Goal: Information Seeking & Learning: Learn about a topic

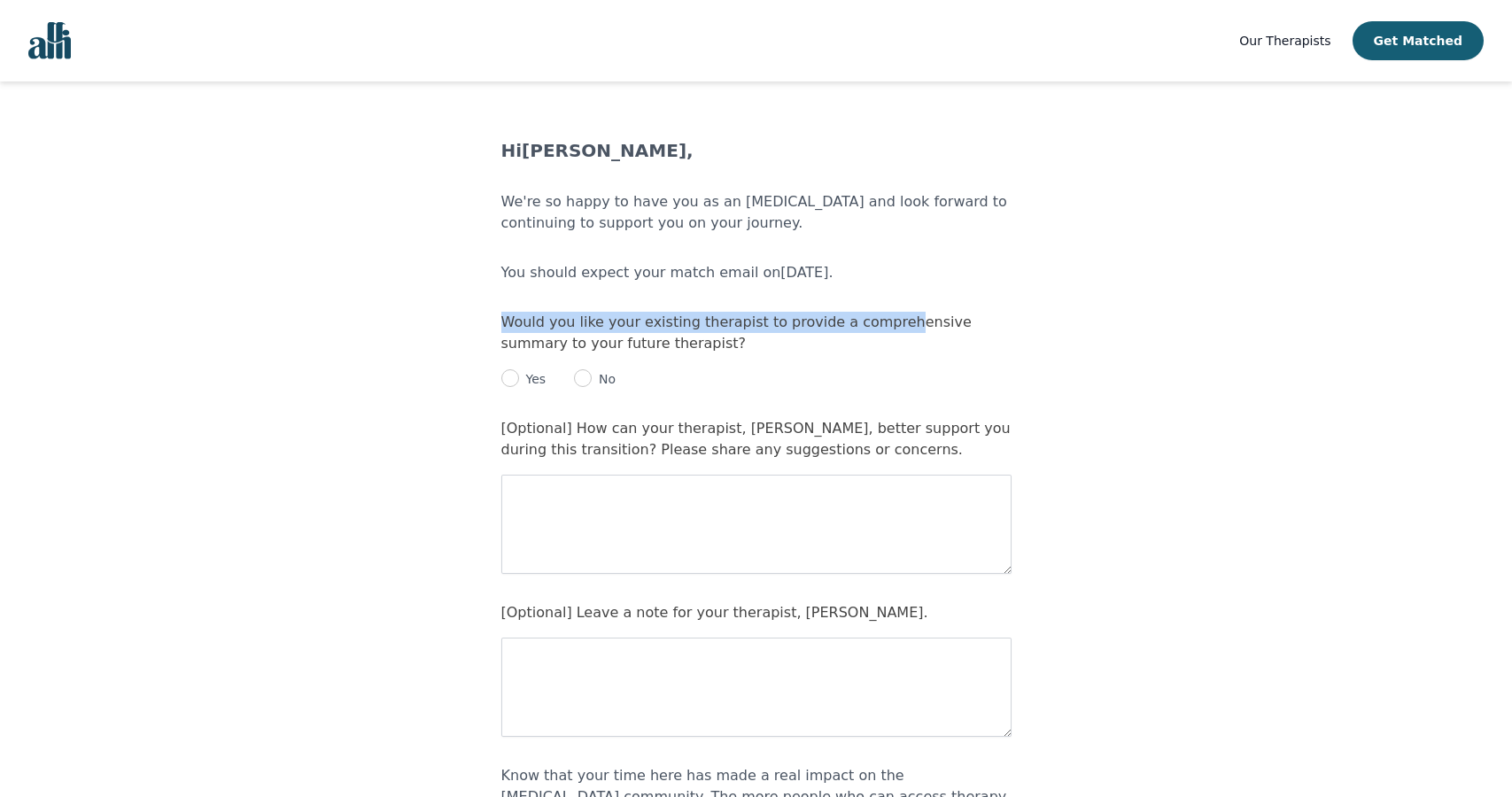
drag, startPoint x: 496, startPoint y: 309, endPoint x: 881, endPoint y: 322, distance: 385.2
click at [881, 322] on main "Hi Noelan Maltais , We're so happy to have you as an Alli and look forward to c…" at bounding box center [756, 596] width 1512 height 915
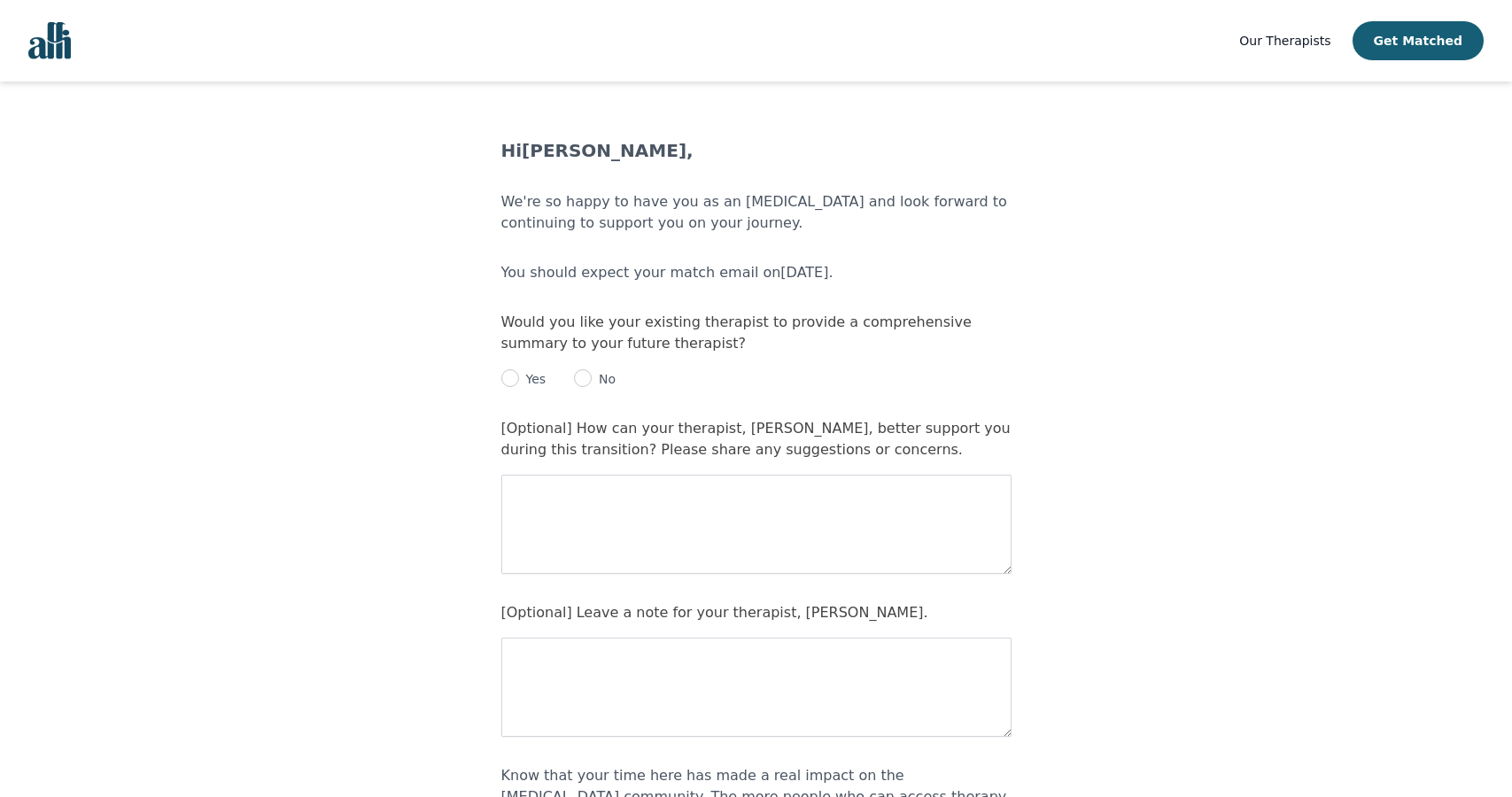
click at [895, 333] on div "Would you like your existing therapist to provide a comprehensive summary to yo…" at bounding box center [756, 351] width 510 height 78
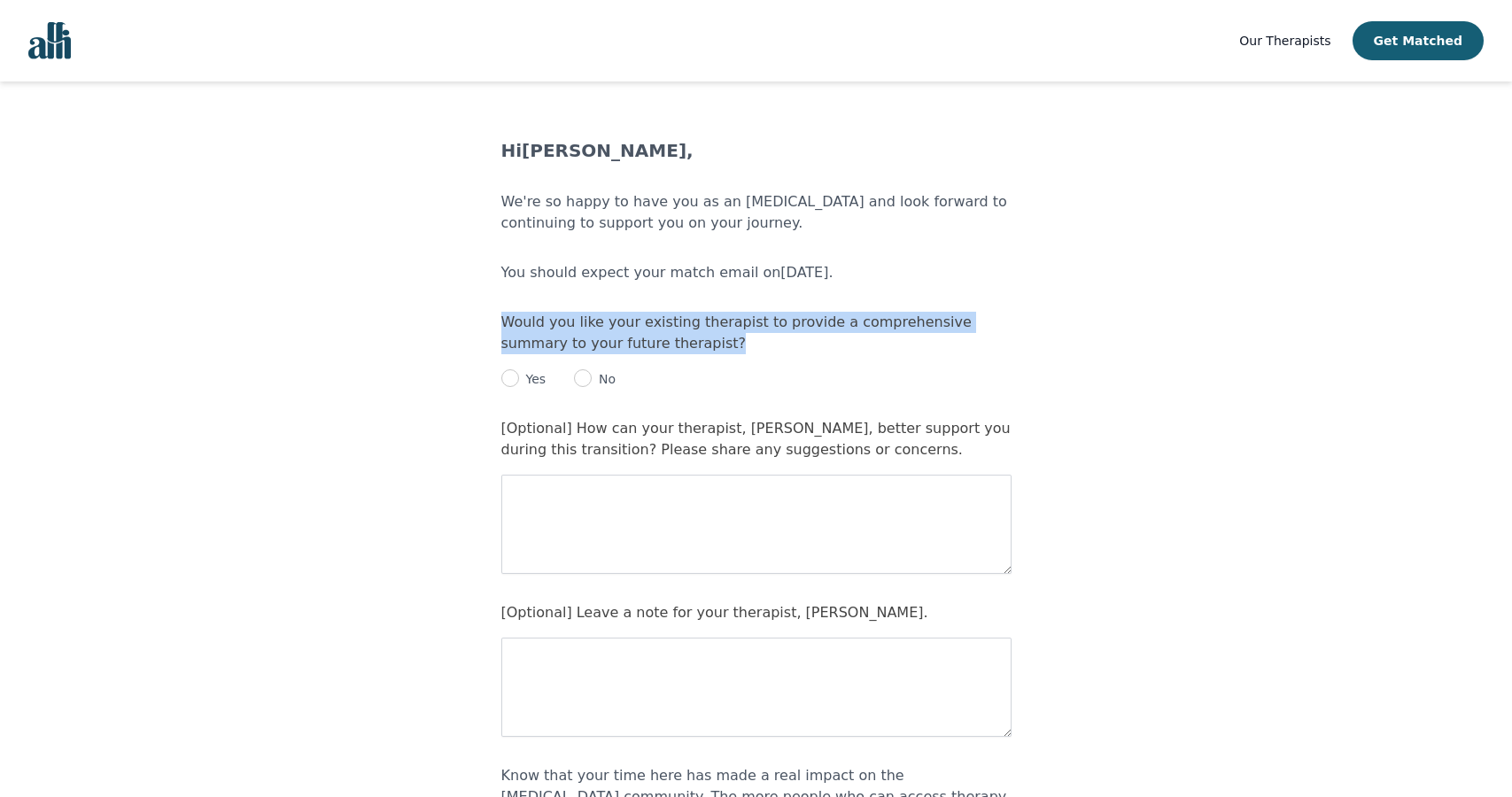
drag, startPoint x: 656, startPoint y: 348, endPoint x: 500, endPoint y: 311, distance: 160.3
click at [500, 311] on main "Hi Noelan Maltais , We're so happy to have you as an Alli and look forward to c…" at bounding box center [756, 596] width 1512 height 915
copy label "Would you like your existing therapist to provide a comprehensive summary to yo…"
click at [504, 376] on input "radio" at bounding box center [510, 379] width 18 height 18
radio input "true"
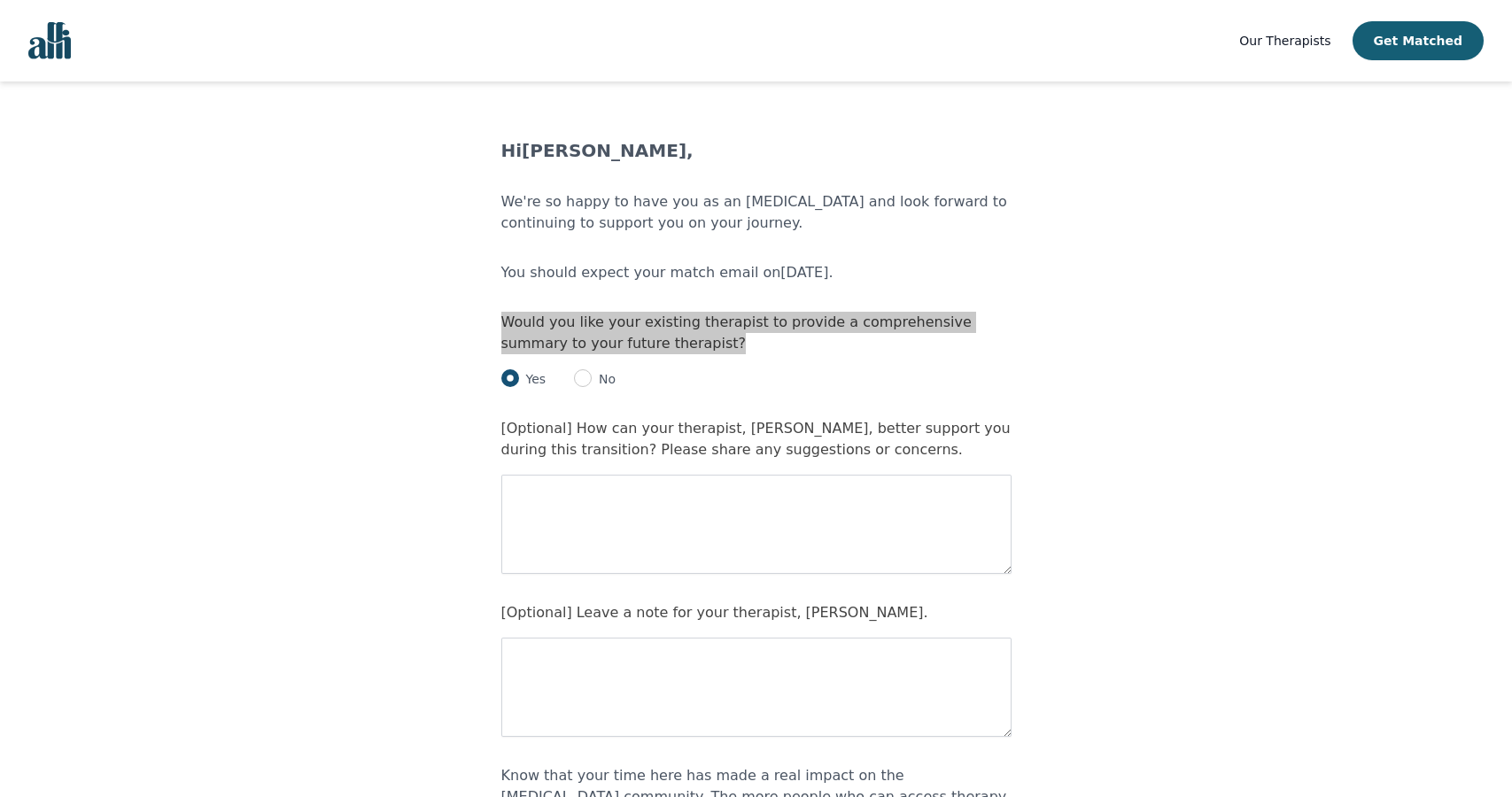
click at [1080, 427] on main "Hi Noelan Maltais , We're so happy to have you as an Alli and look forward to c…" at bounding box center [756, 596] width 1512 height 915
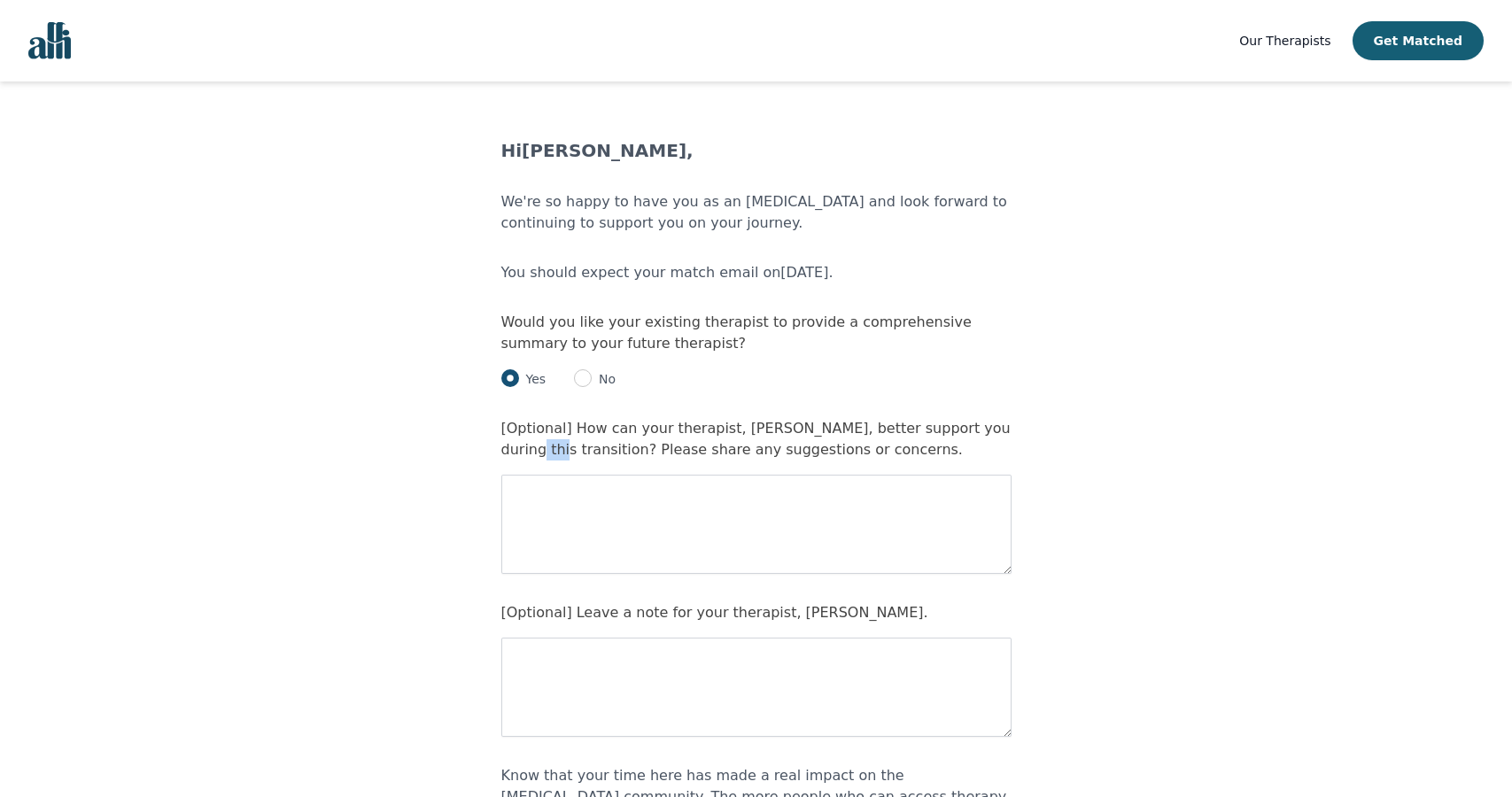
click at [1080, 427] on main "Hi Noelan Maltais , We're so happy to have you as an Alli and look forward to c…" at bounding box center [756, 596] width 1512 height 915
click at [588, 376] on input "radio" at bounding box center [583, 379] width 18 height 18
radio input "true"
click at [854, 452] on div "[Optional] How can your therapist, Rand Shalabi, better support you during this…" at bounding box center [756, 496] width 510 height 156
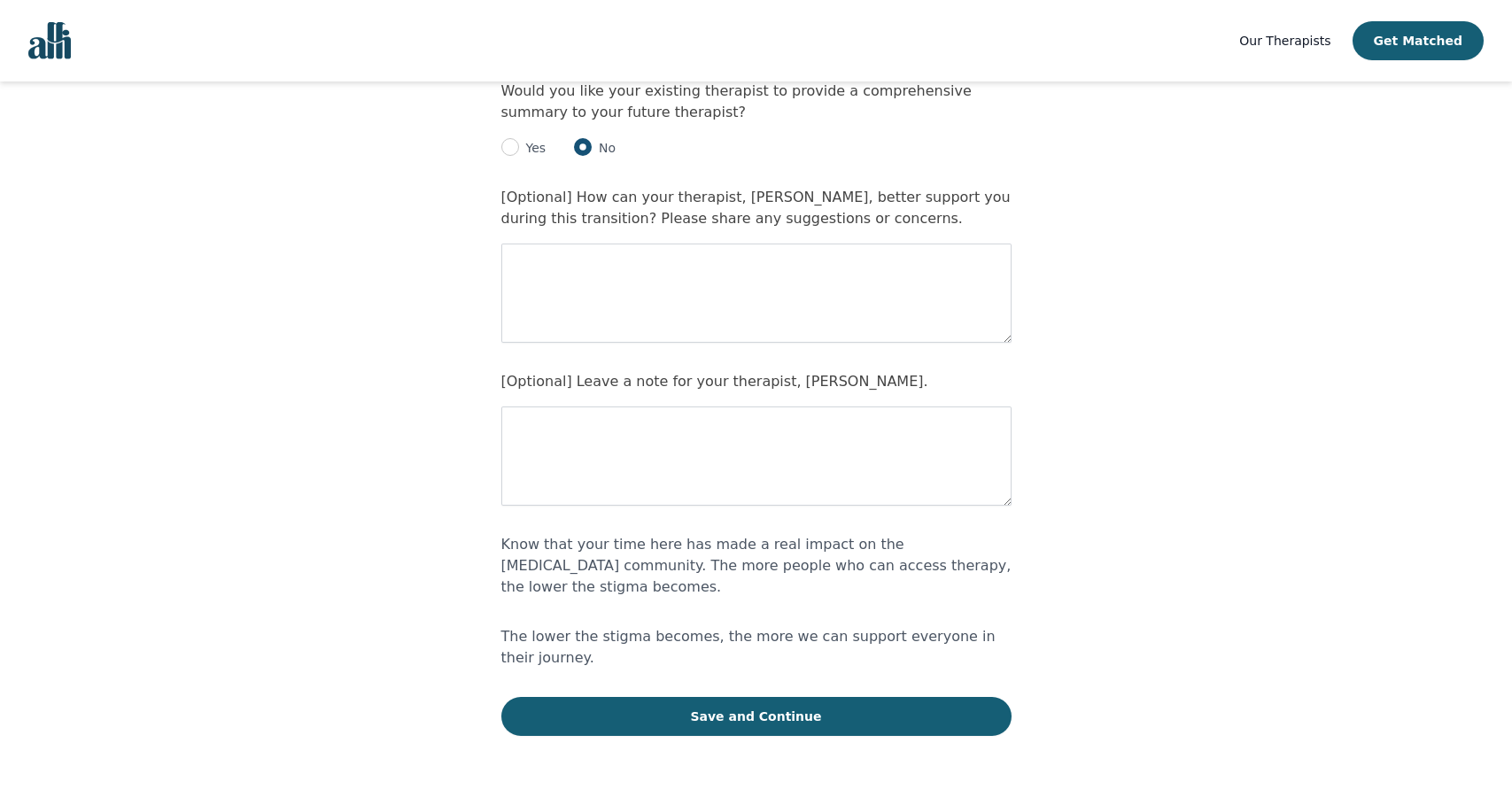
scroll to position [232, 0]
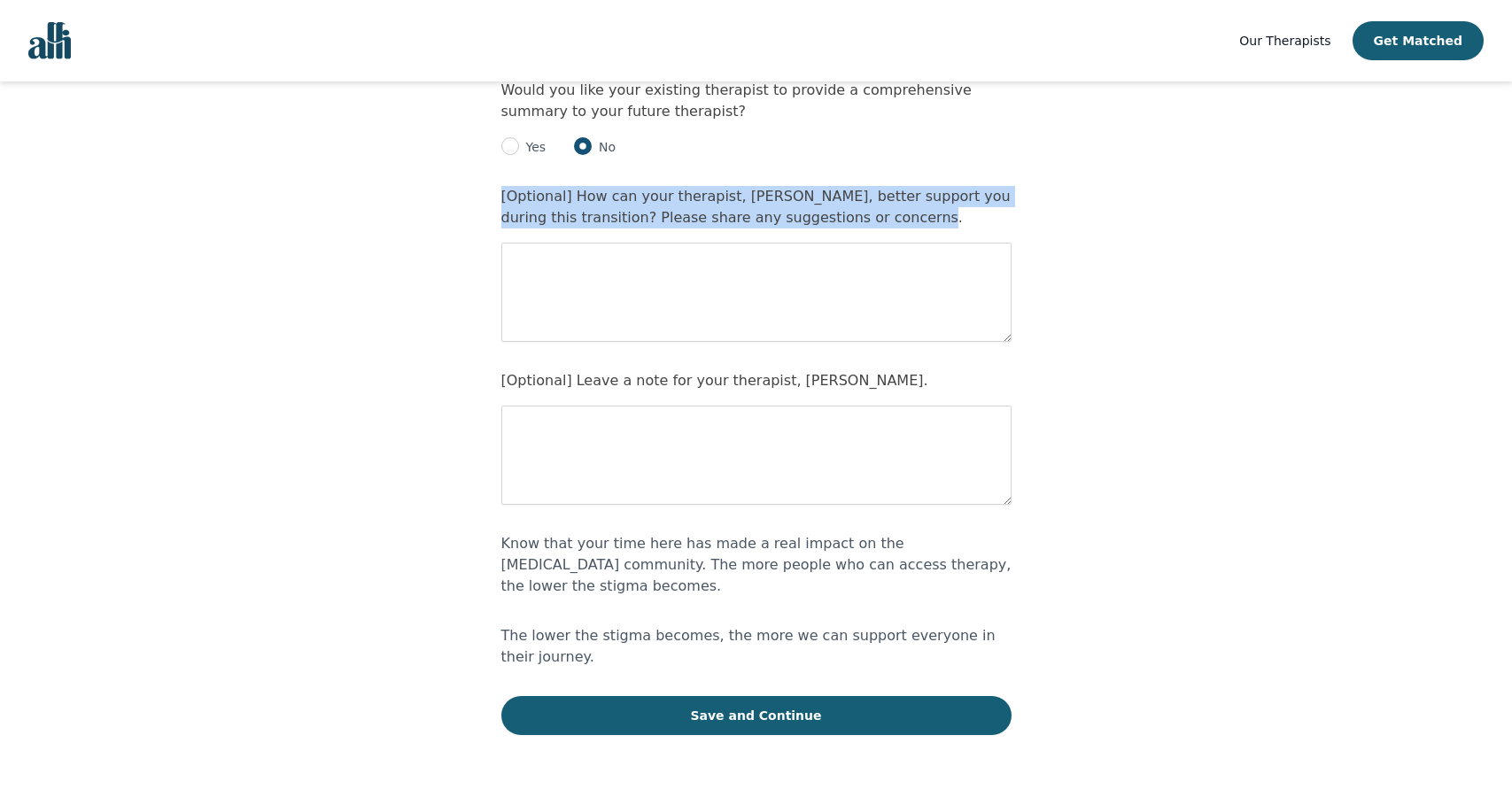
drag, startPoint x: 849, startPoint y: 219, endPoint x: 503, endPoint y: 198, distance: 346.6
click at [503, 198] on div "[Optional] How can your therapist, Rand Shalabi, better support you during this…" at bounding box center [756, 264] width 510 height 156
click at [503, 198] on label "[Optional] How can your therapist, Rand Shalabi, better support you during this…" at bounding box center [755, 207] width 509 height 38
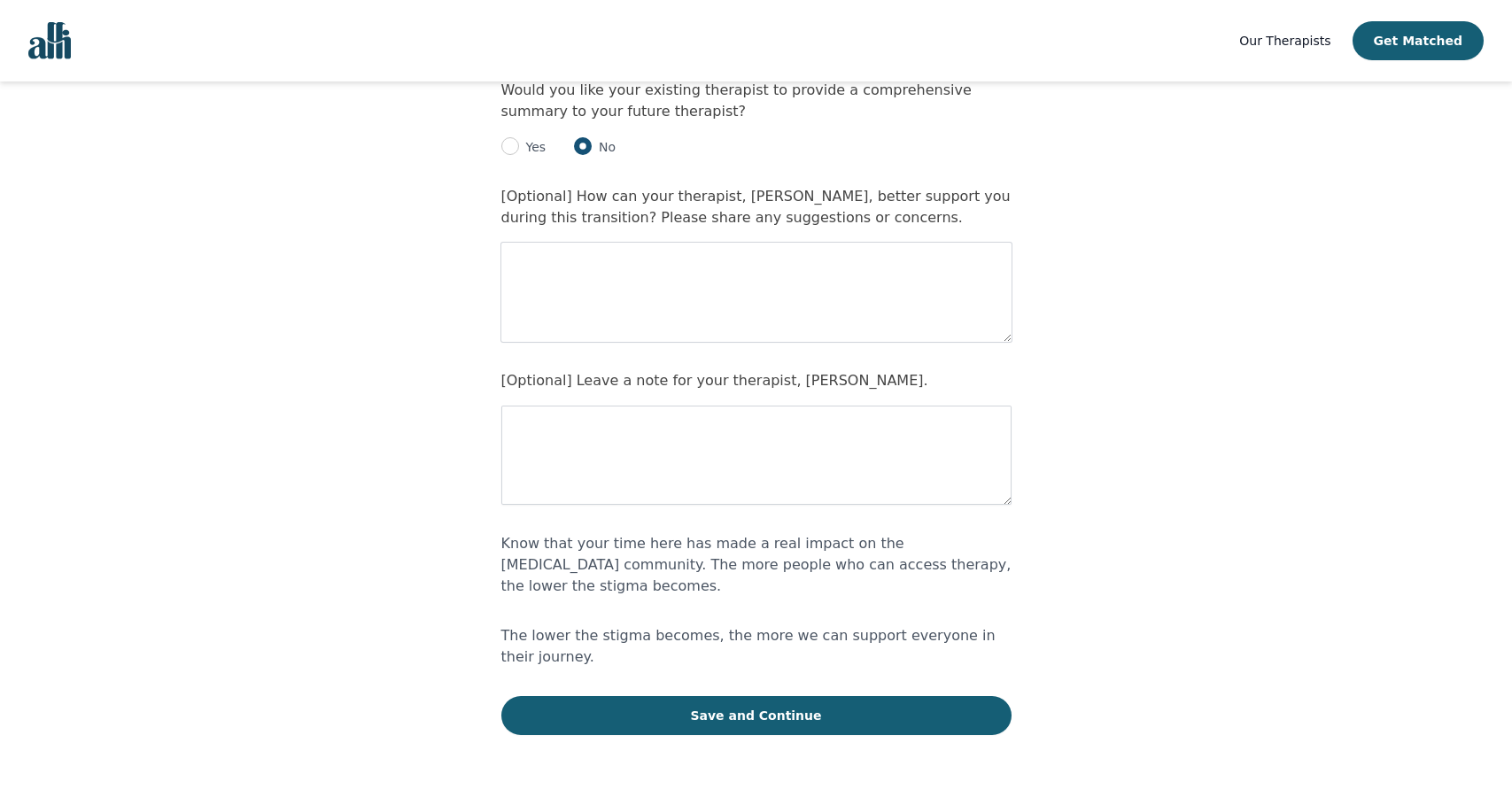
click at [741, 266] on textarea at bounding box center [756, 293] width 510 height 100
click at [766, 412] on textarea at bounding box center [756, 455] width 510 height 100
drag, startPoint x: 864, startPoint y: 376, endPoint x: 550, endPoint y: 382, distance: 314.1
click at [550, 382] on div "[Optional] Leave a note for your therapist, Rand Shalabi." at bounding box center [756, 437] width 510 height 134
click at [550, 382] on label "[Optional] Leave a note for your therapist, Rand Shalabi." at bounding box center [714, 381] width 427 height 17
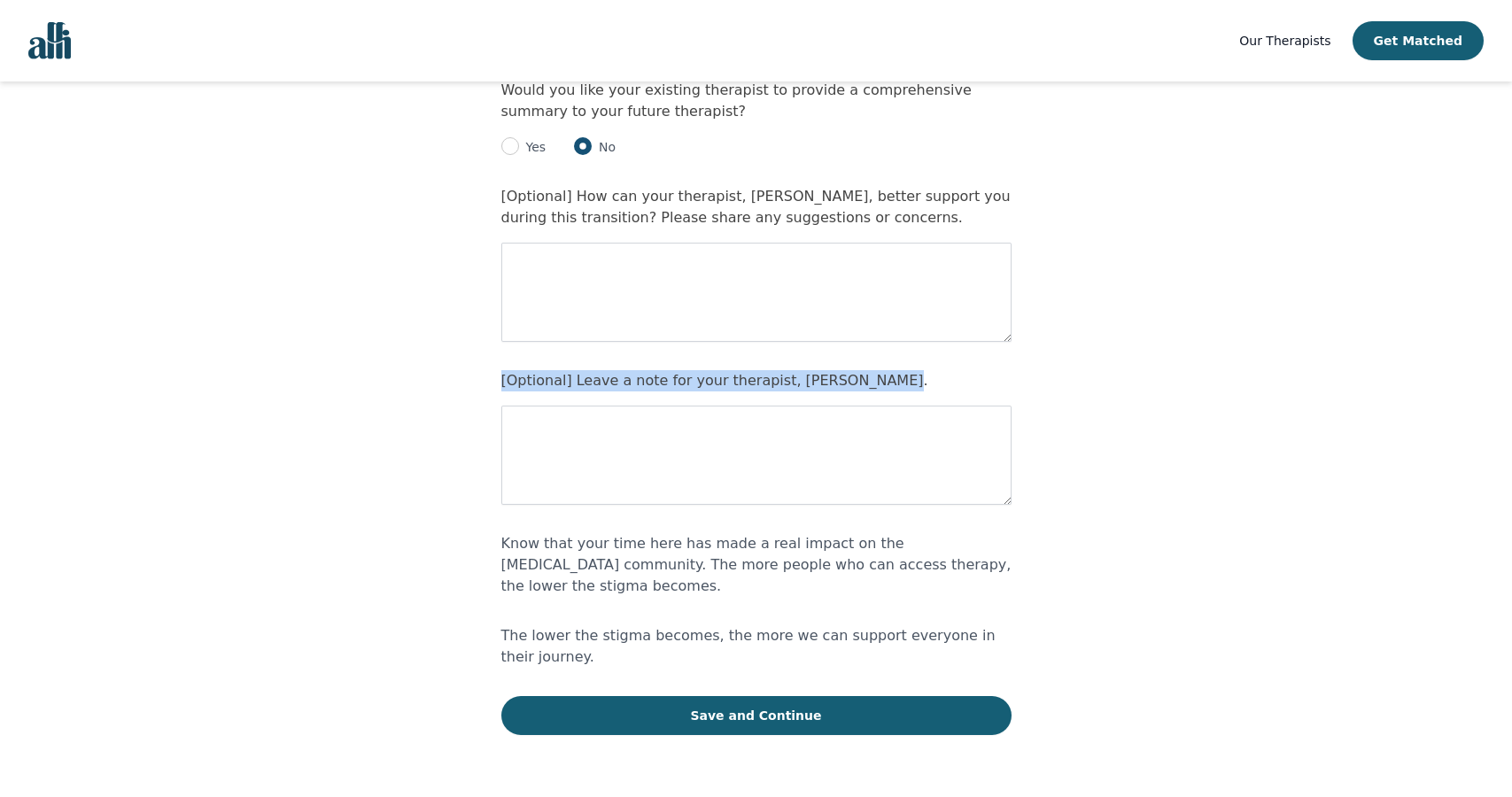
drag, startPoint x: 866, startPoint y: 383, endPoint x: 499, endPoint y: 379, distance: 367.0
click at [499, 379] on main "Hi Noelan Maltais , We're so happy to have you as an Alli and look forward to c…" at bounding box center [756, 364] width 1512 height 915
copy label "[Optional] Leave a note for your therapist, Rand Shalabi."
click at [827, 444] on textarea at bounding box center [756, 455] width 510 height 100
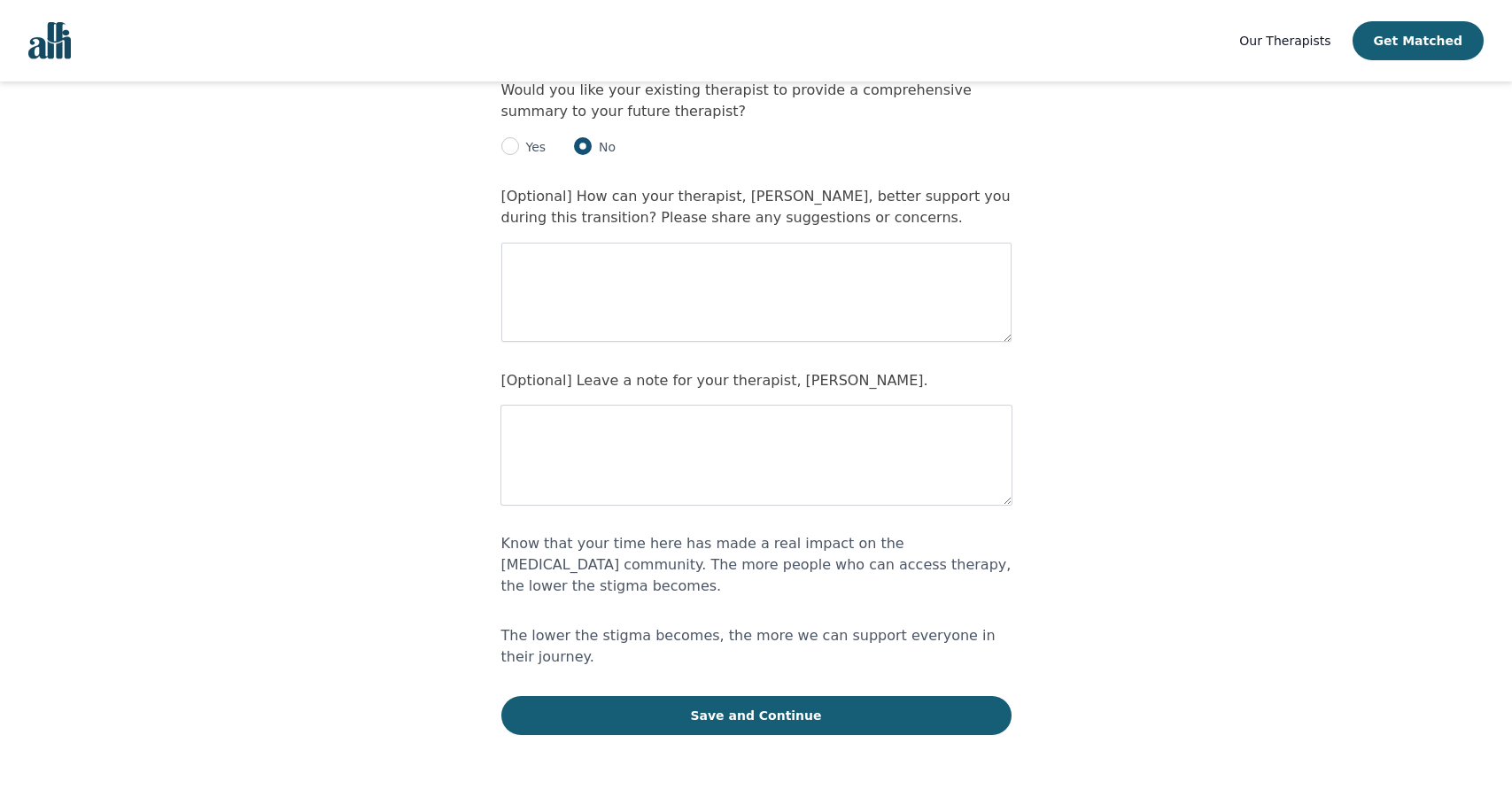
paste textarea "I really appreciate the time and effort you’ve put into our work together. At t…"
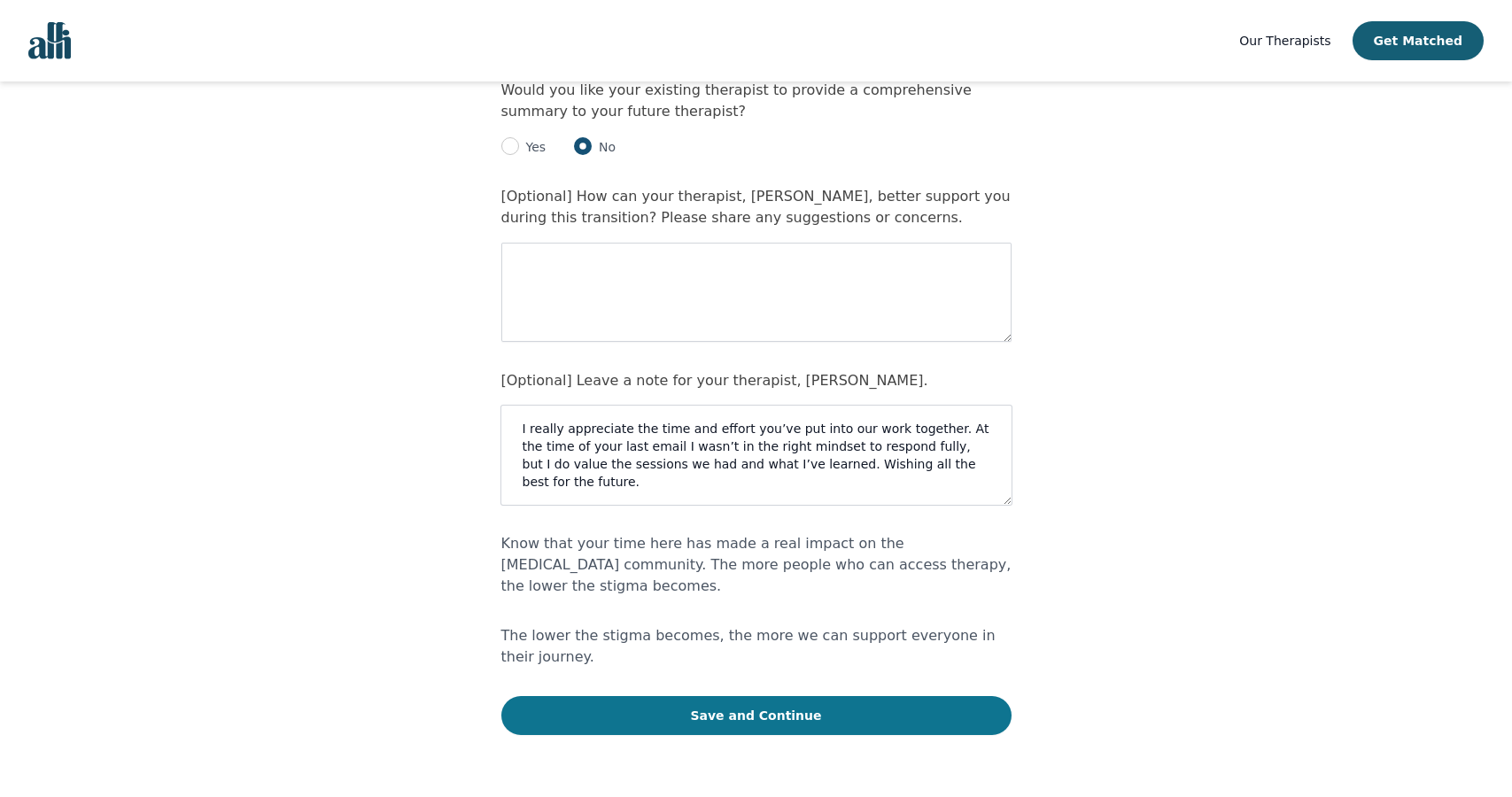
type textarea "I really appreciate the time and effort you’ve put into our work together. At t…"
click at [802, 704] on button "Save and Continue" at bounding box center [756, 715] width 510 height 39
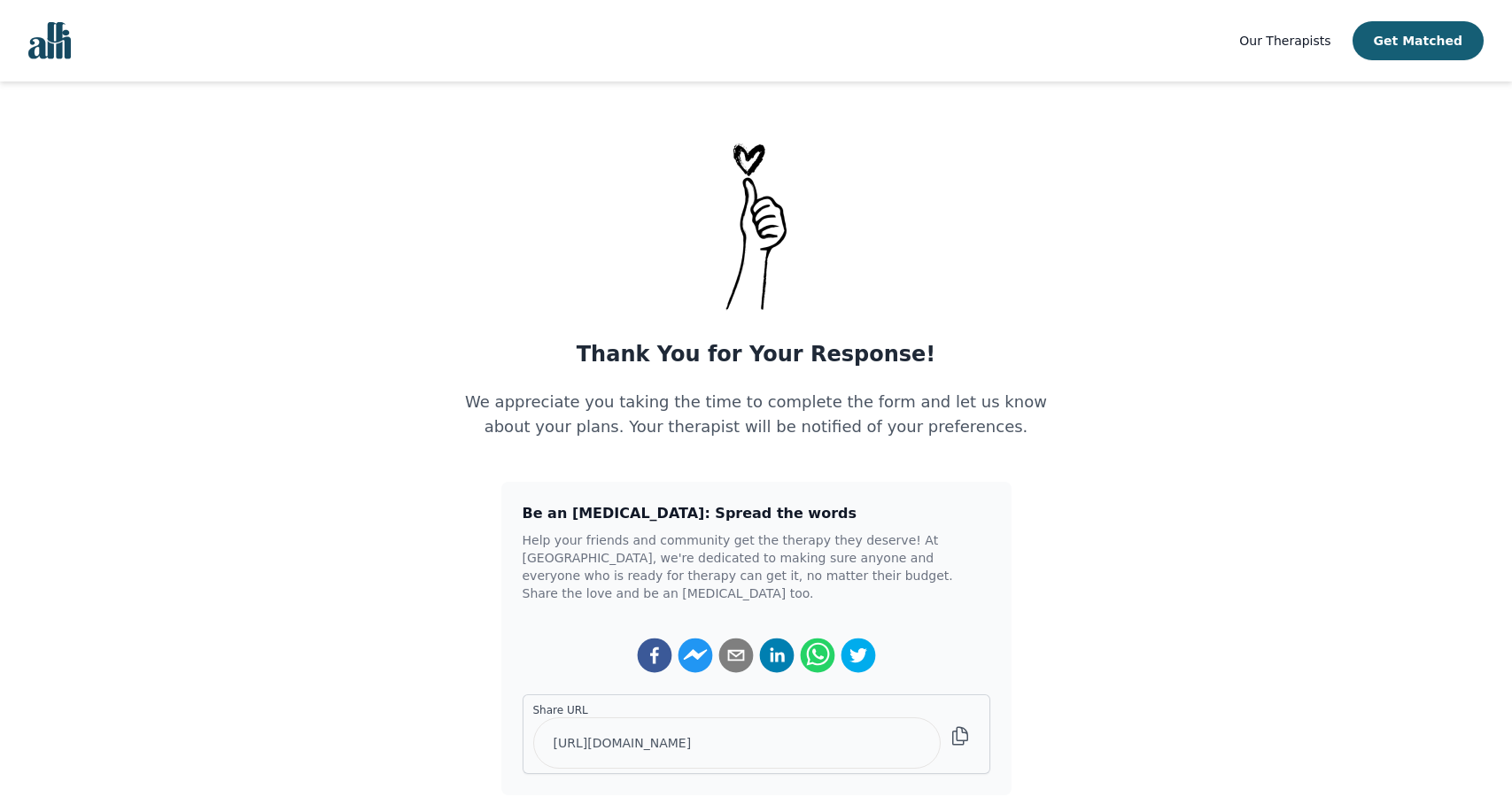
click at [44, 40] on img "Global" at bounding box center [49, 40] width 43 height 37
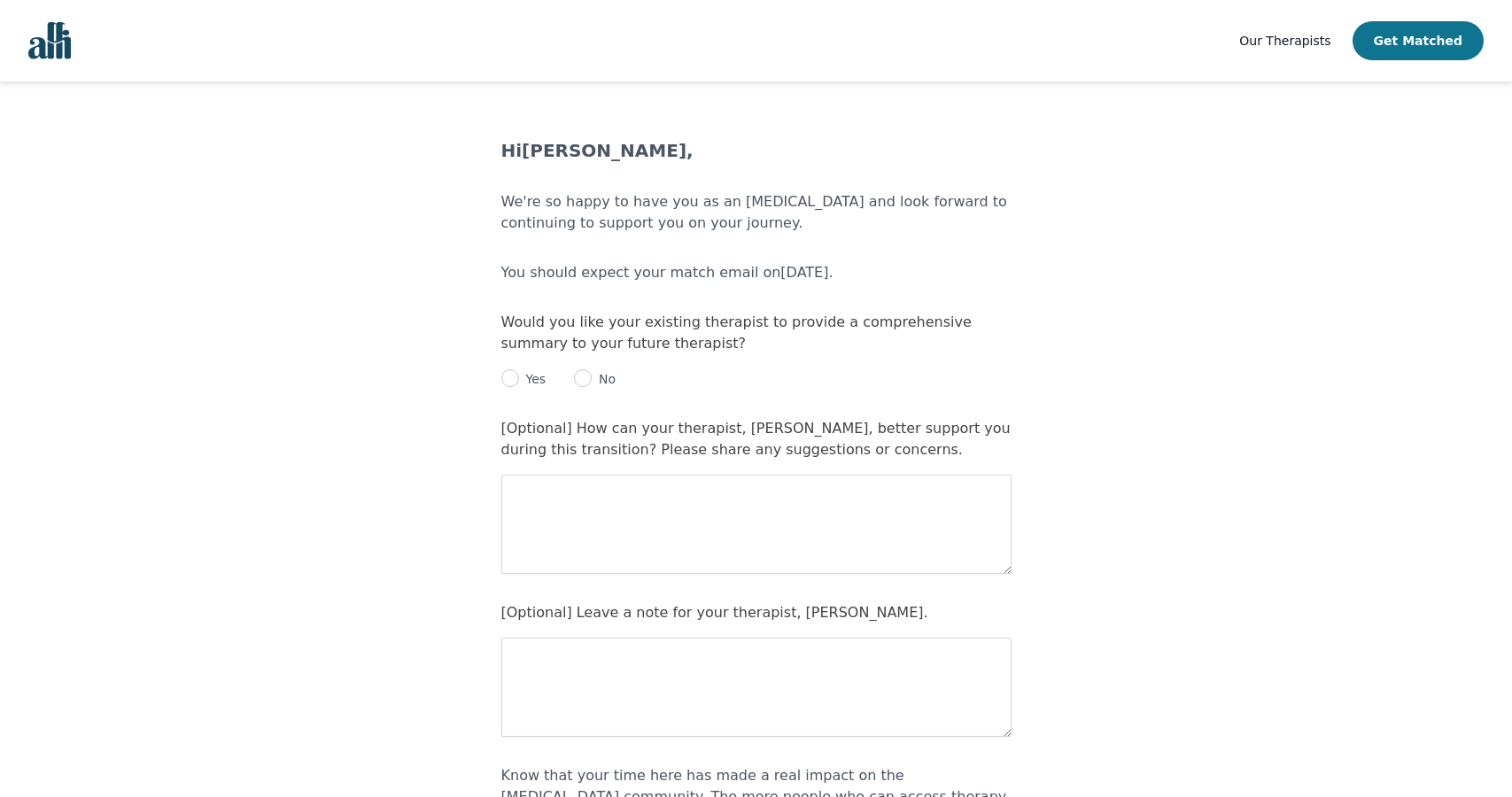
click at [1399, 49] on button "Get Matched" at bounding box center [1418, 40] width 131 height 39
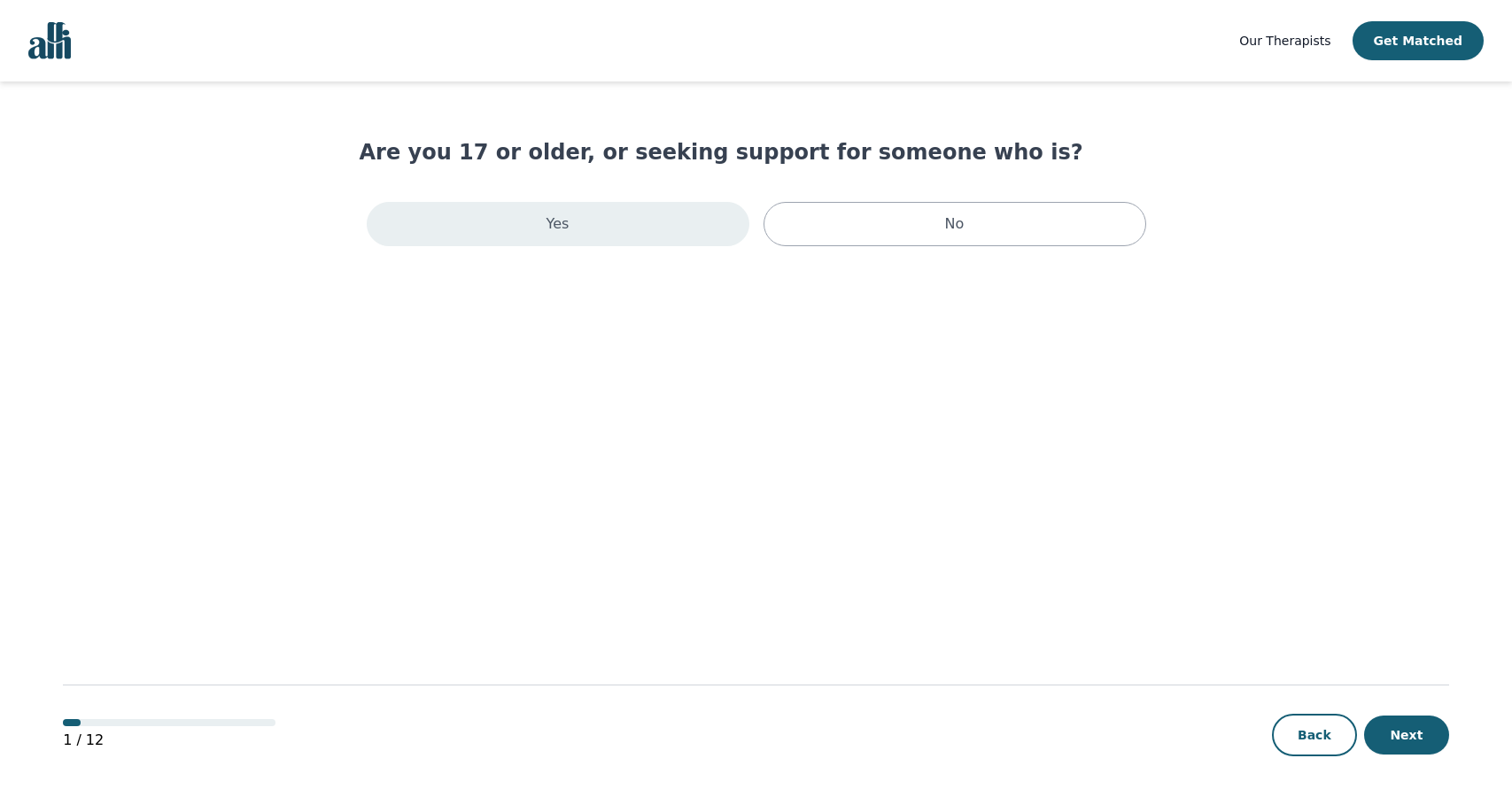
click at [705, 216] on div "Yes" at bounding box center [558, 224] width 382 height 44
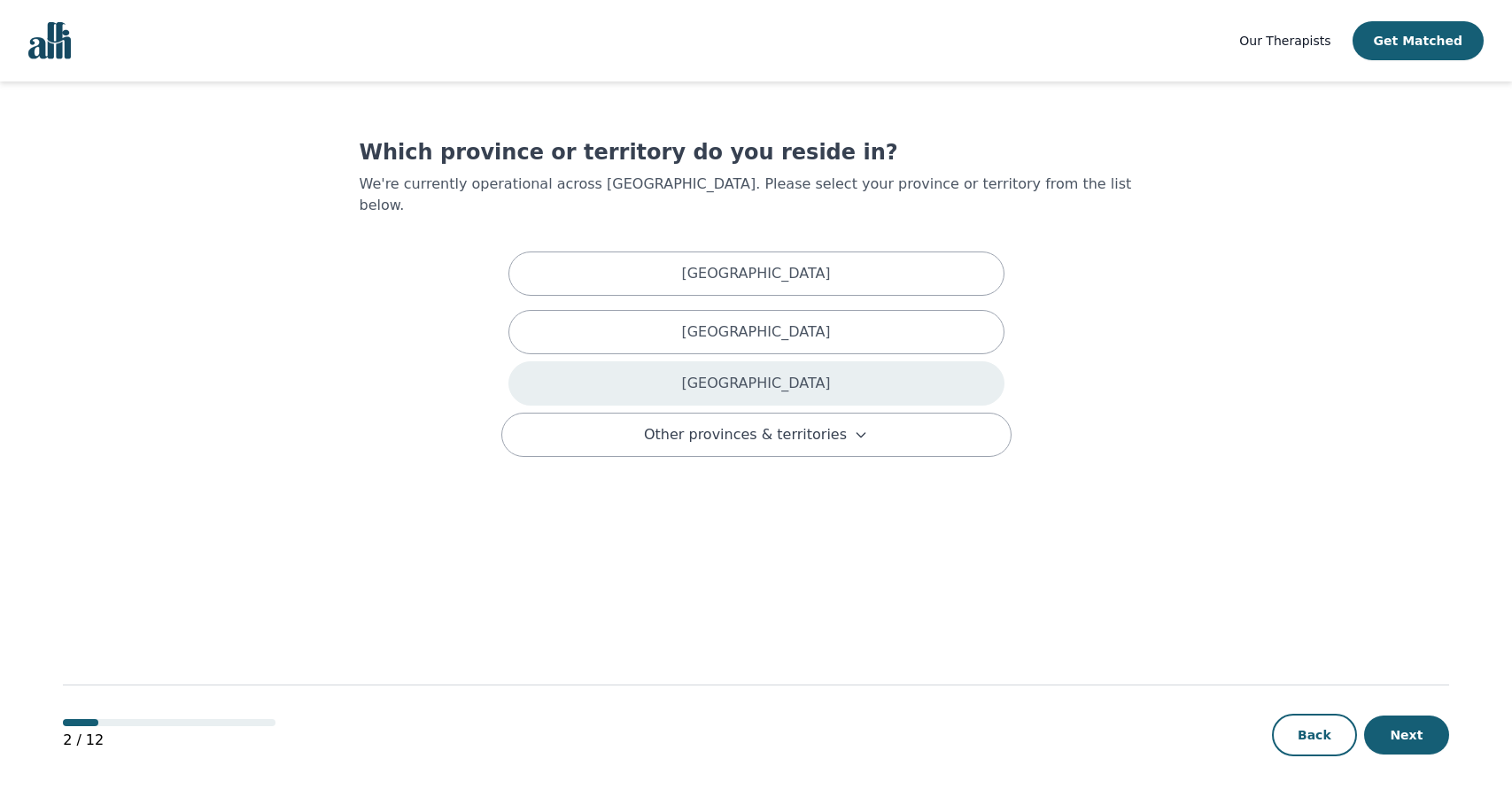
click at [740, 373] on p "[GEOGRAPHIC_DATA]" at bounding box center [755, 383] width 148 height 21
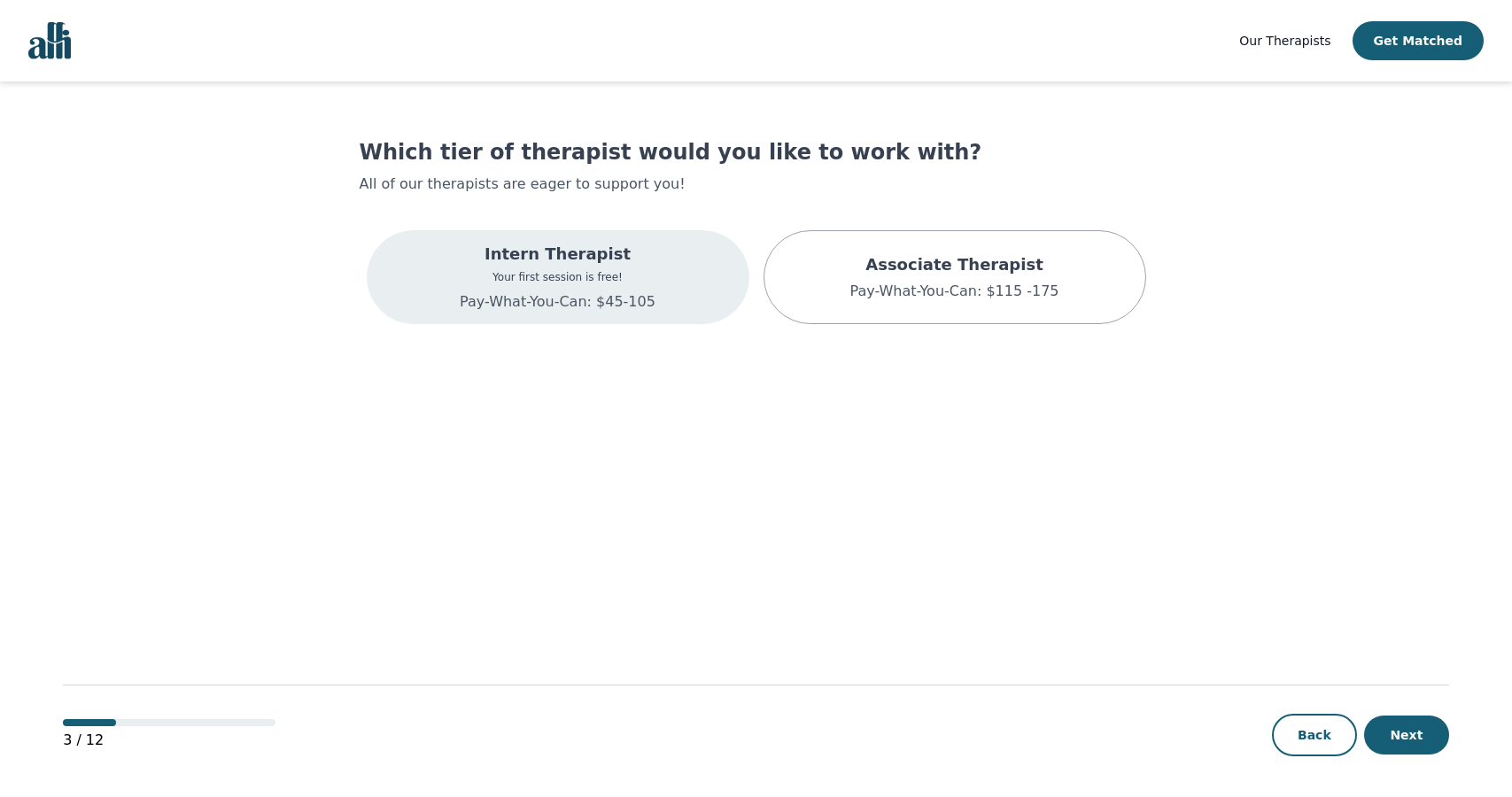
click at [639, 295] on p "Pay-What-You-Can: $45-105" at bounding box center [558, 302] width 196 height 21
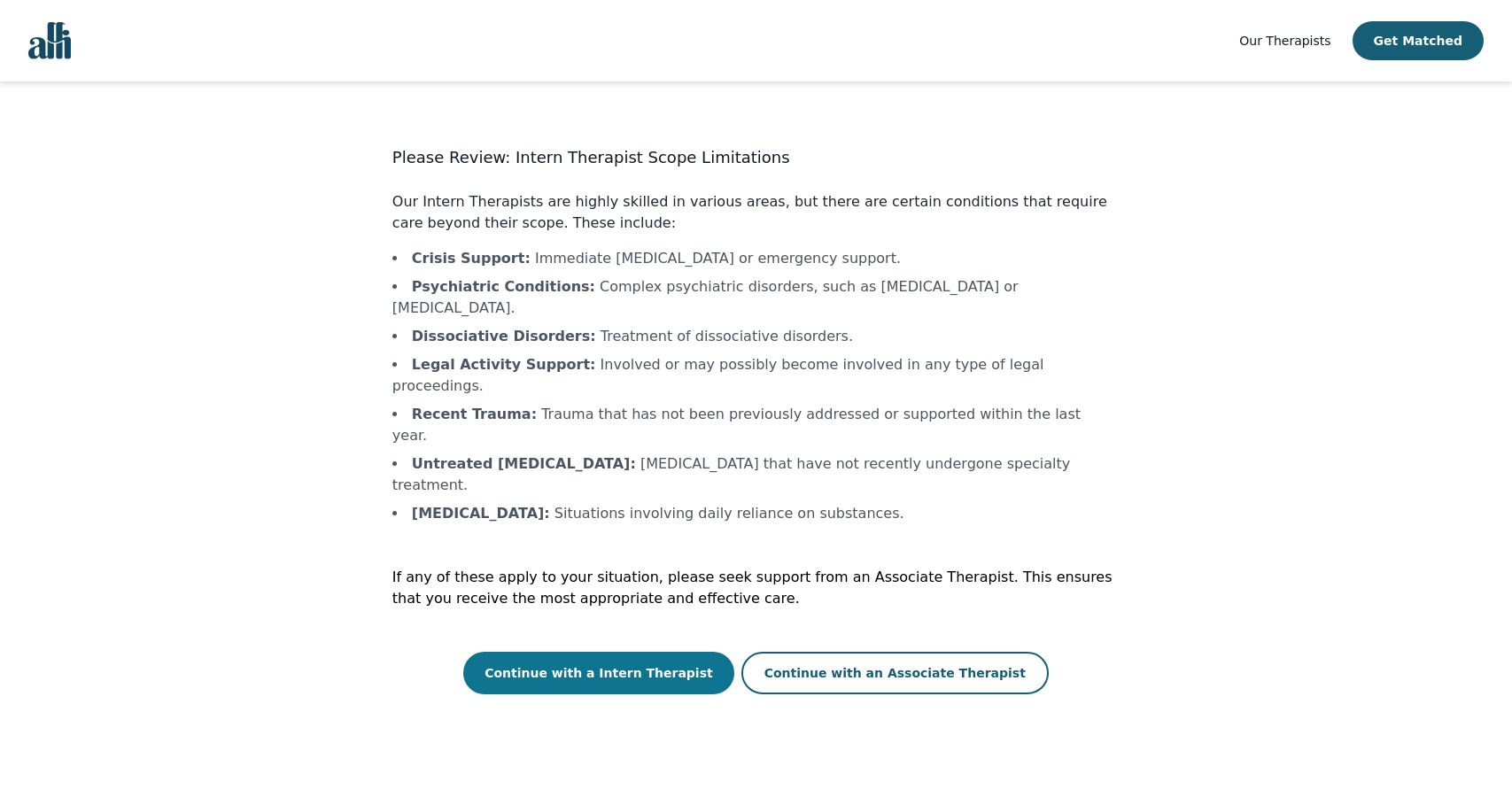
click at [689, 653] on button "Continue with a Intern Therapist" at bounding box center [599, 673] width 271 height 43
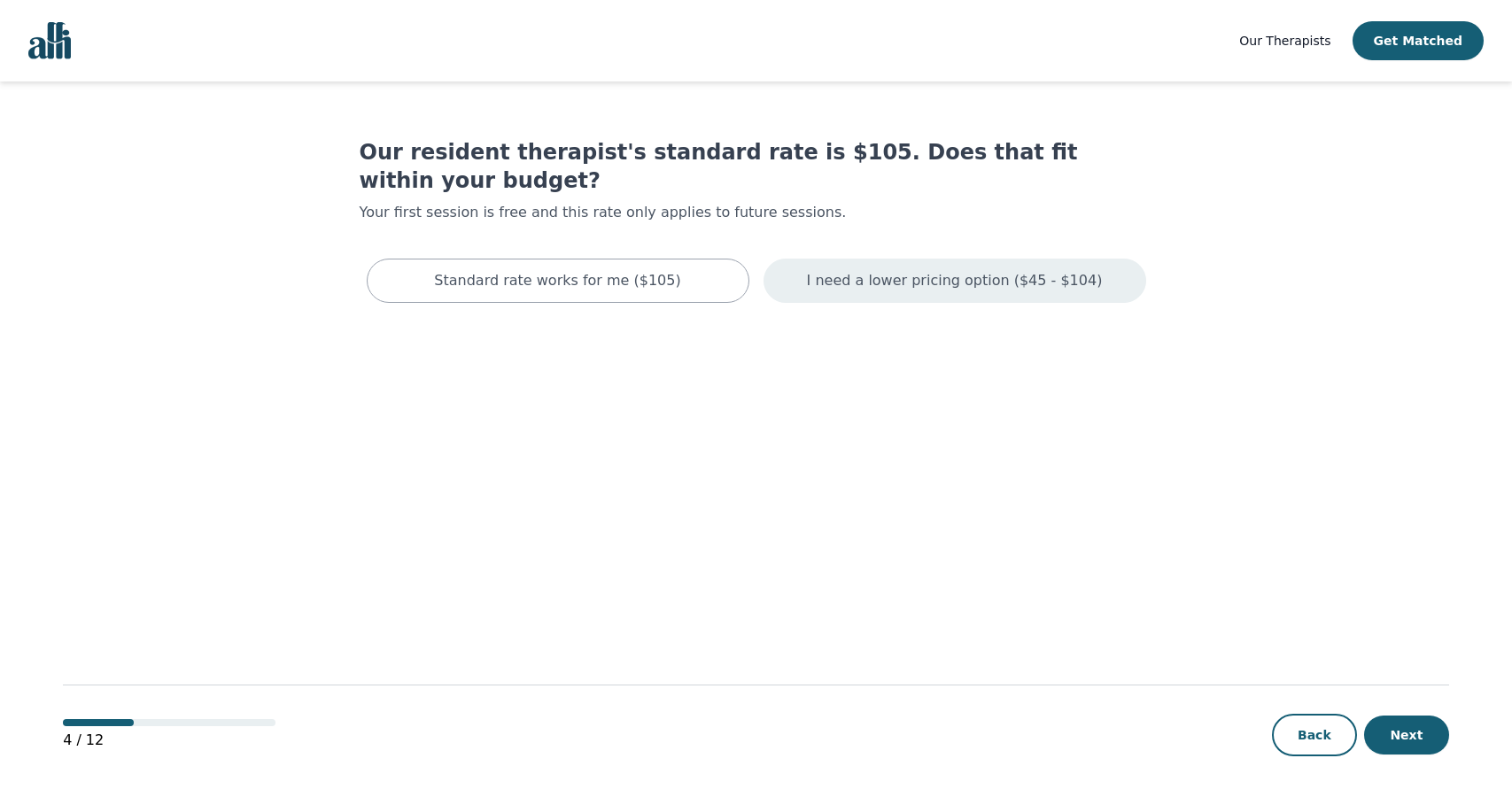
click at [934, 270] on p "I need a lower pricing option ($45 - $104)" at bounding box center [954, 280] width 296 height 21
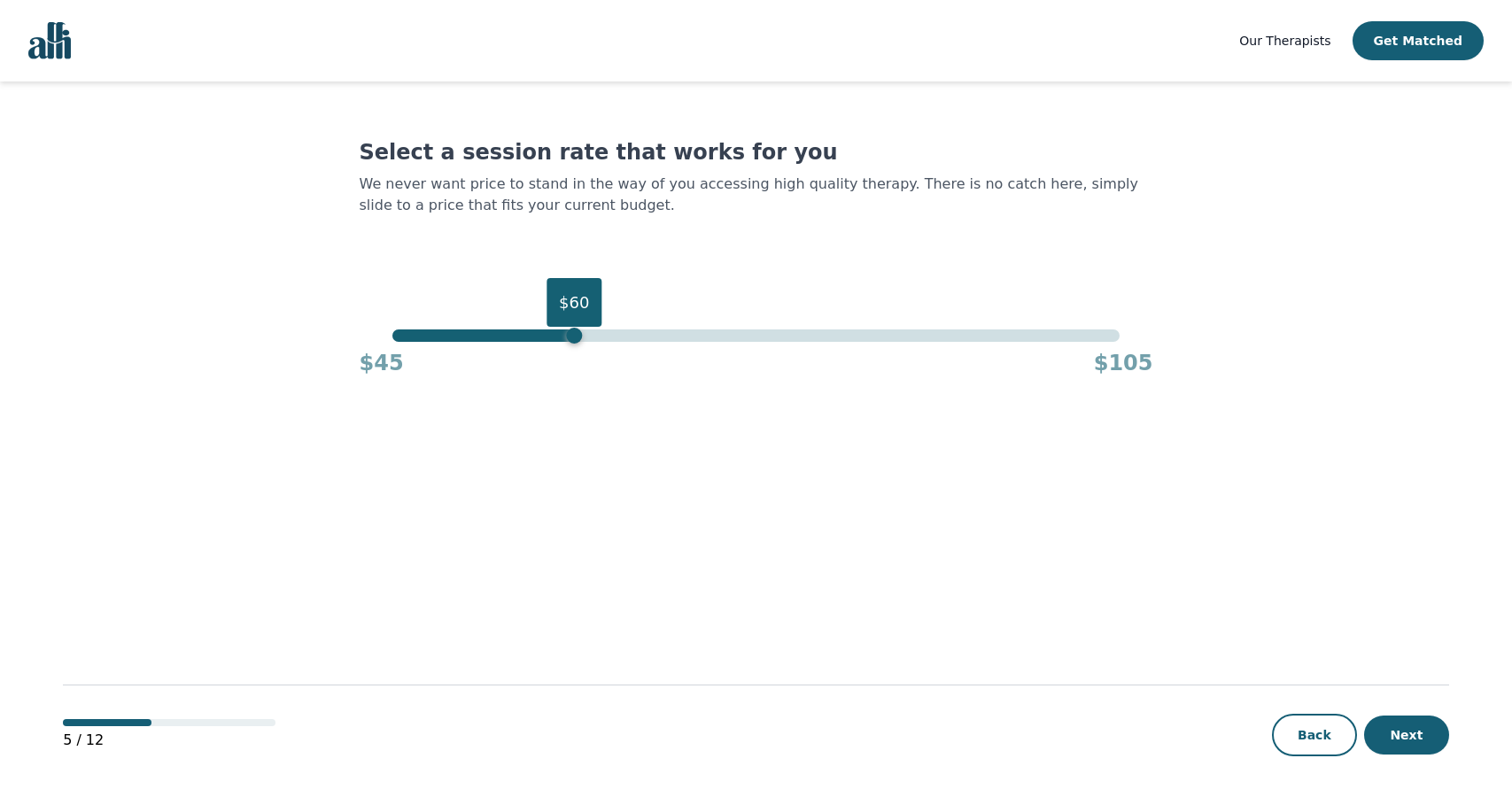
drag, startPoint x: 1121, startPoint y: 339, endPoint x: 162, endPoint y: 298, distance: 959.9
click at [162, 298] on main "Select a session rate that works for you We never want price to stand in the wa…" at bounding box center [756, 440] width 1386 height 717
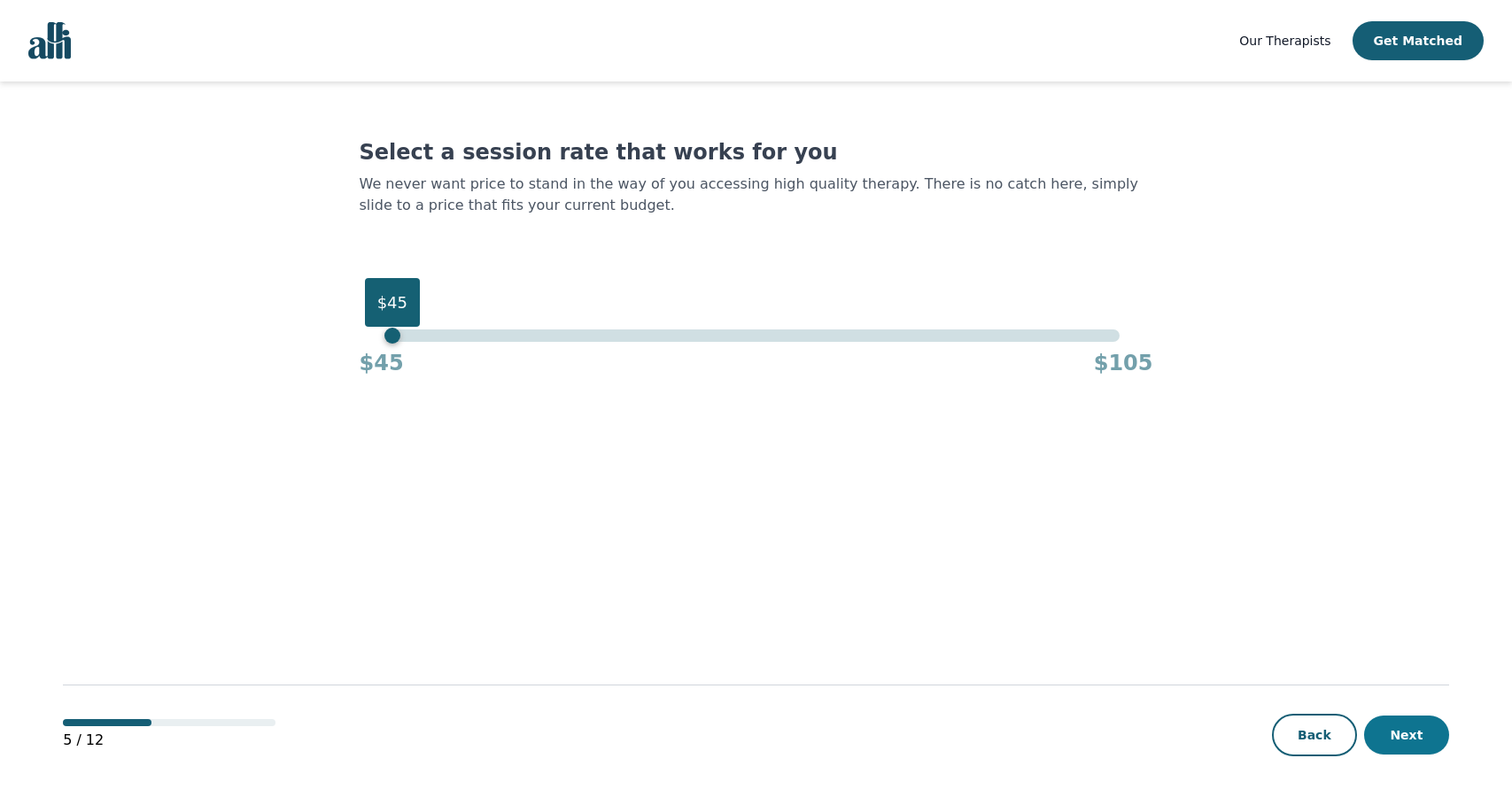
click at [1410, 746] on button "Next" at bounding box center [1406, 735] width 85 height 39
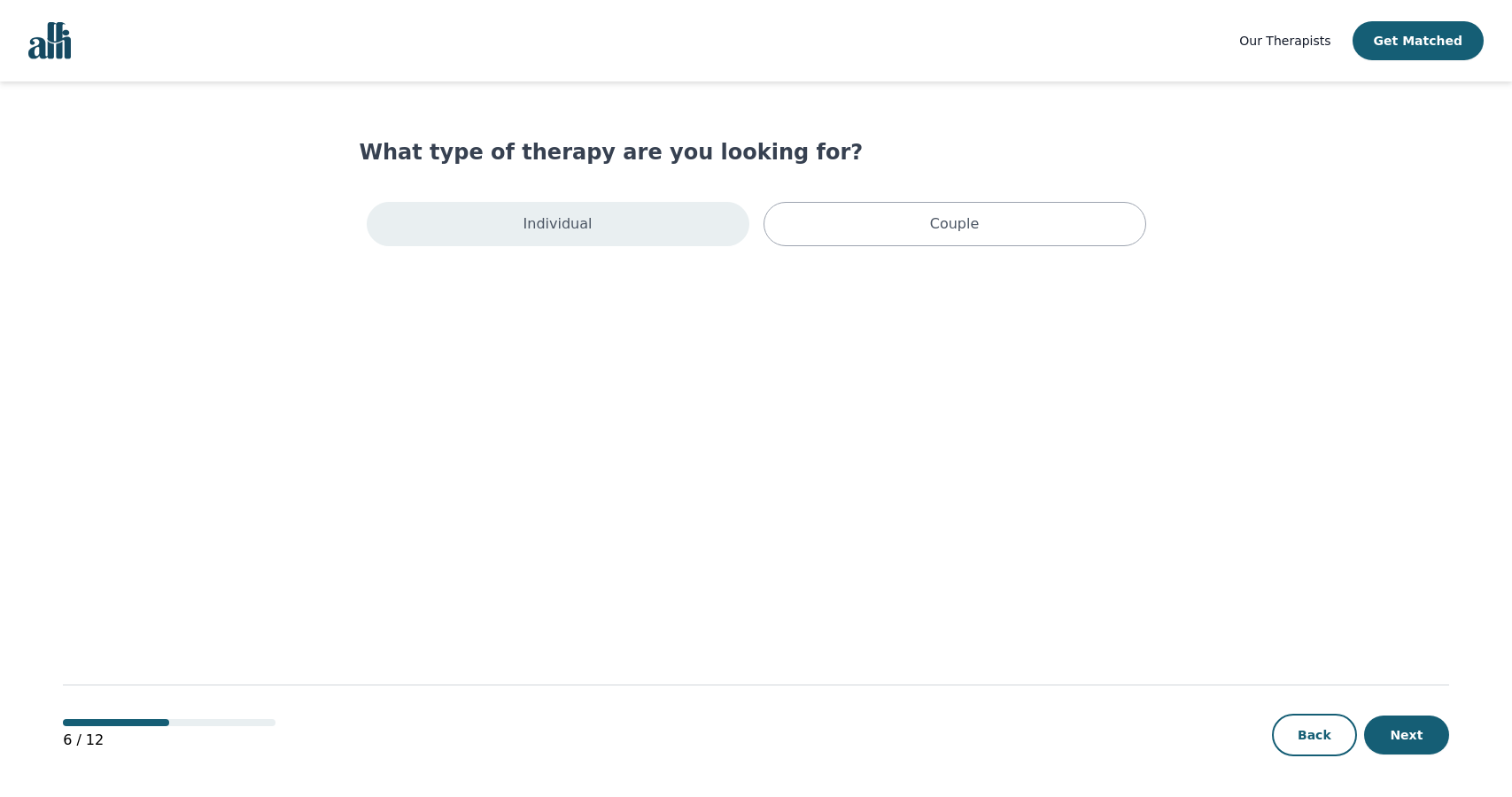
click at [712, 237] on div "Individual" at bounding box center [558, 224] width 382 height 44
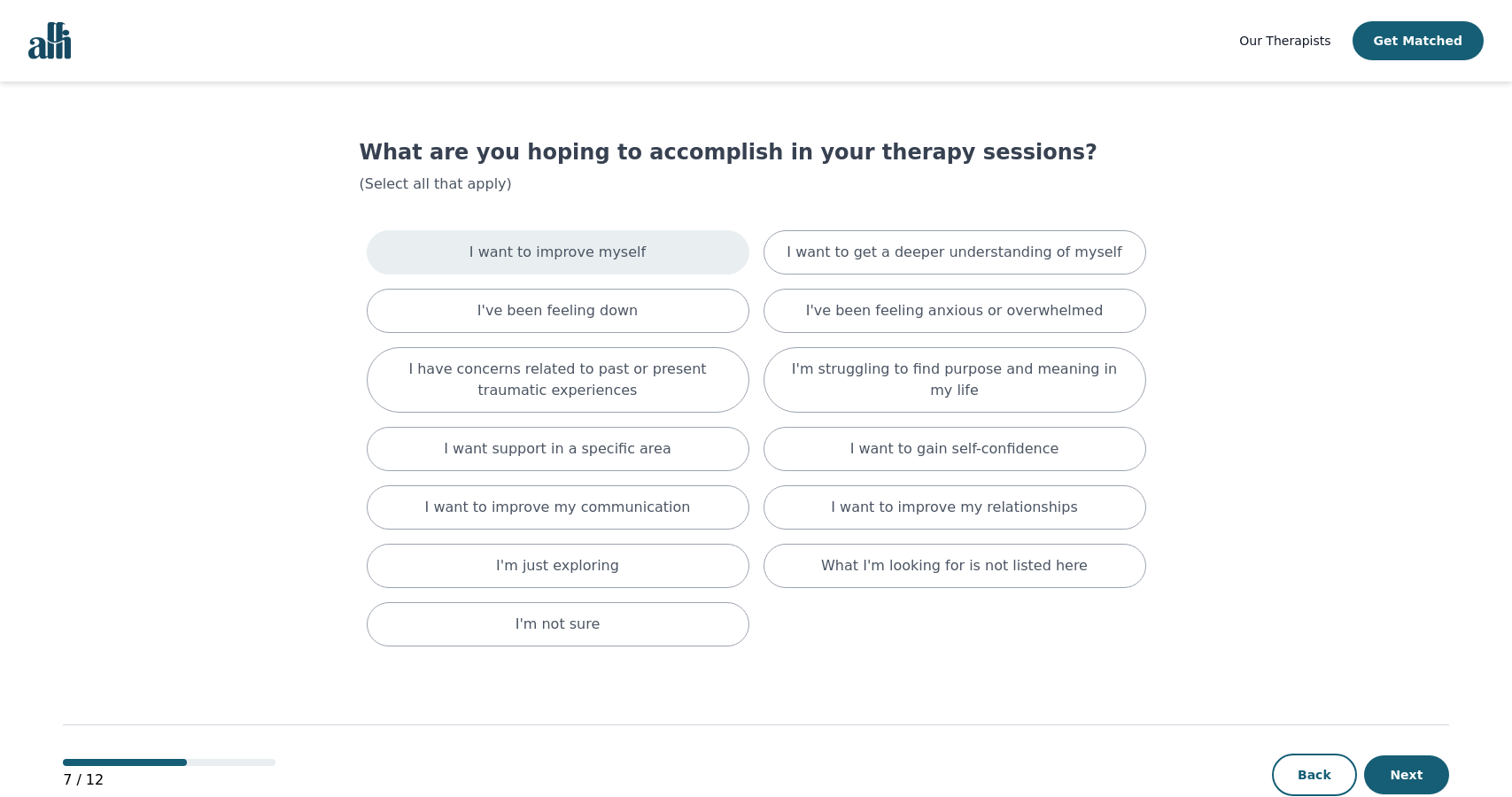
click at [539, 254] on p "I want to improve myself" at bounding box center [557, 252] width 176 height 21
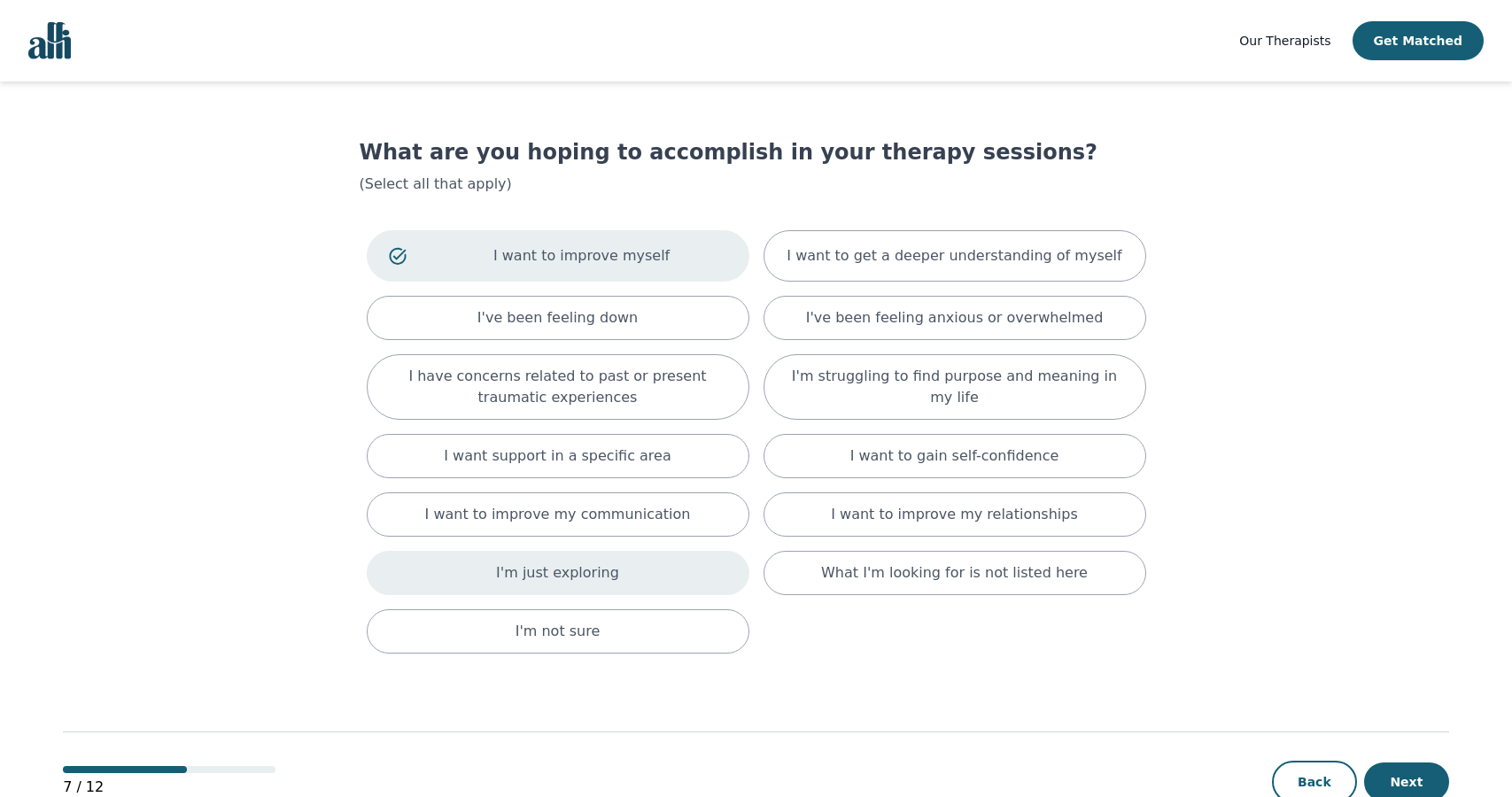
click at [543, 571] on p "I'm just exploring" at bounding box center [558, 573] width 124 height 21
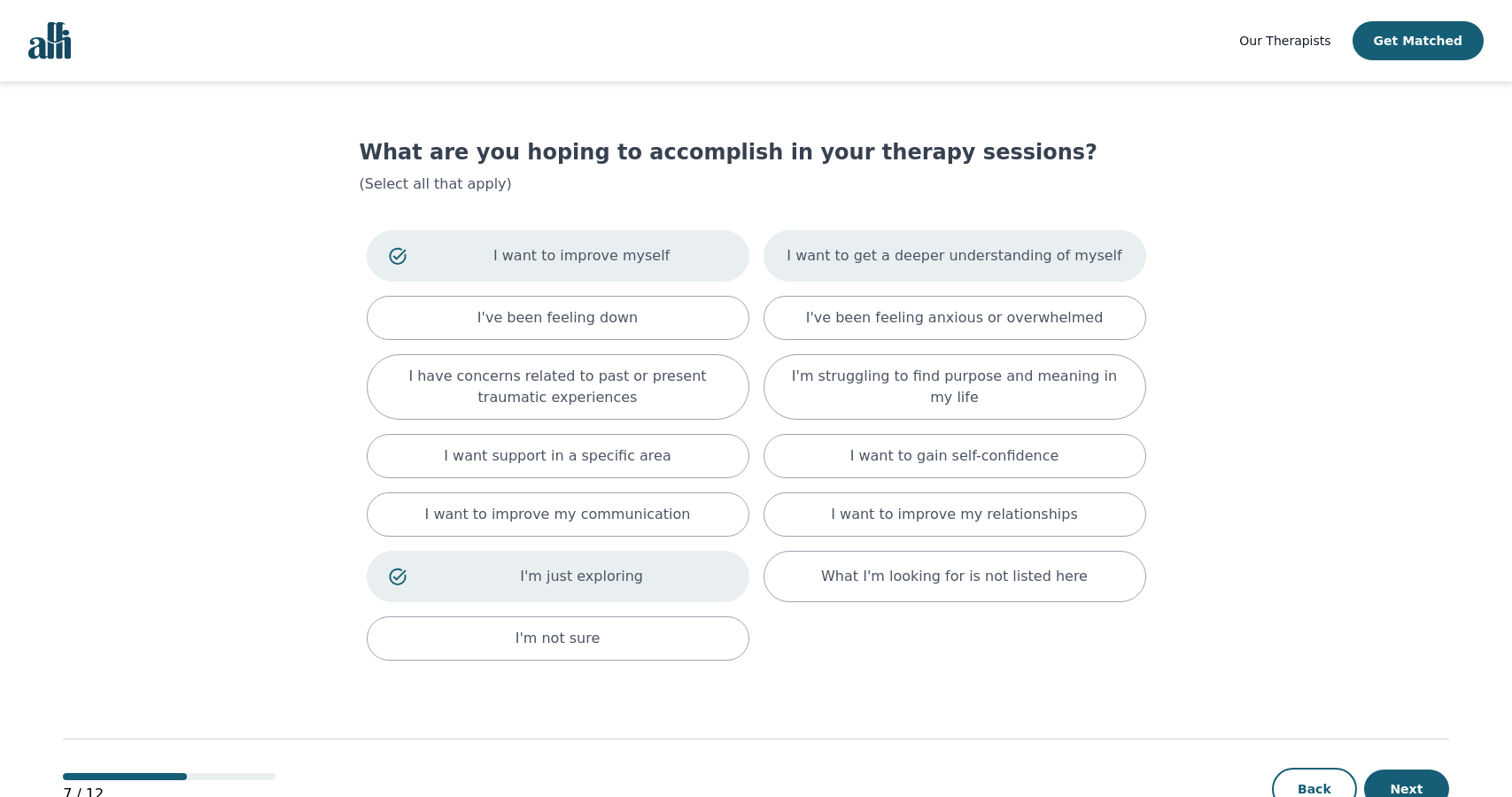
click at [975, 258] on p "I want to get a deeper understanding of myself" at bounding box center [954, 255] width 335 height 21
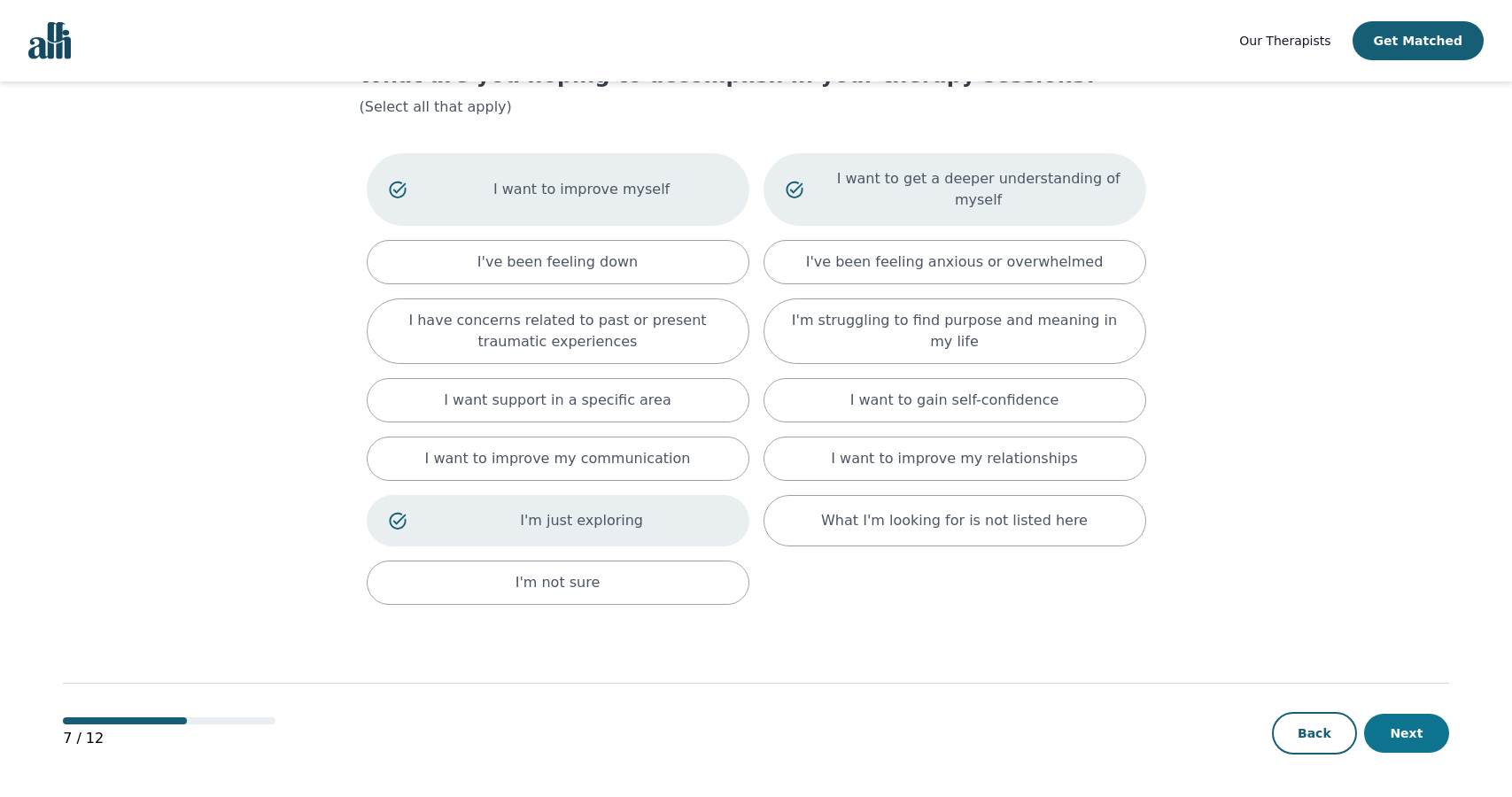
click at [1407, 728] on button "Next" at bounding box center [1406, 733] width 85 height 39
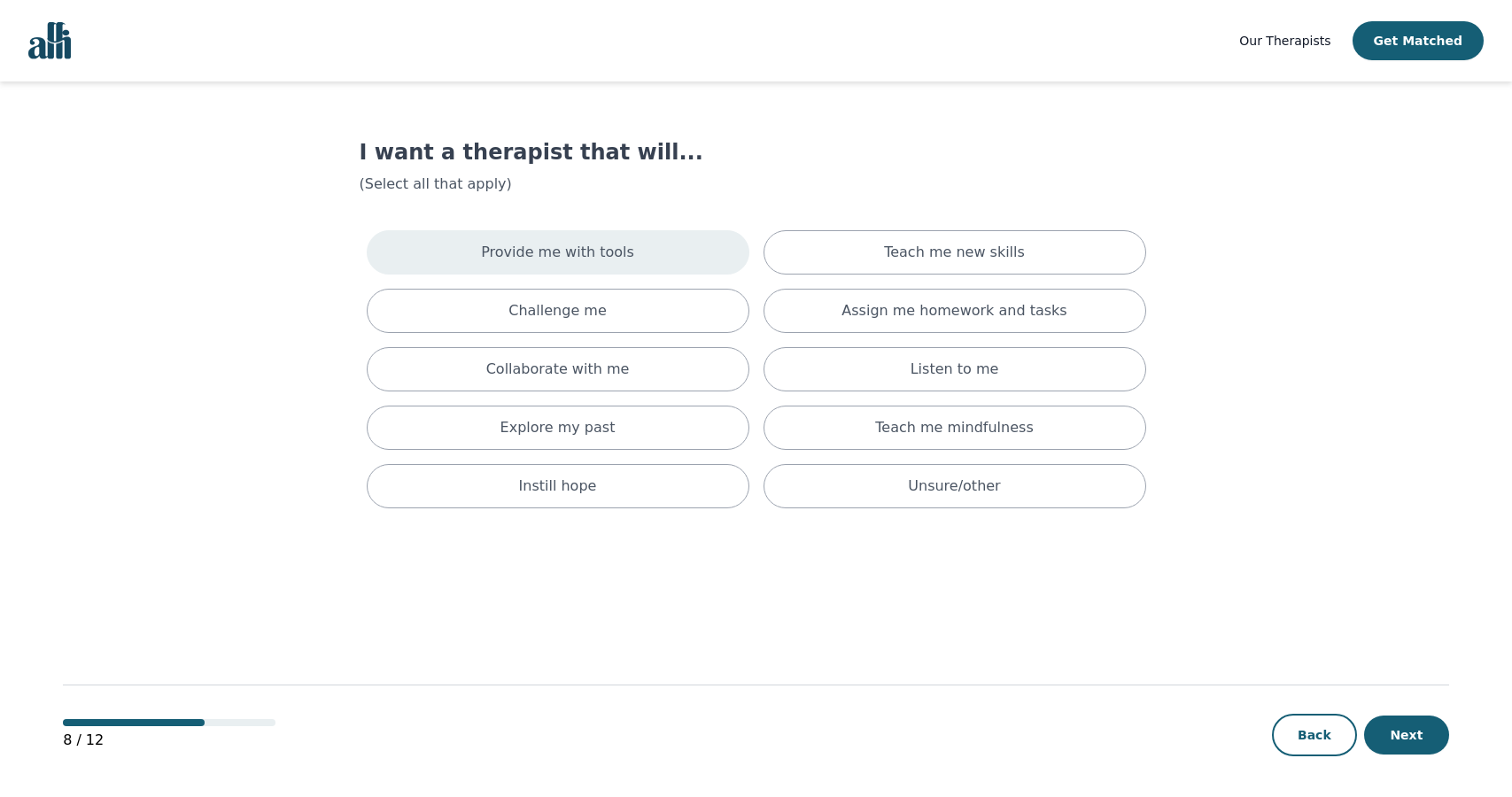
click at [630, 256] on div "Provide me with tools" at bounding box center [558, 252] width 382 height 44
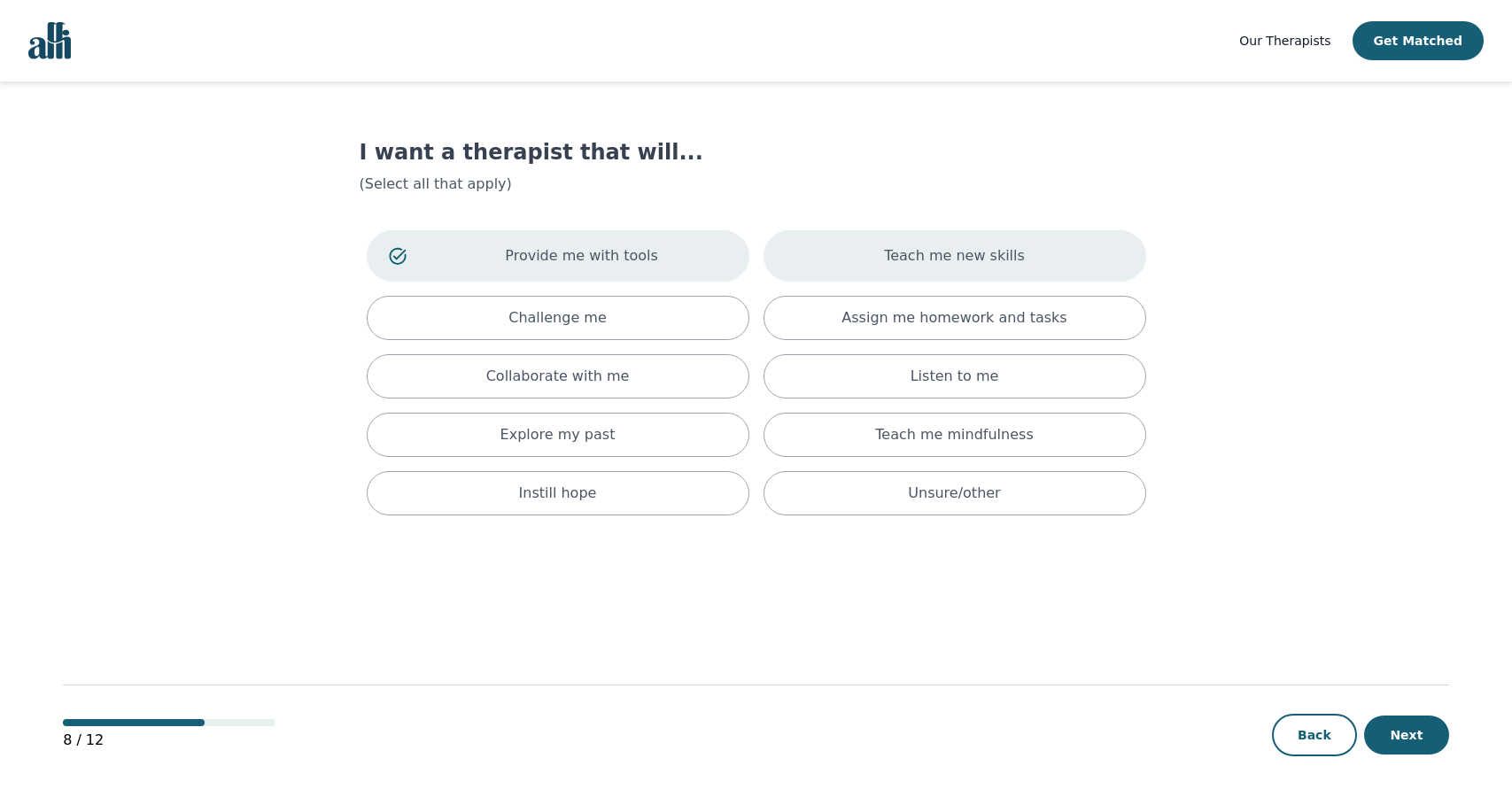
click at [839, 273] on div "Teach me new skills" at bounding box center [955, 256] width 382 height 52
click at [781, 375] on div "Listen to me" at bounding box center [955, 377] width 382 height 44
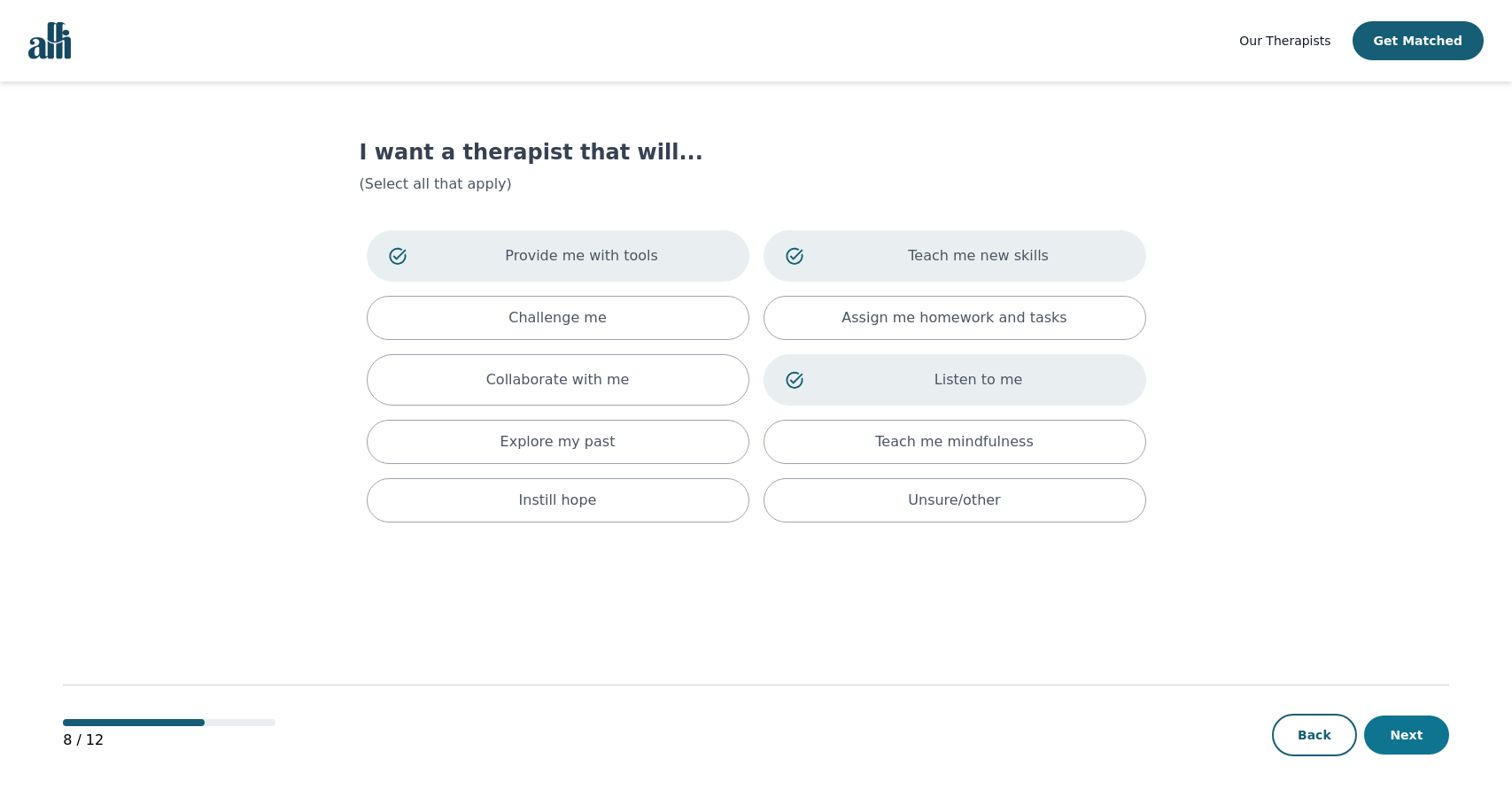
click at [1390, 725] on button "Next" at bounding box center [1406, 735] width 85 height 39
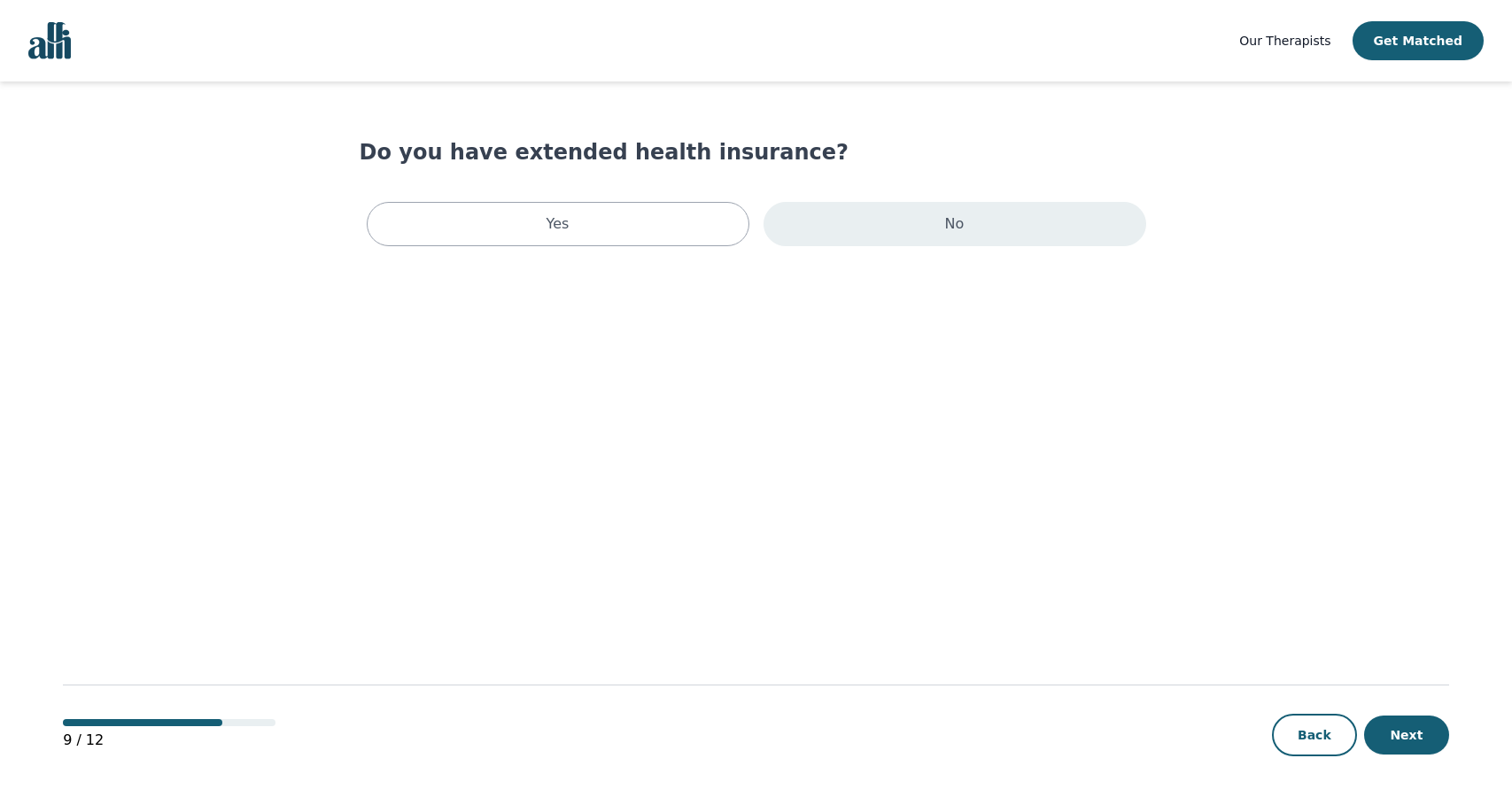
click at [860, 238] on div "No" at bounding box center [955, 224] width 382 height 44
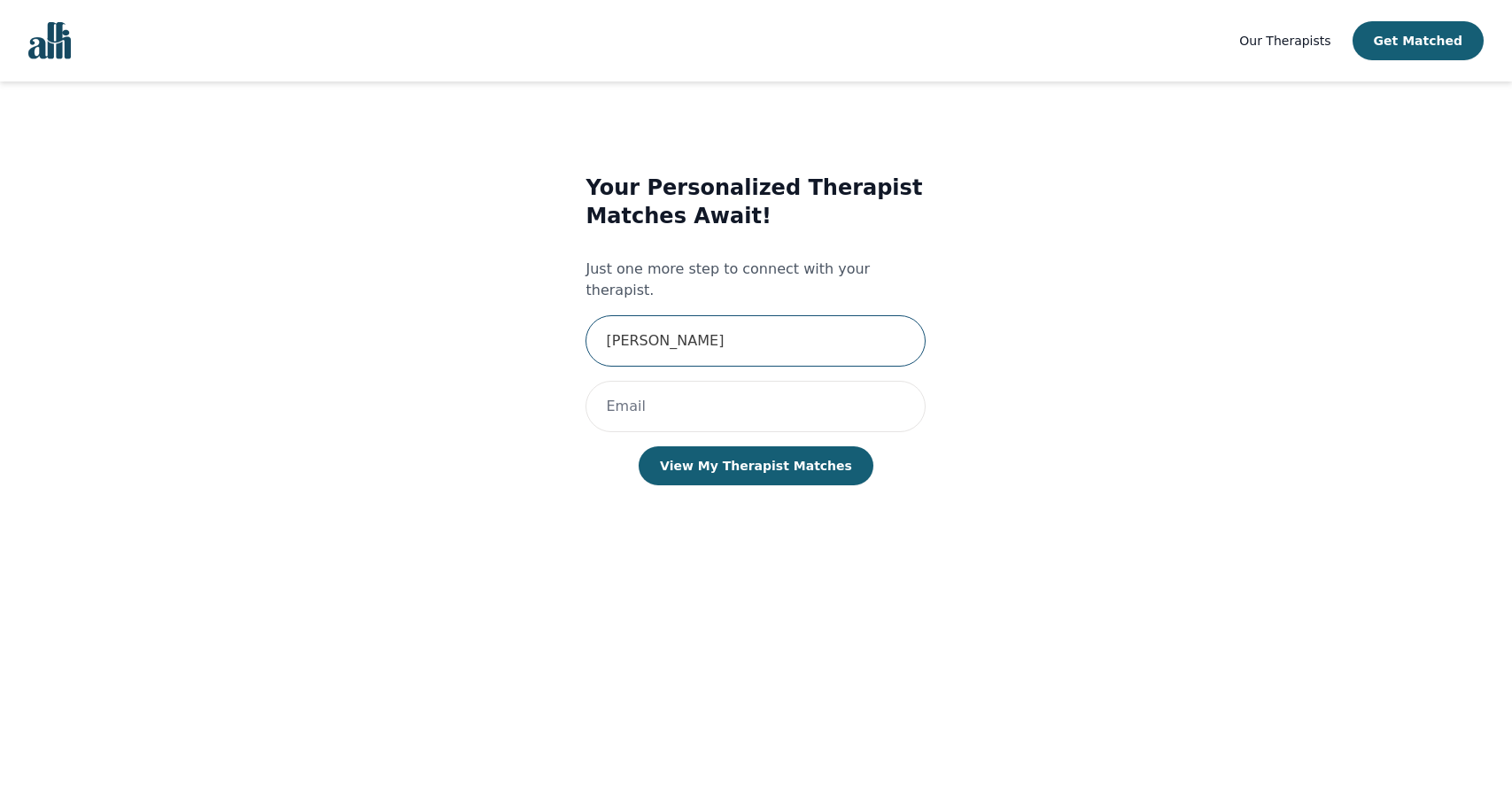
type input "Noelan Maltais"
type input "noelan"
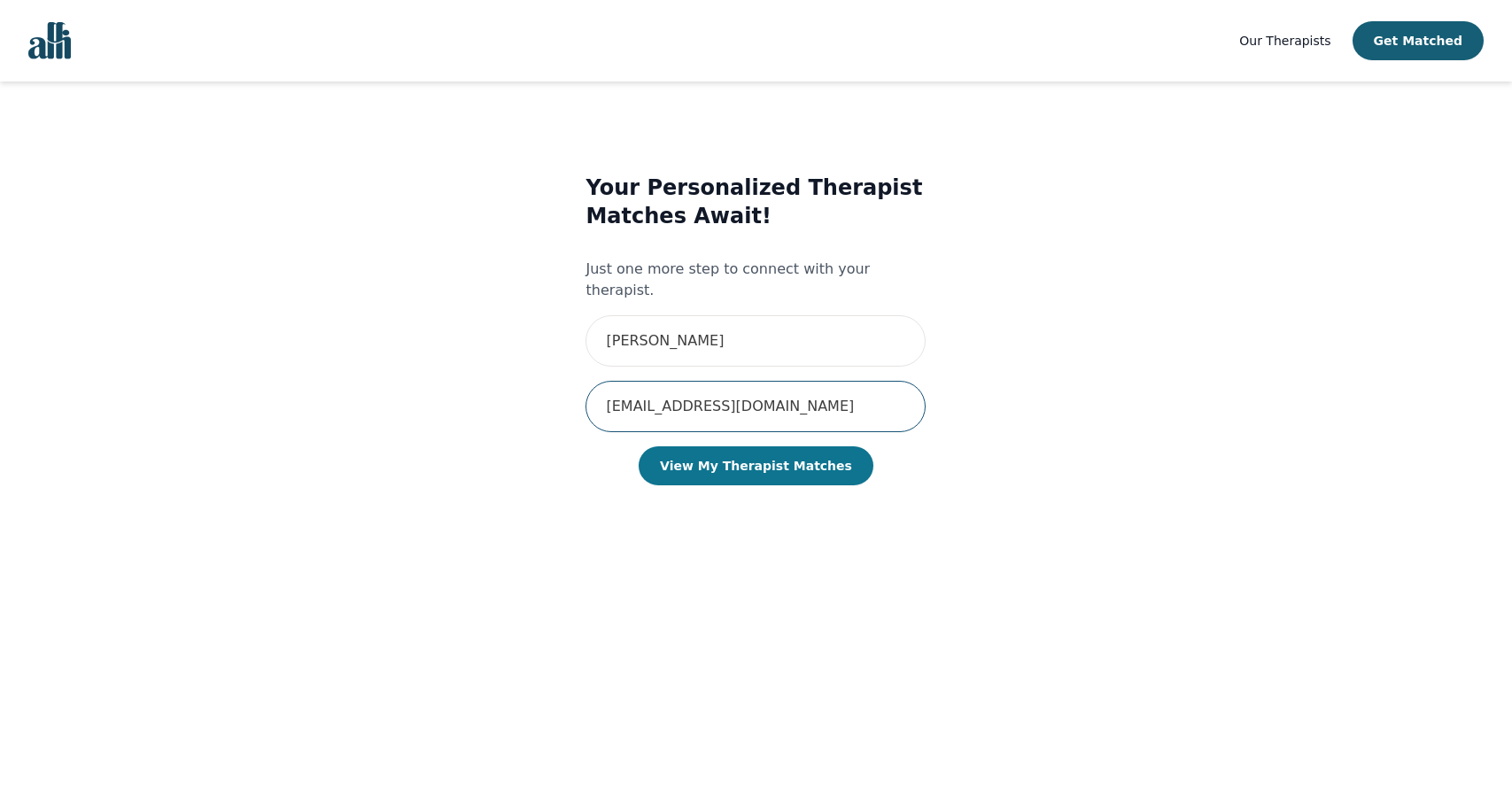
type input "NoelanMaltais@hotmail.com"
click at [792, 460] on button "View My Therapist Matches" at bounding box center [756, 465] width 235 height 39
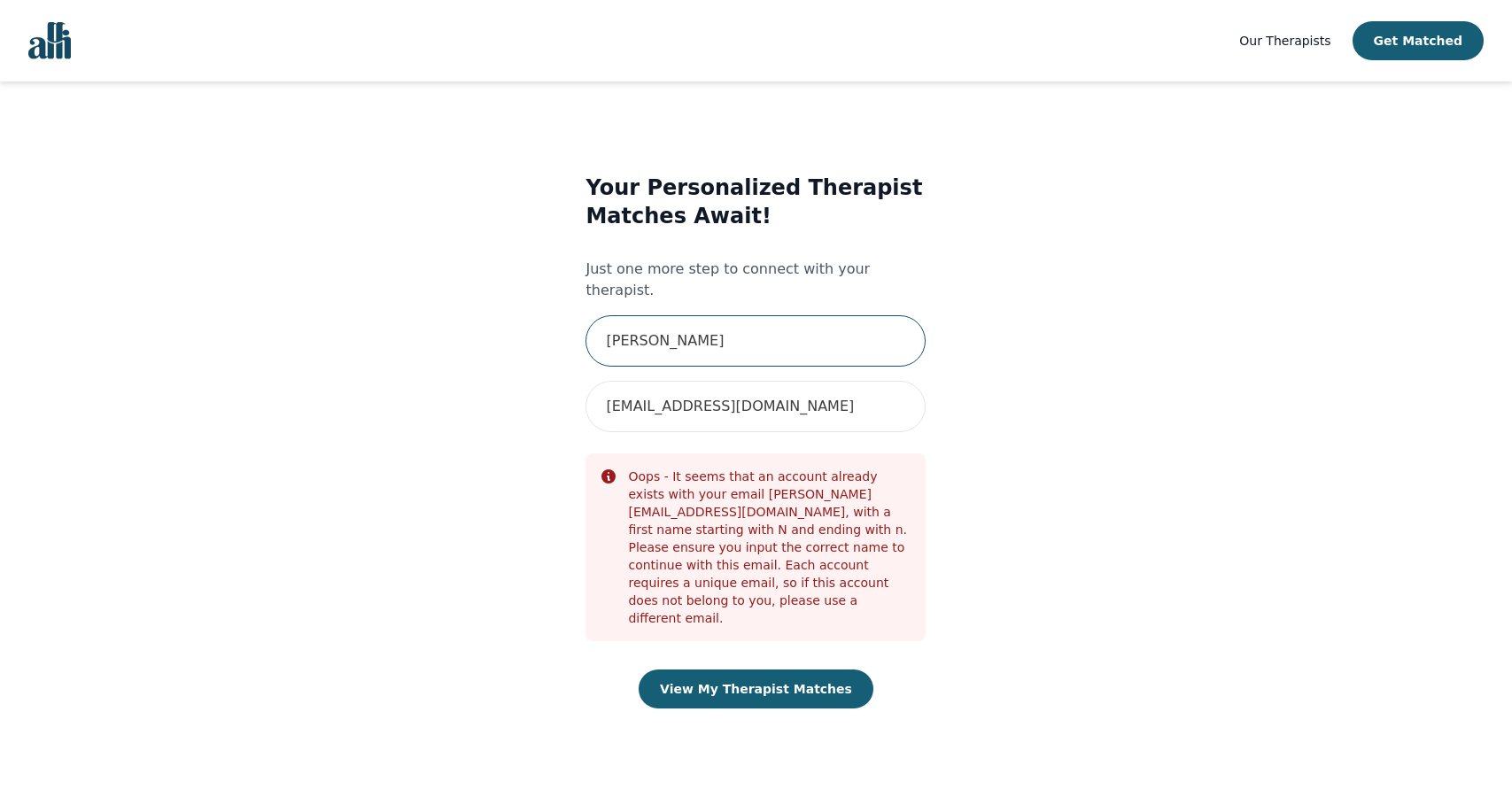
click at [752, 316] on input "Noelan Maltais" at bounding box center [755, 342] width 340 height 52
click at [743, 318] on input "Noelan Maltais" at bounding box center [755, 342] width 340 height 52
type input "Noelan"
click at [764, 669] on button "View My Therapist Matches" at bounding box center [756, 688] width 235 height 39
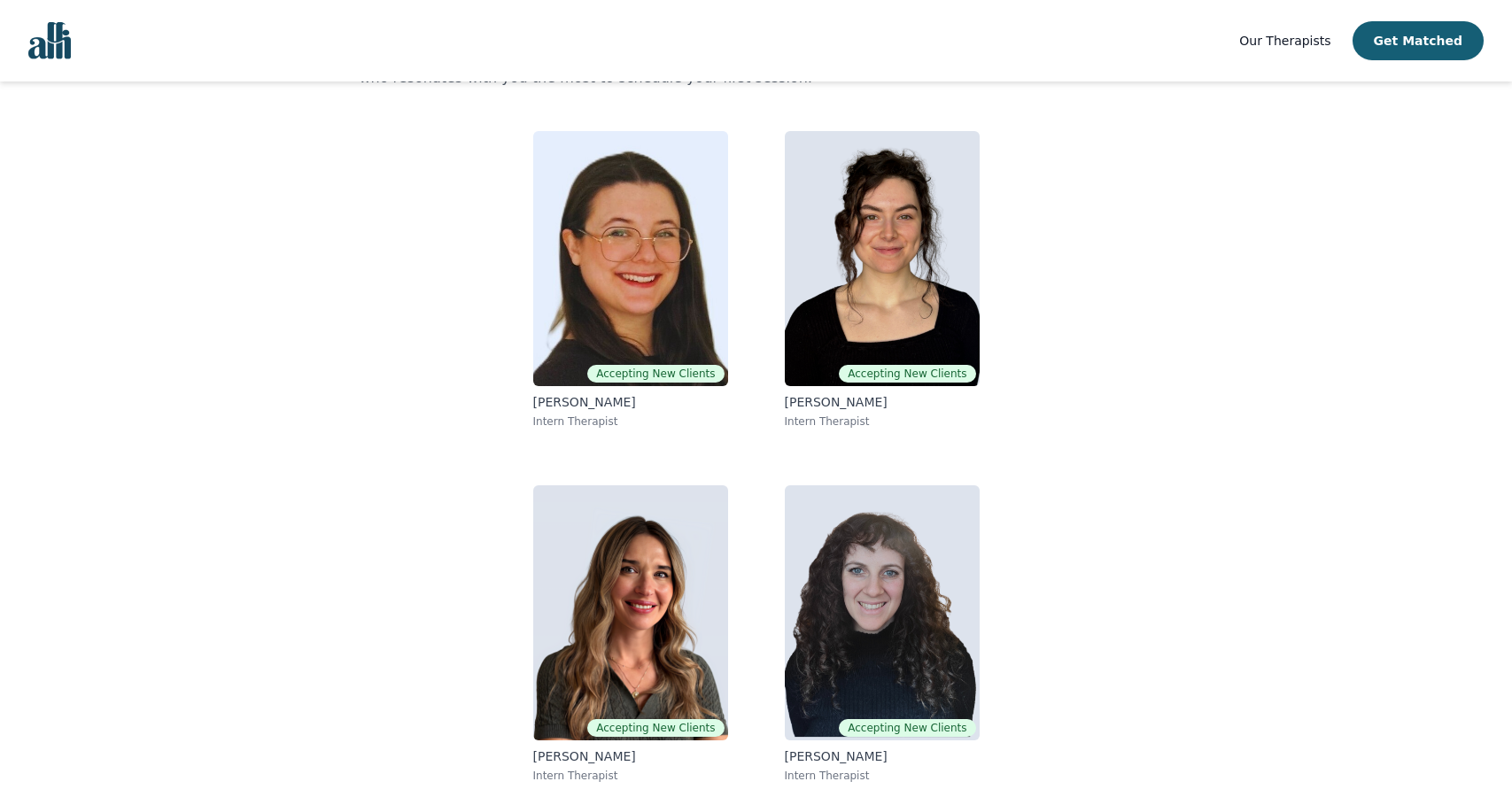
scroll to position [128, 0]
click at [1308, 42] on span "Our Therapists" at bounding box center [1285, 41] width 92 height 14
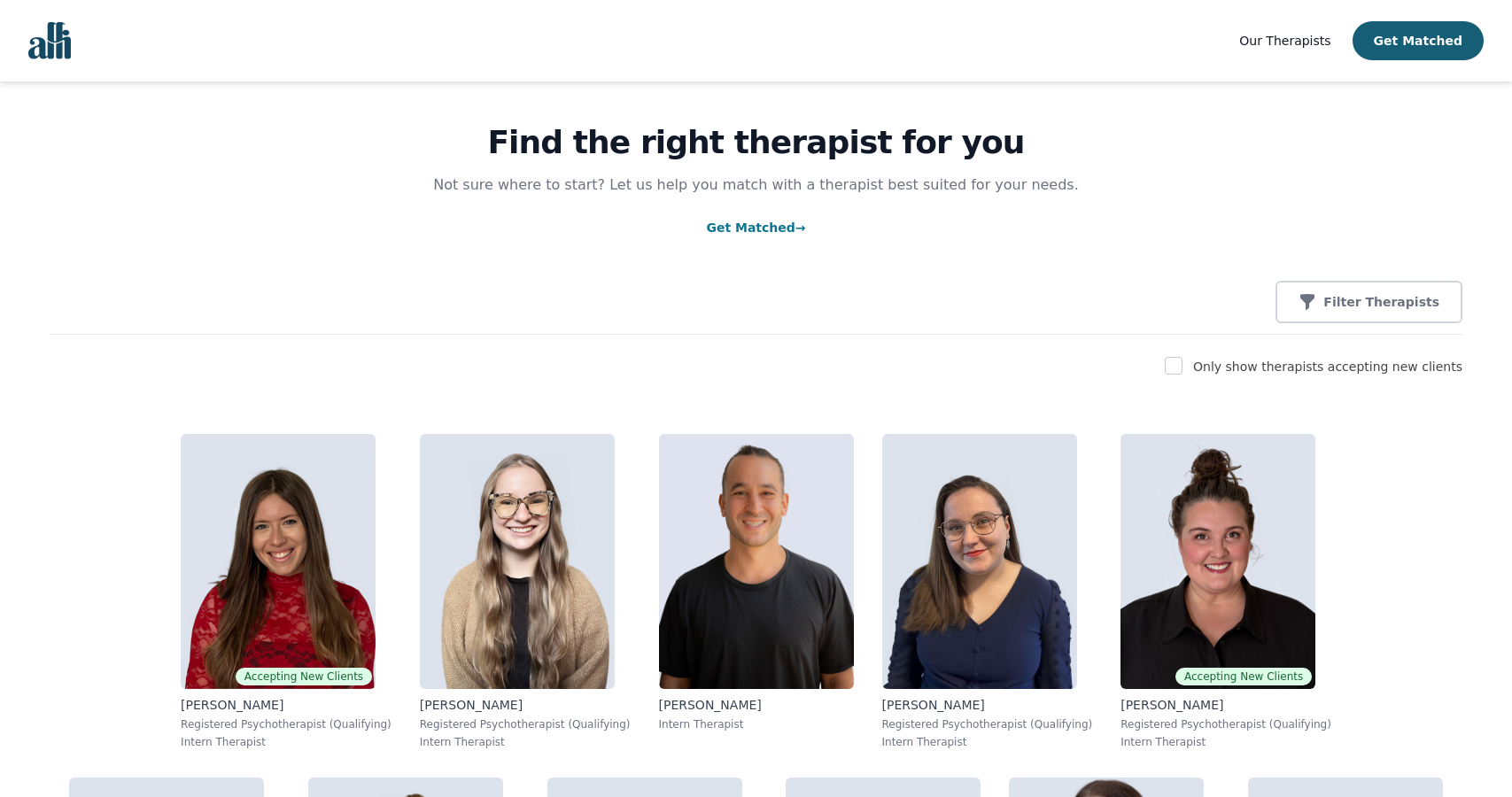
scroll to position [58, 0]
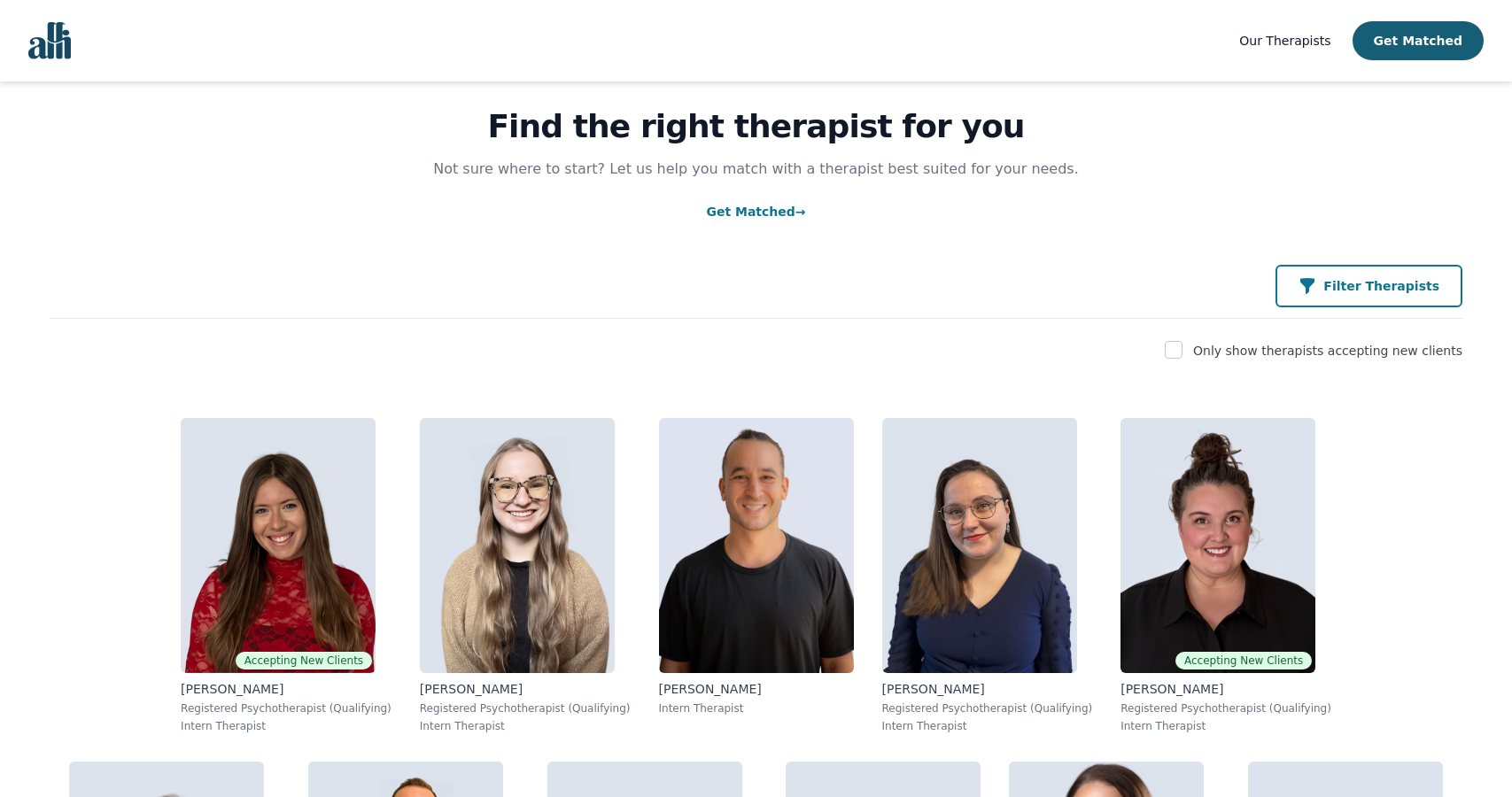
click at [1347, 300] on button "Filter Therapists" at bounding box center [1370, 286] width 187 height 43
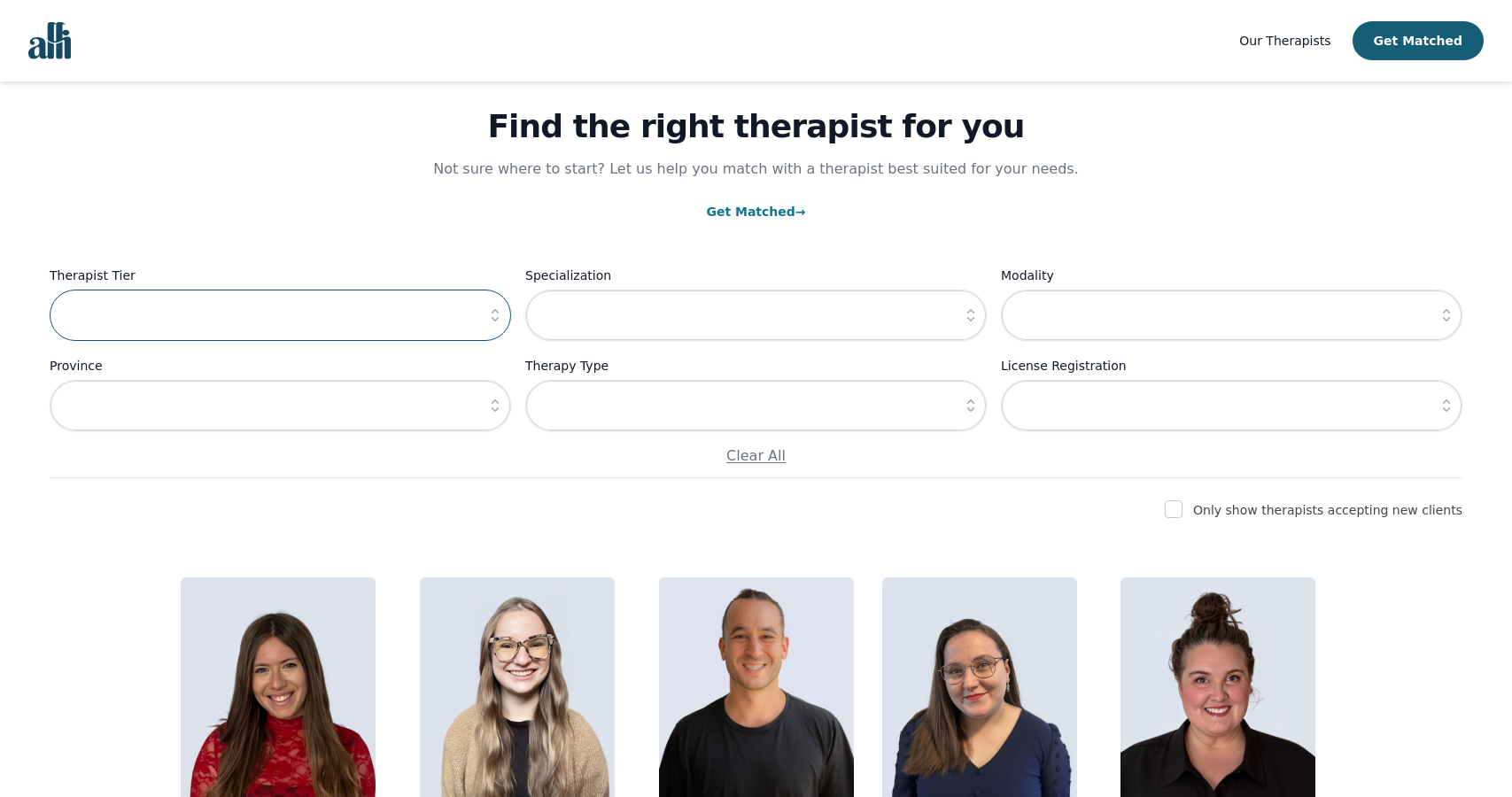
click at [393, 327] on input "text" at bounding box center [280, 316] width 461 height 52
click at [329, 399] on input "text" at bounding box center [280, 406] width 461 height 52
click at [617, 419] on input "text" at bounding box center [755, 406] width 461 height 52
click at [1056, 412] on input "text" at bounding box center [1231, 406] width 461 height 52
click at [1457, 403] on button "button" at bounding box center [1446, 406] width 32 height 52
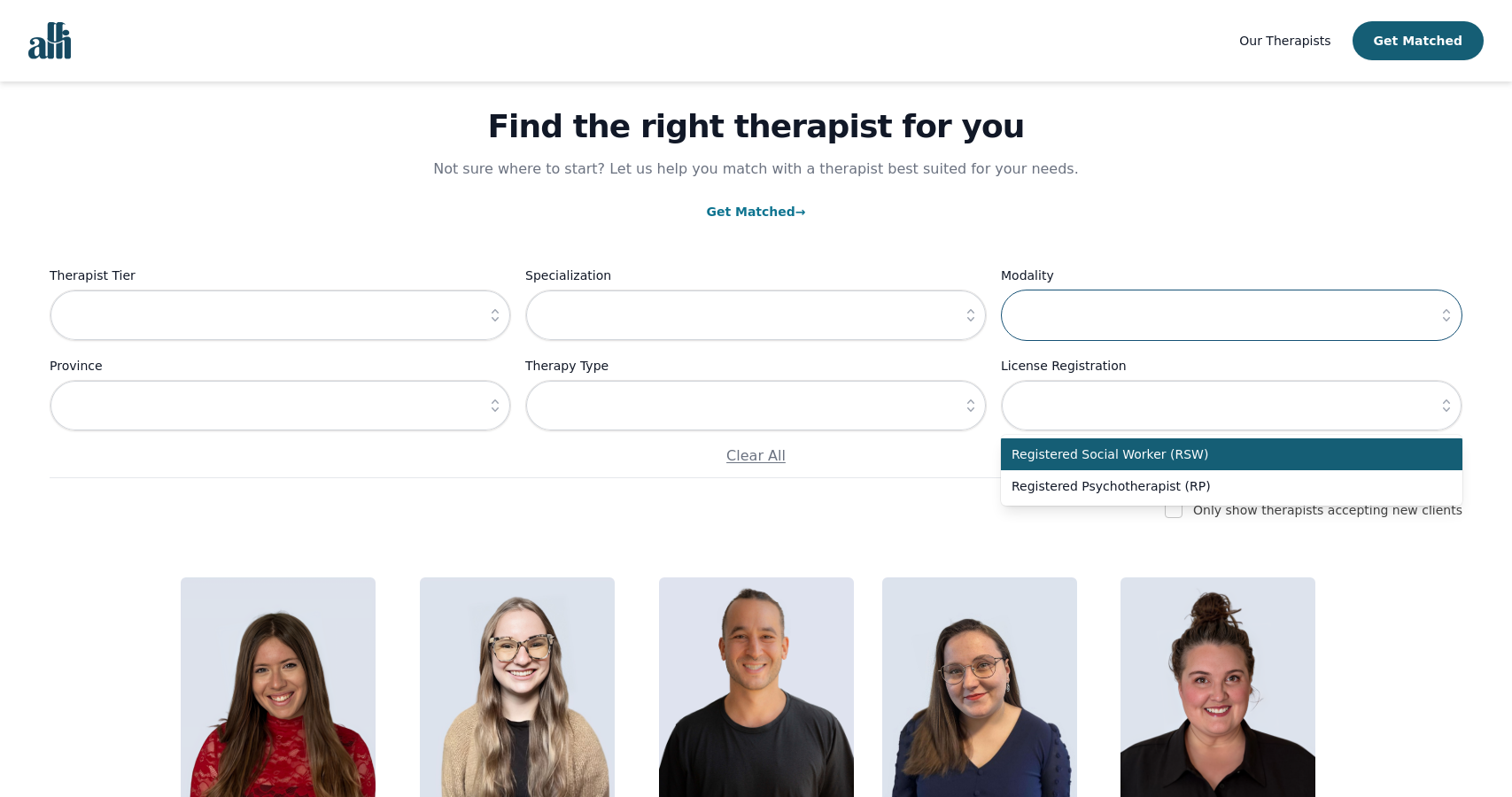
click at [1414, 302] on input "text" at bounding box center [1231, 316] width 461 height 52
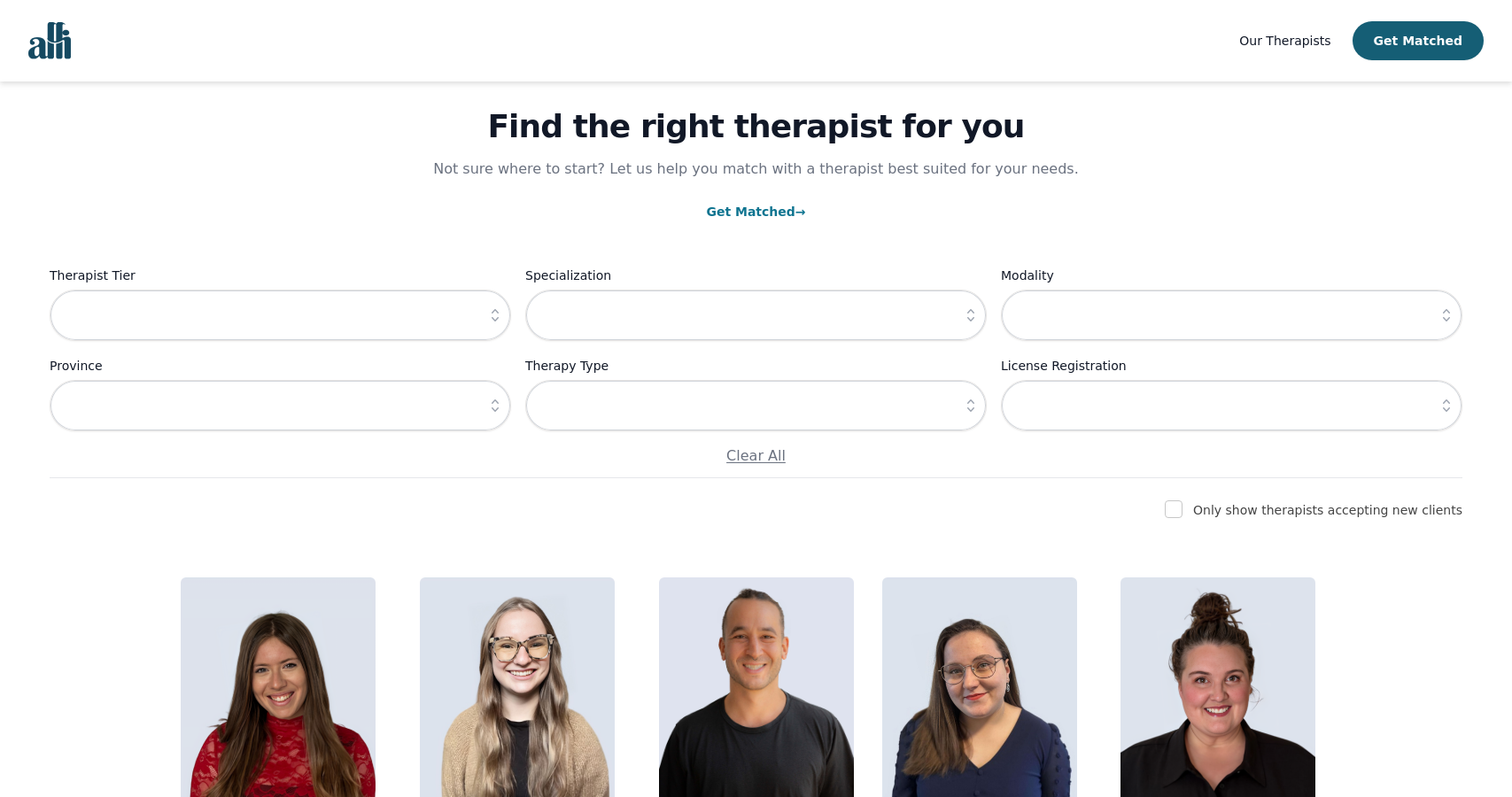
click at [1434, 308] on button "button" at bounding box center [1446, 316] width 32 height 52
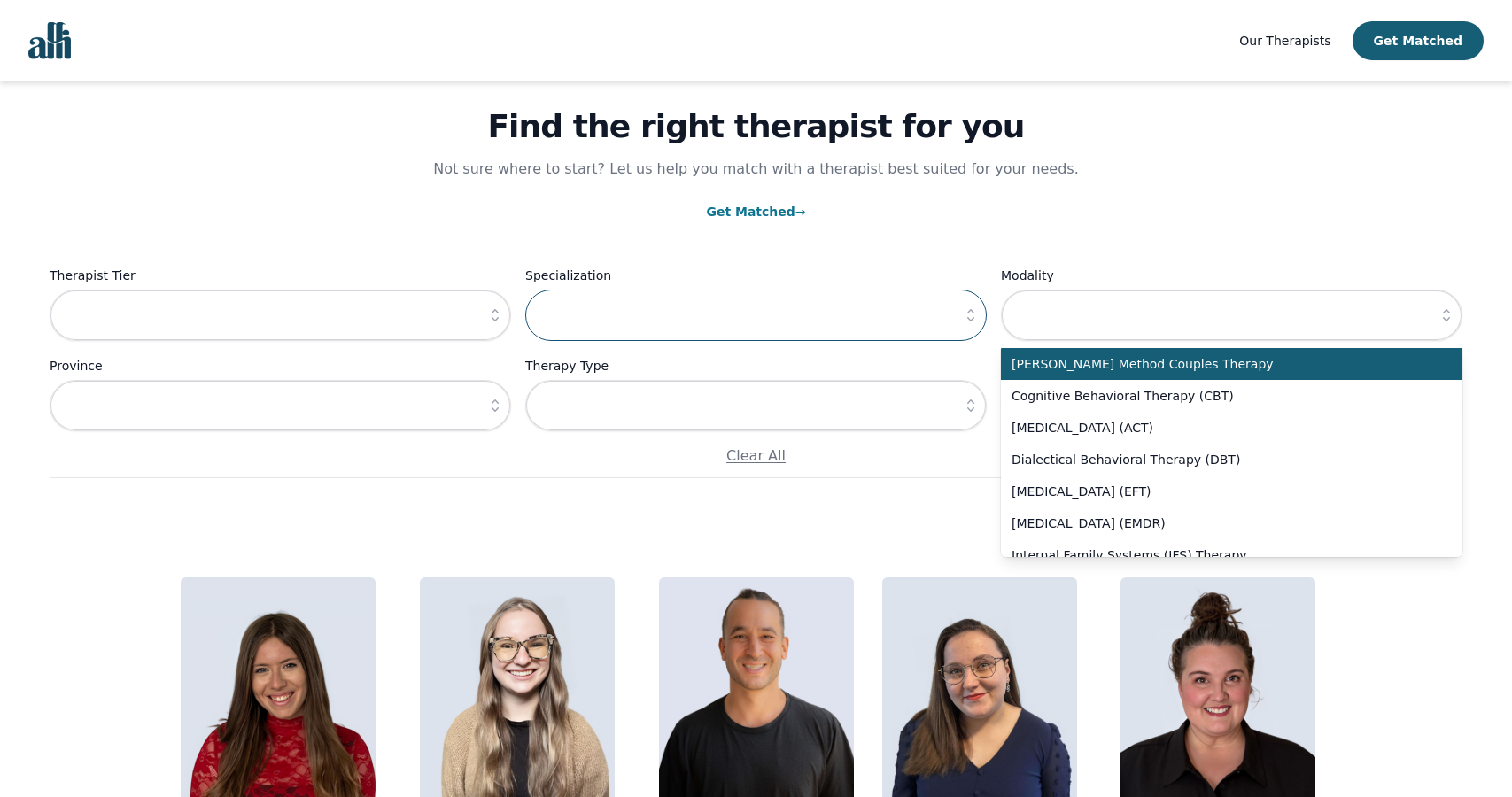
click at [940, 302] on input "text" at bounding box center [755, 316] width 461 height 52
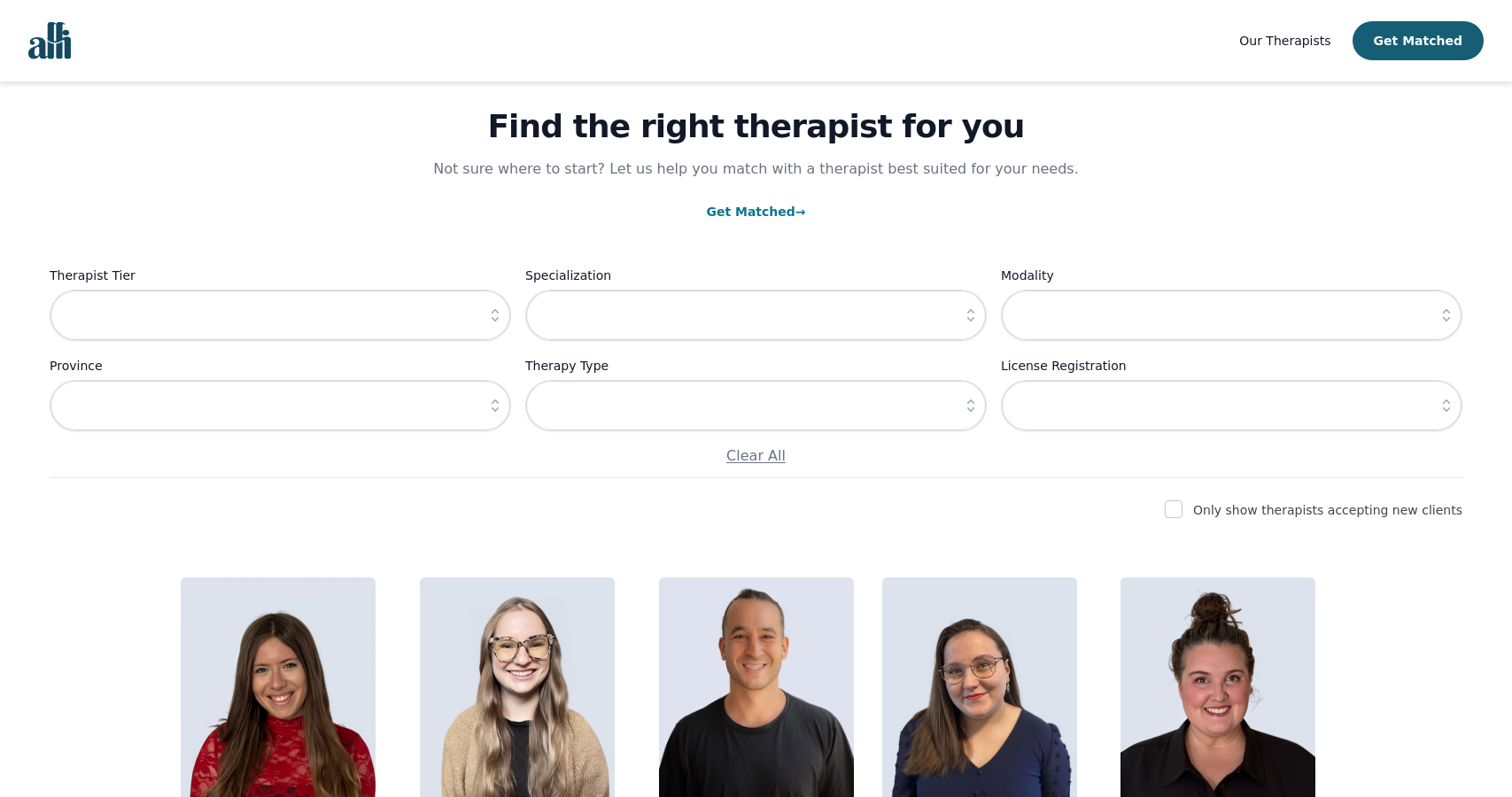
click at [964, 310] on icon "button" at bounding box center [971, 316] width 18 height 18
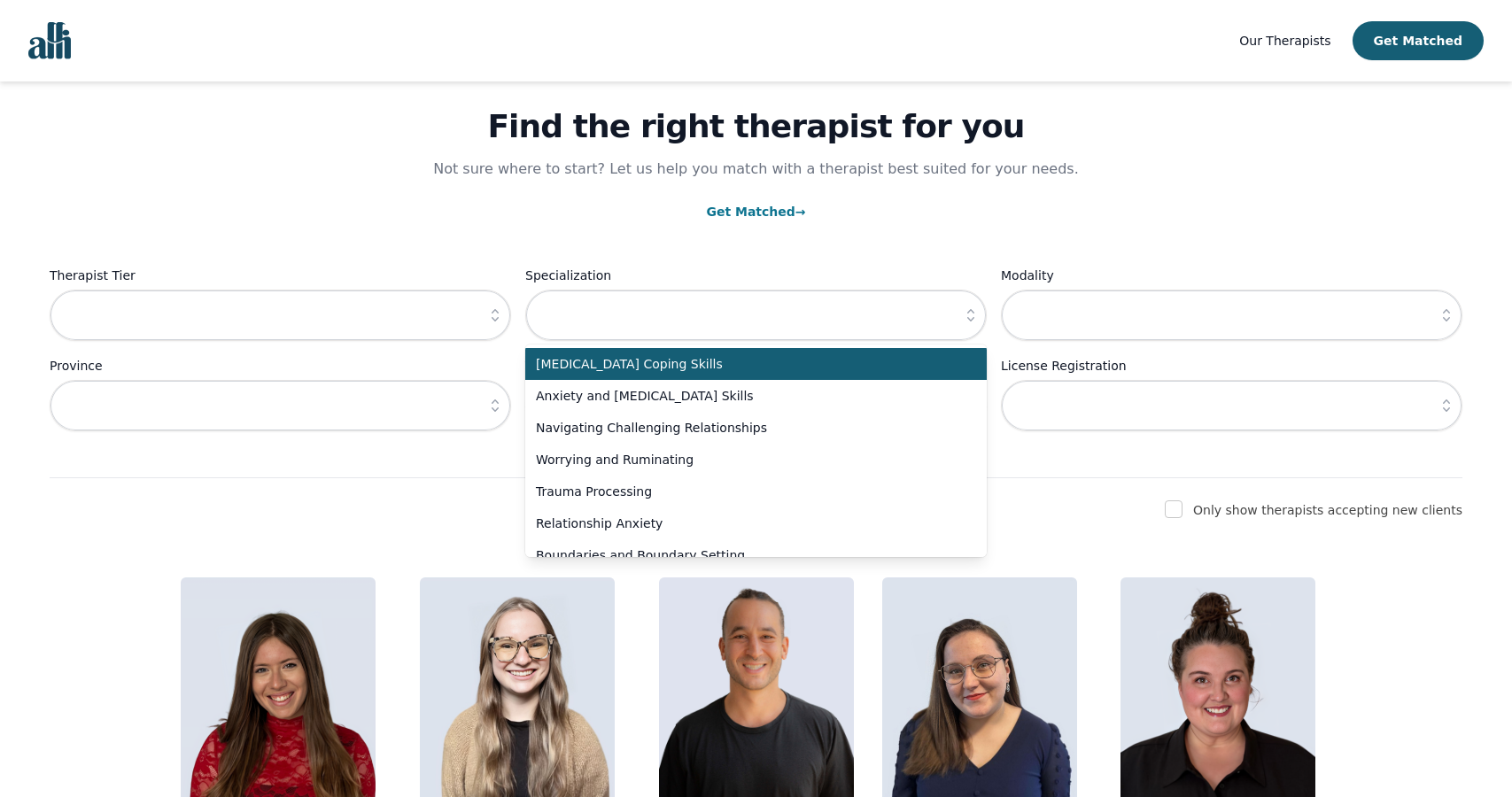
click at [964, 310] on icon "button" at bounding box center [971, 316] width 18 height 18
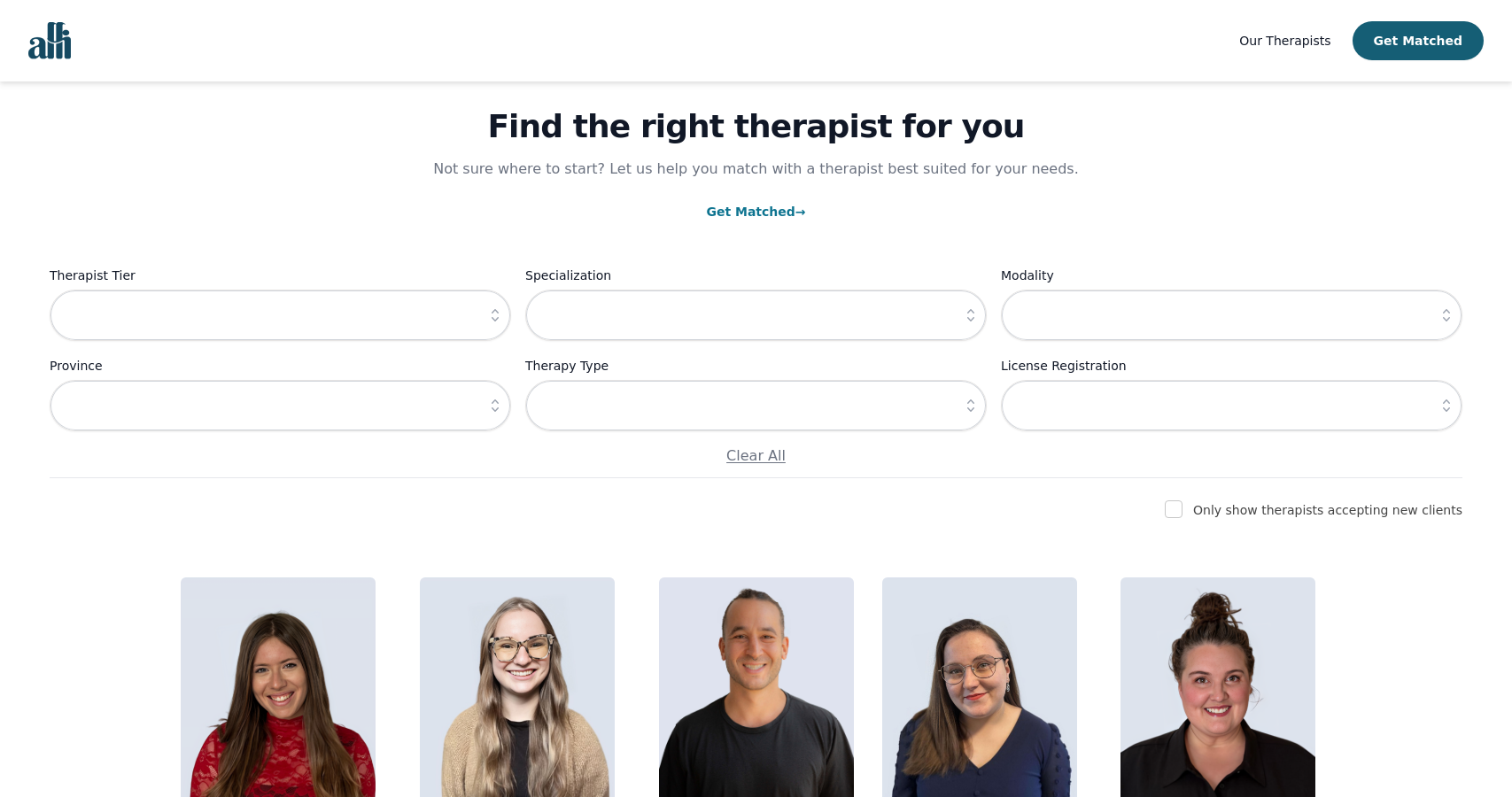
click at [491, 312] on icon "button" at bounding box center [495, 316] width 18 height 18
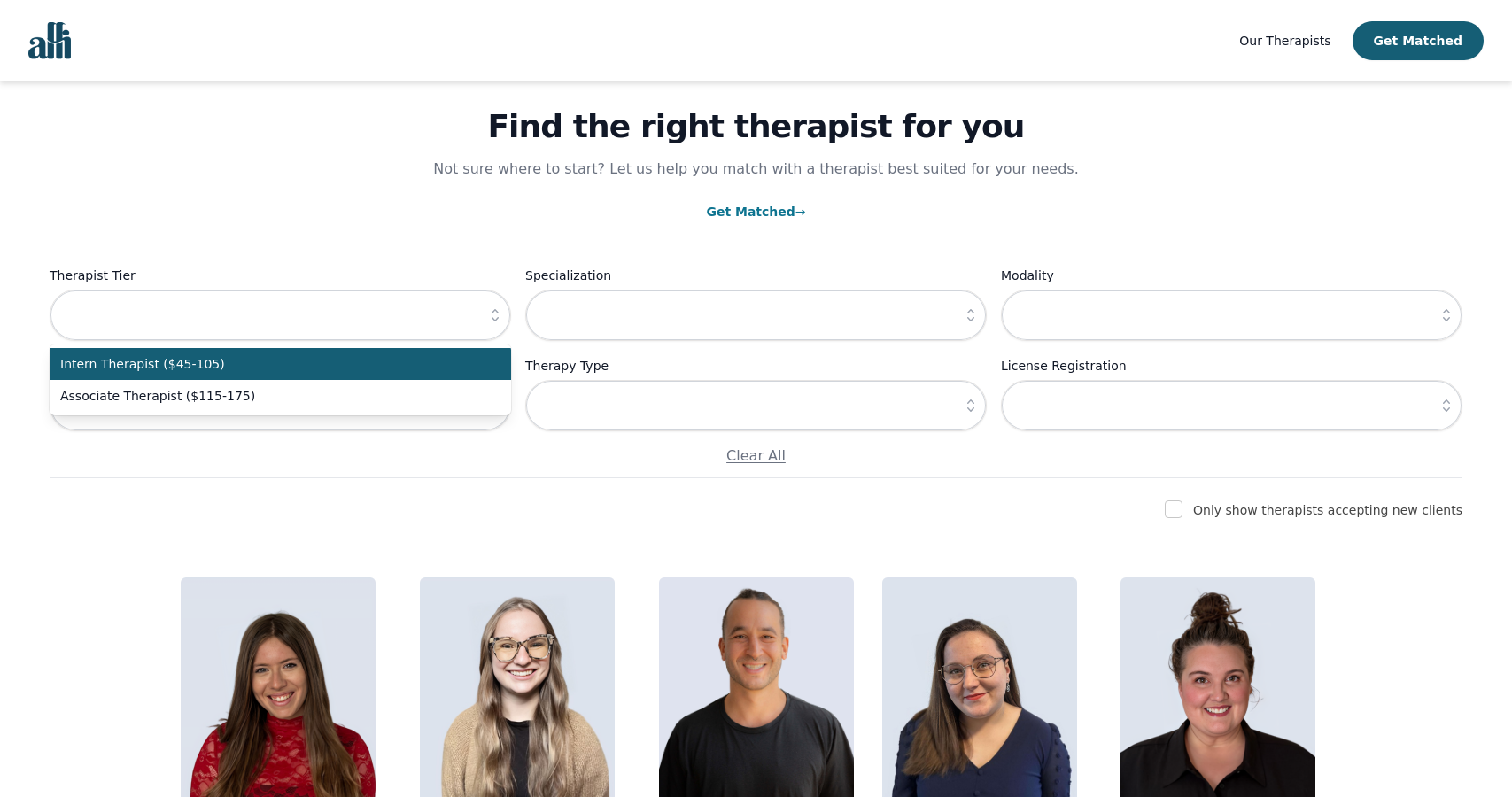
click at [407, 372] on span "Intern Therapist ($45-105)" at bounding box center [269, 365] width 419 height 18
type input "Intern Therapist ($45-105)"
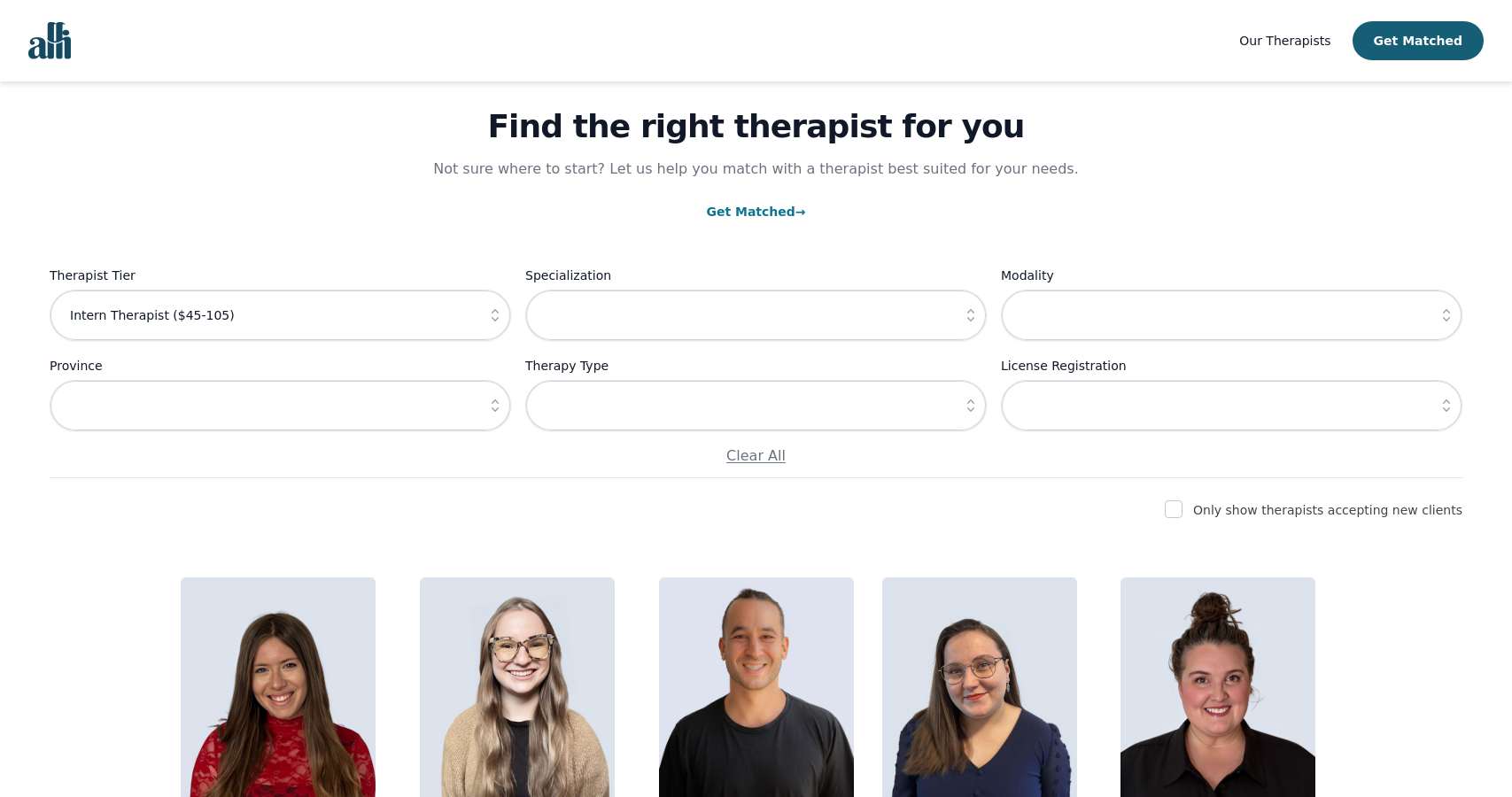
click at [1182, 513] on input "checkbox" at bounding box center [1173, 509] width 18 height 18
checkbox input "true"
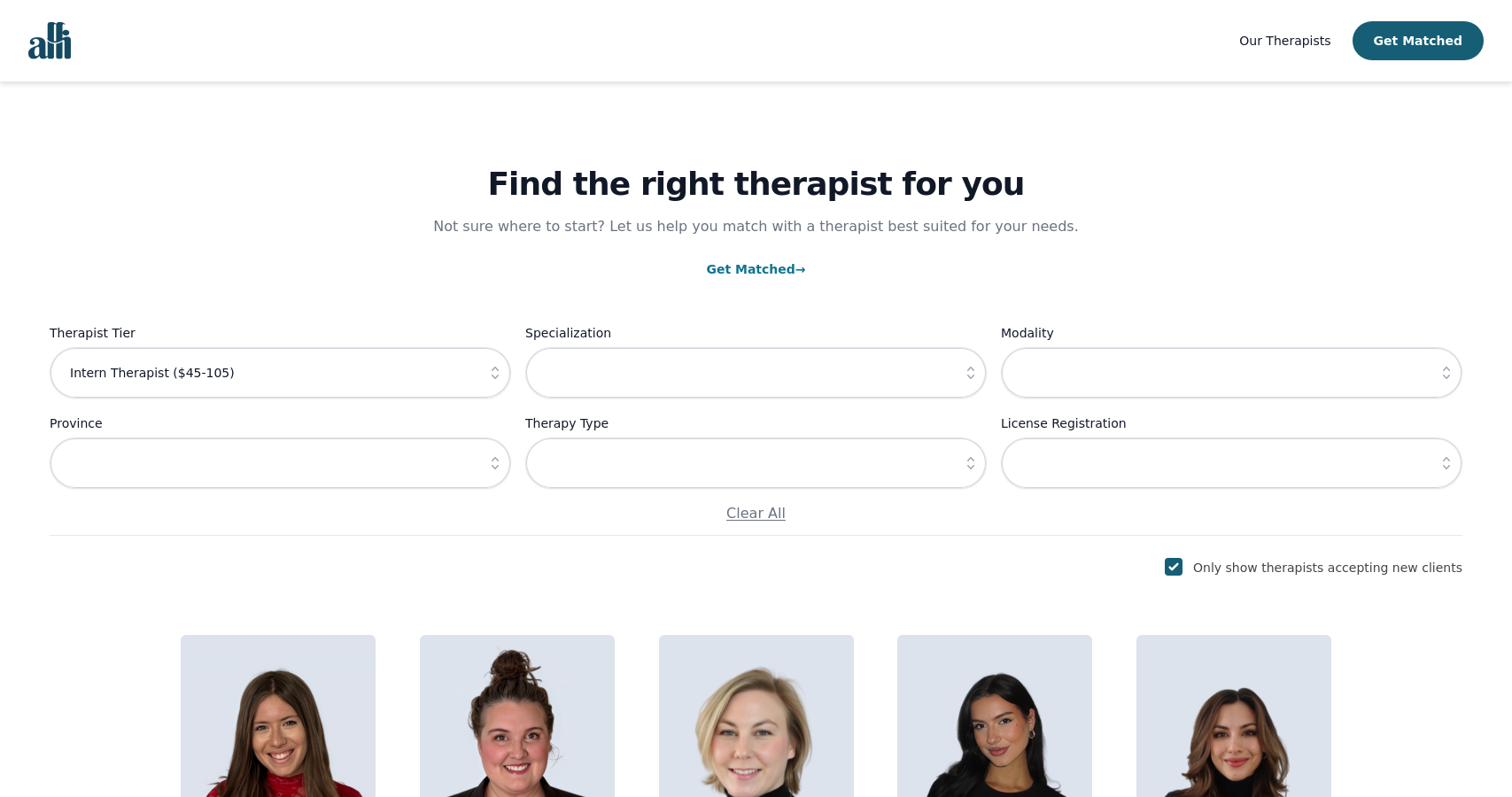
scroll to position [0, 0]
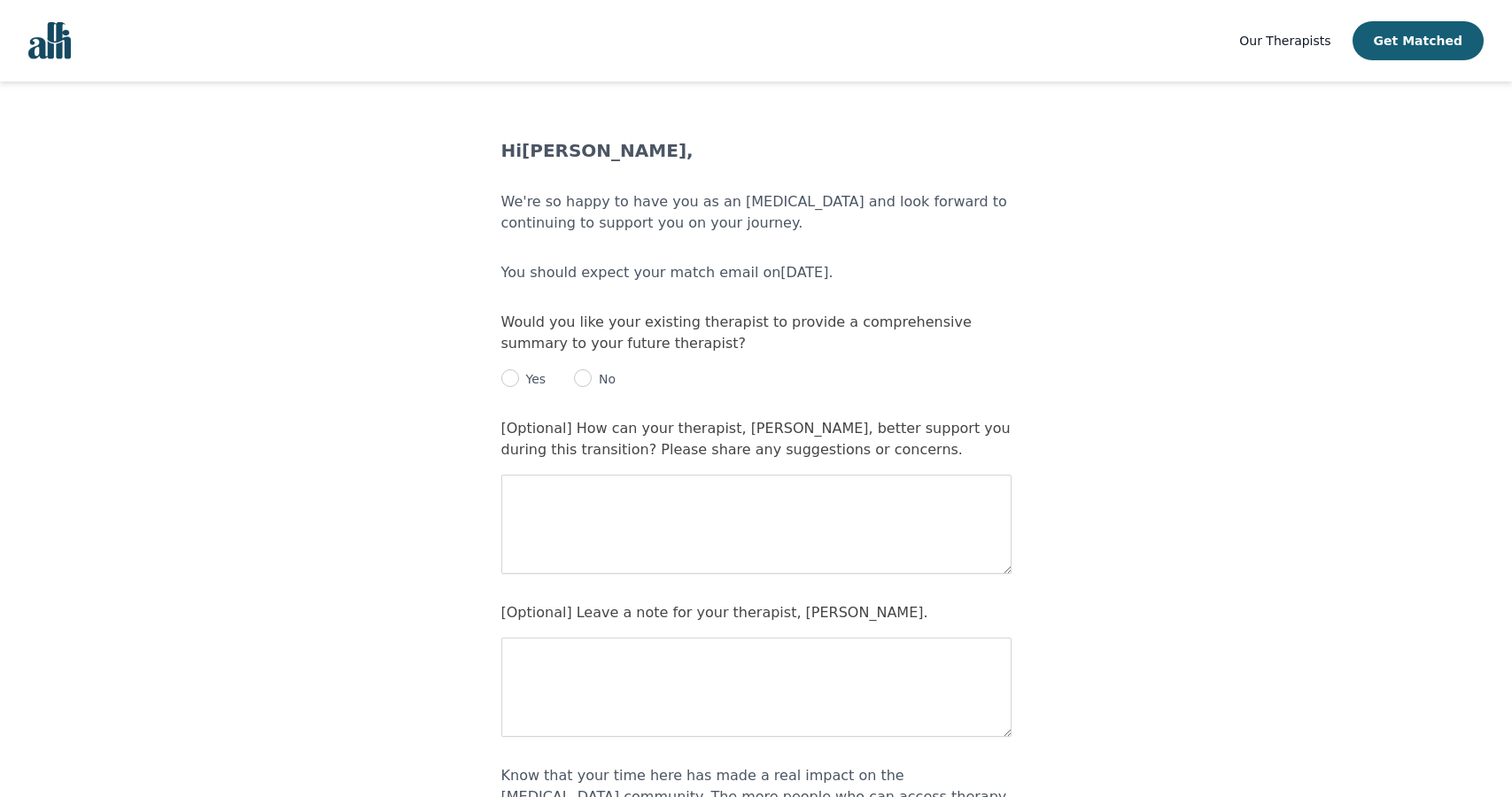
click at [588, 380] on input "radio" at bounding box center [583, 379] width 18 height 18
radio input "true"
click at [767, 513] on textarea at bounding box center [756, 525] width 510 height 100
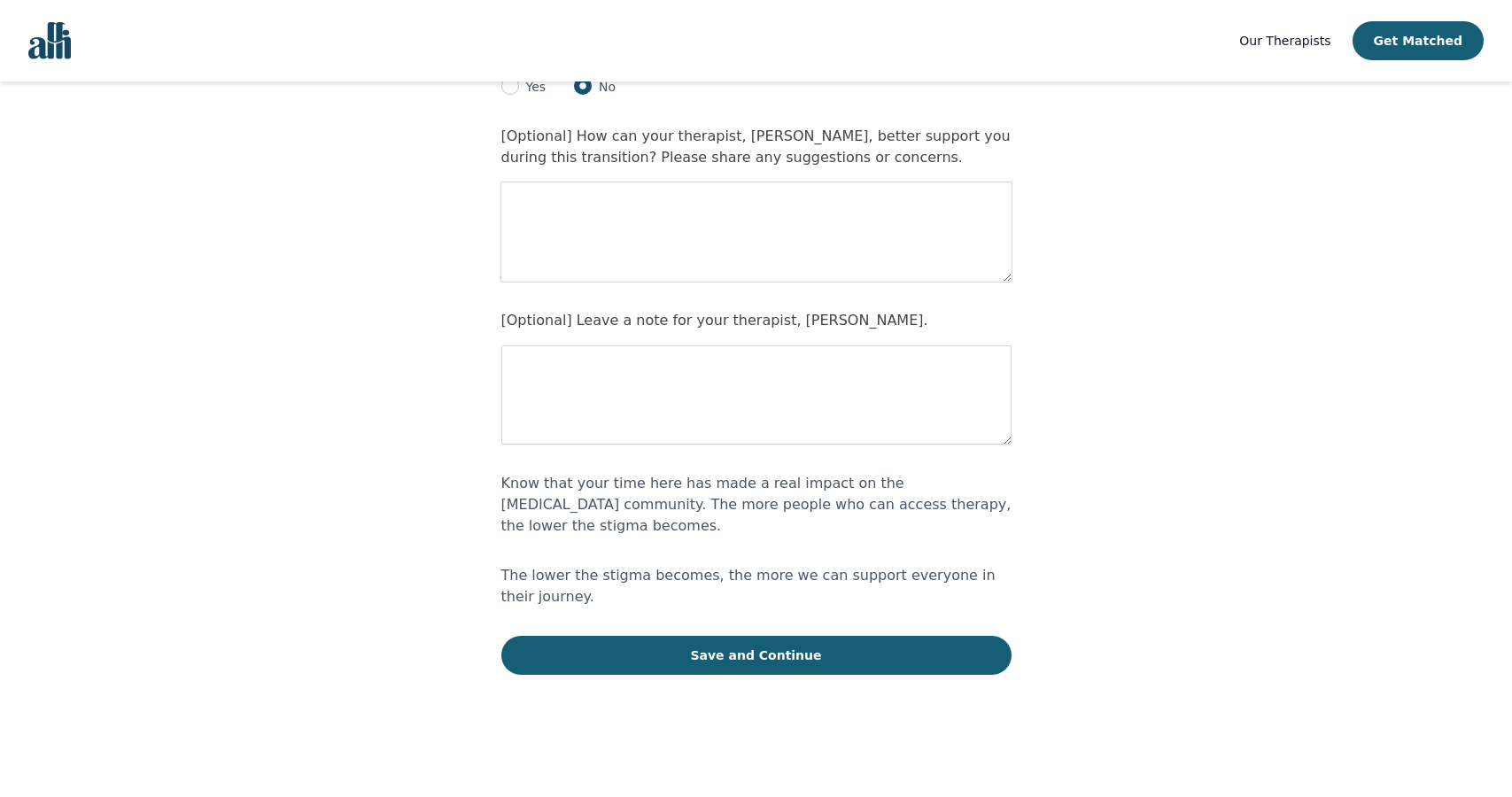
scroll to position [291, 0]
click at [845, 389] on textarea at bounding box center [756, 398] width 510 height 100
paste textarea "I really appreciate the time and effort you’ve put into our work together. At t…"
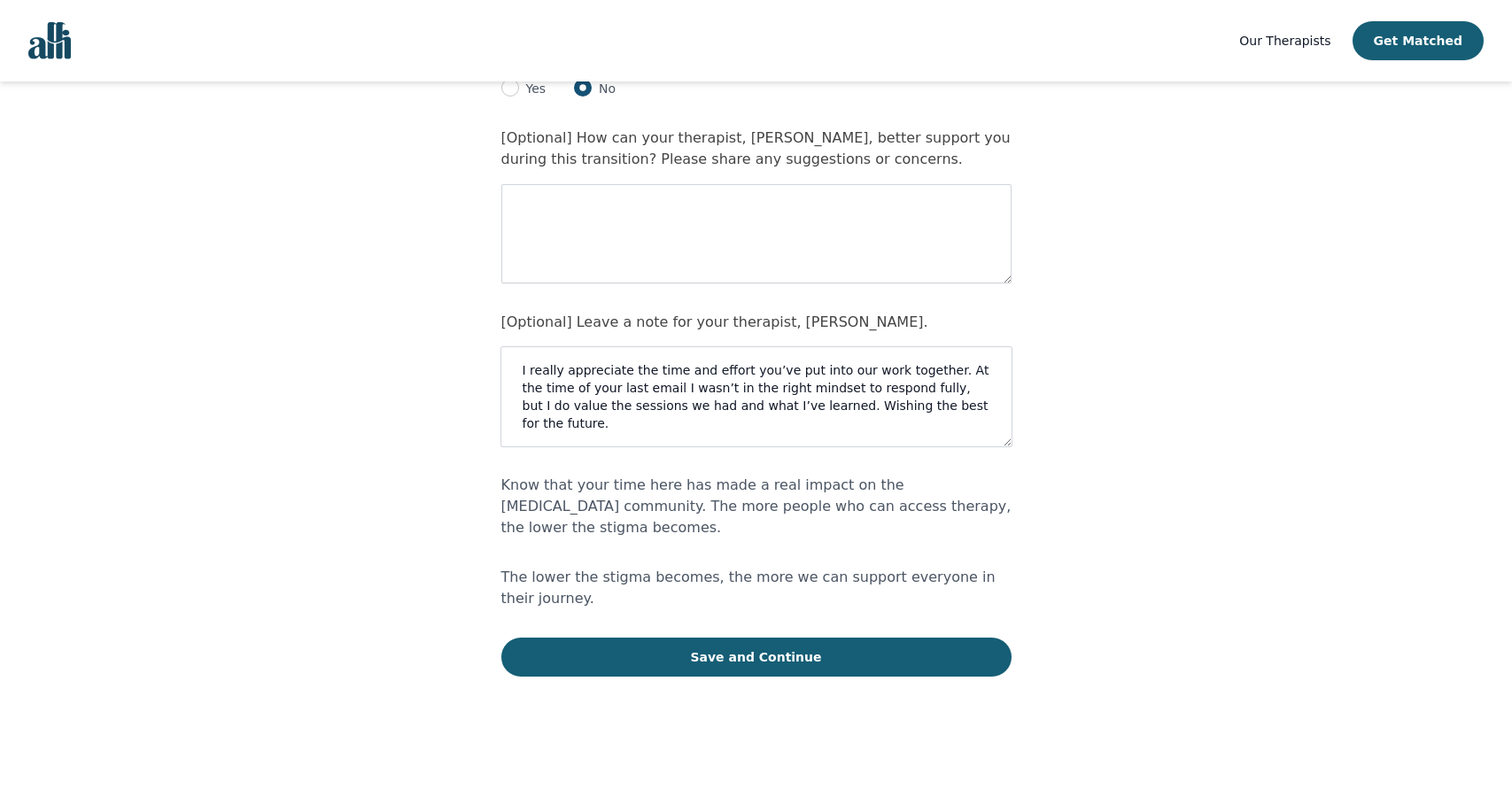
click at [819, 413] on textarea "I really appreciate the time and effort you’ve put into our work together. At t…" at bounding box center [756, 398] width 510 height 100
click at [820, 408] on textarea "I really appreciate the time and effort you’ve put into our work together. At t…" at bounding box center [756, 398] width 510 height 100
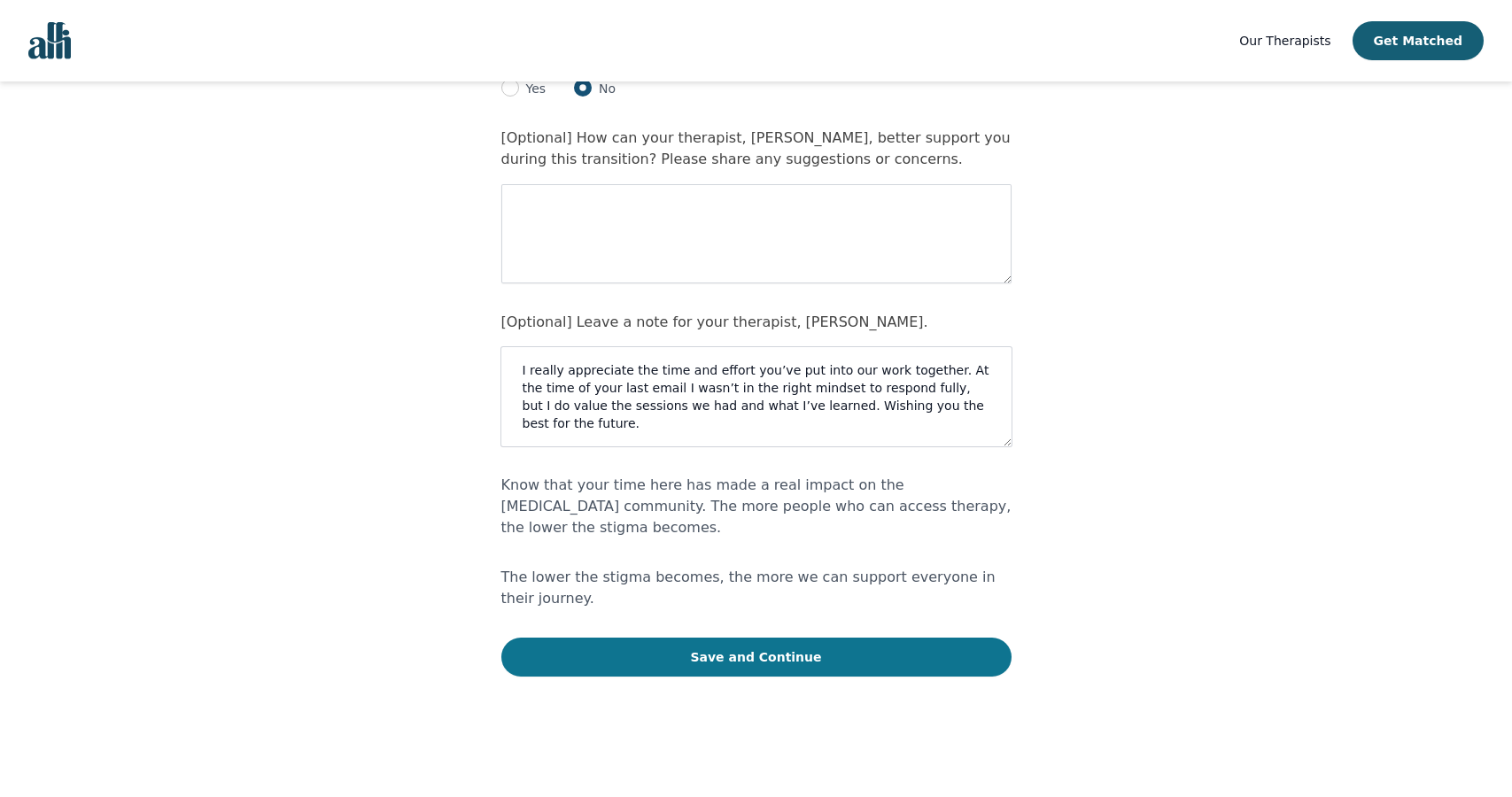
type textarea "I really appreciate the time and effort you’ve put into our work together. At t…"
click at [882, 640] on button "Save and Continue" at bounding box center [756, 657] width 510 height 39
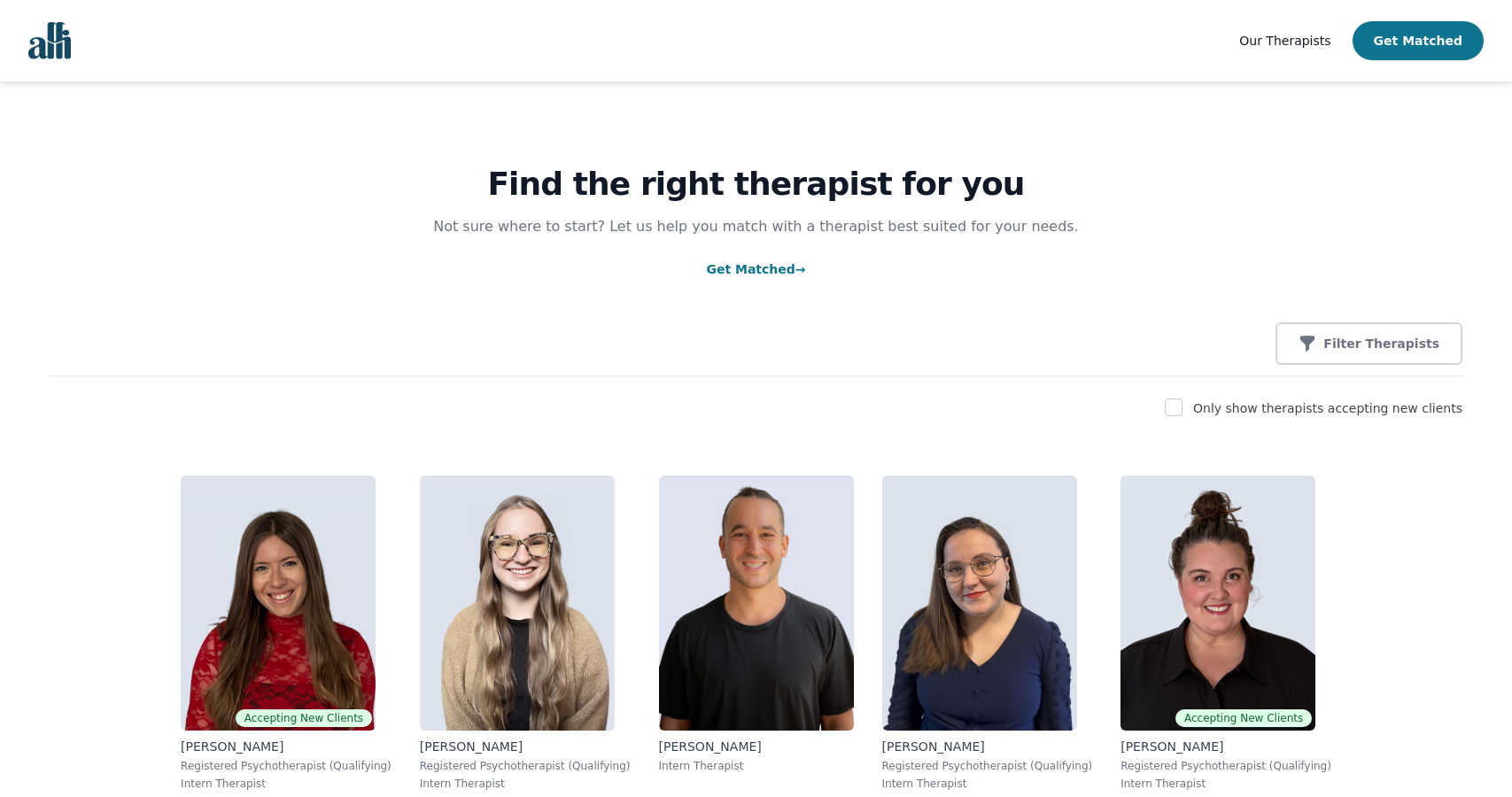
click at [1409, 45] on button "Get Matched" at bounding box center [1418, 40] width 131 height 39
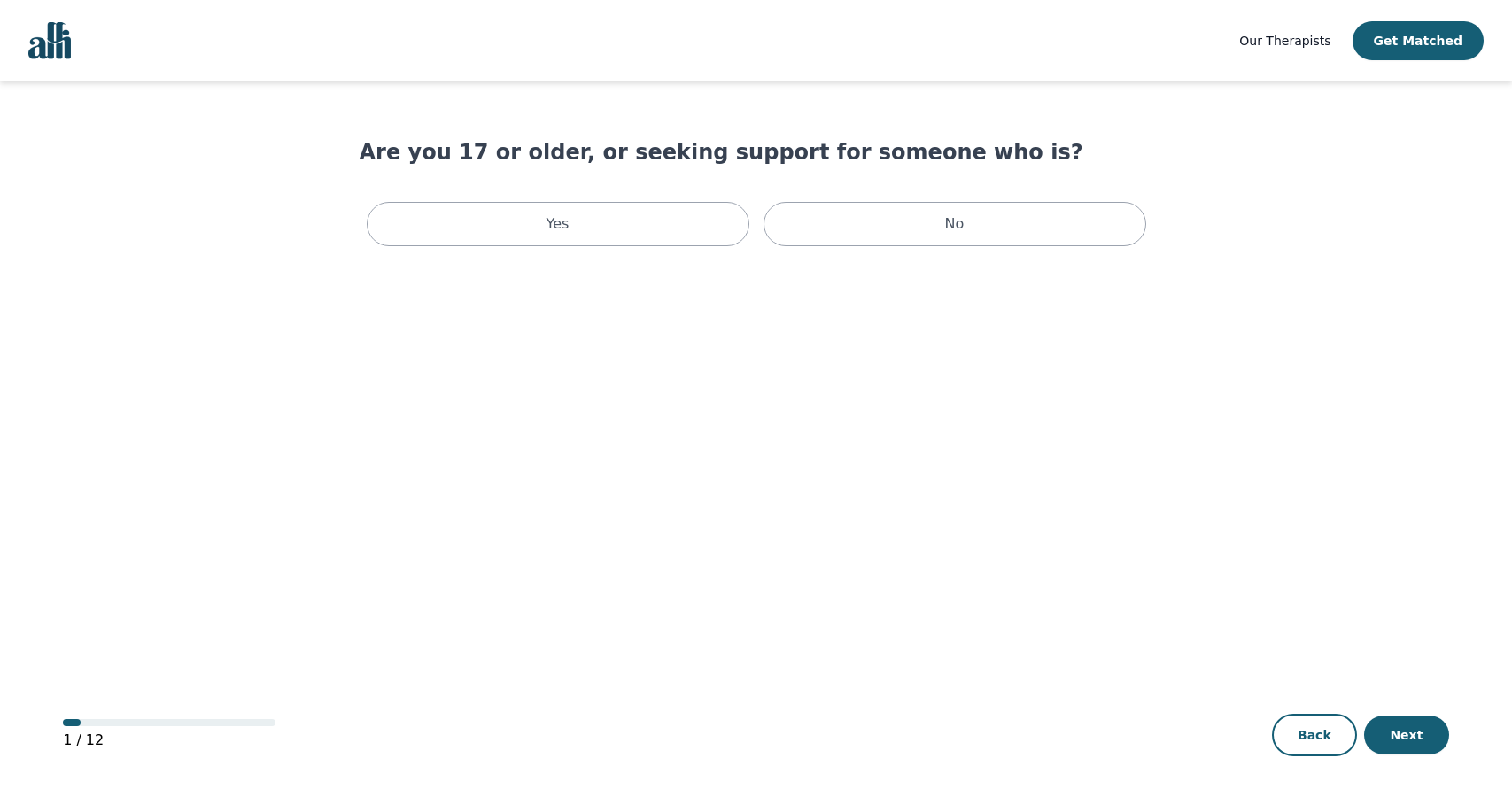
click at [1283, 49] on link "Our Therapists" at bounding box center [1285, 40] width 92 height 21
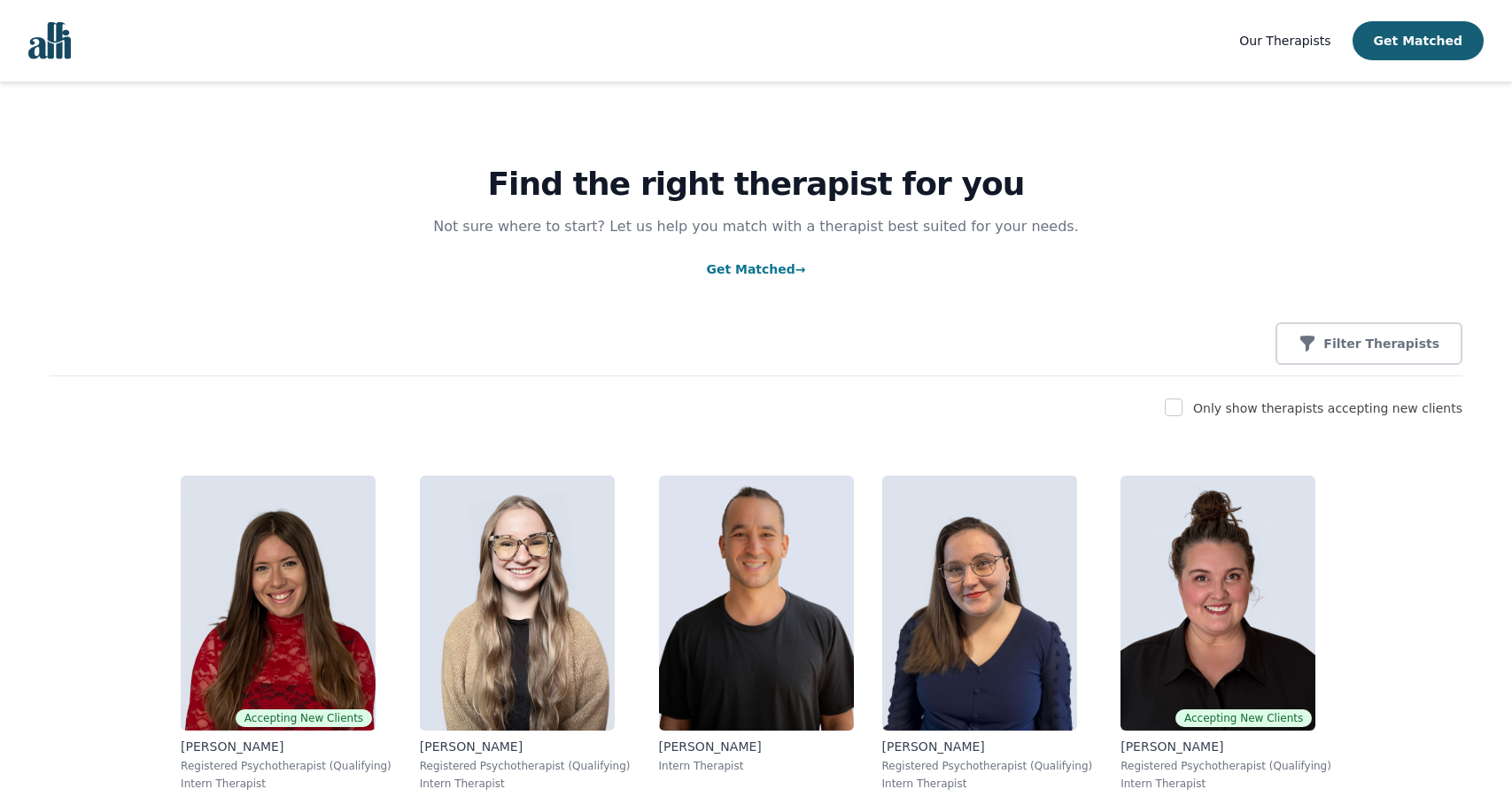
click at [1182, 403] on input "checkbox" at bounding box center [1173, 407] width 18 height 18
checkbox input "true"
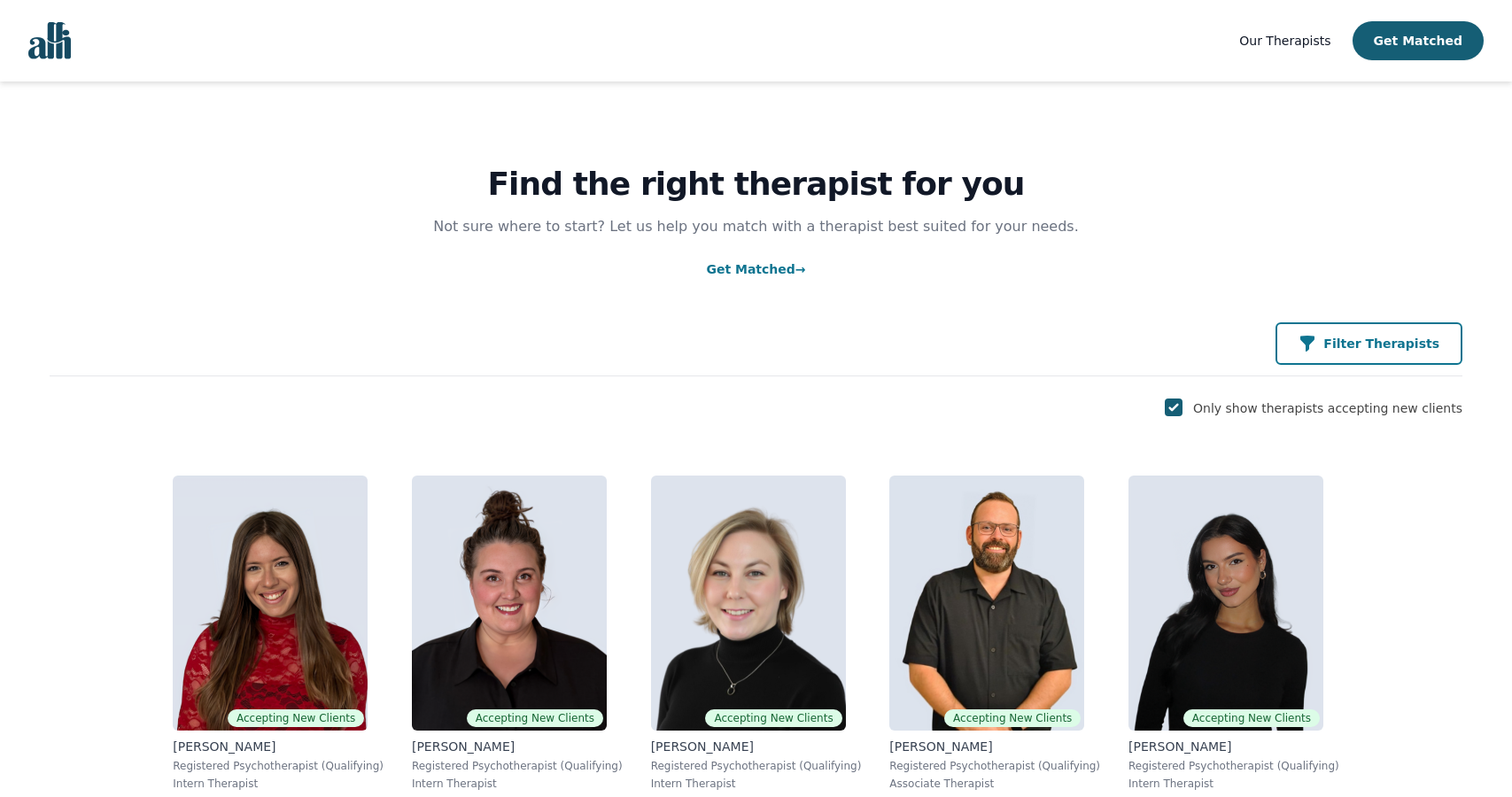
click at [1361, 347] on p "Filter Therapists" at bounding box center [1382, 344] width 116 height 18
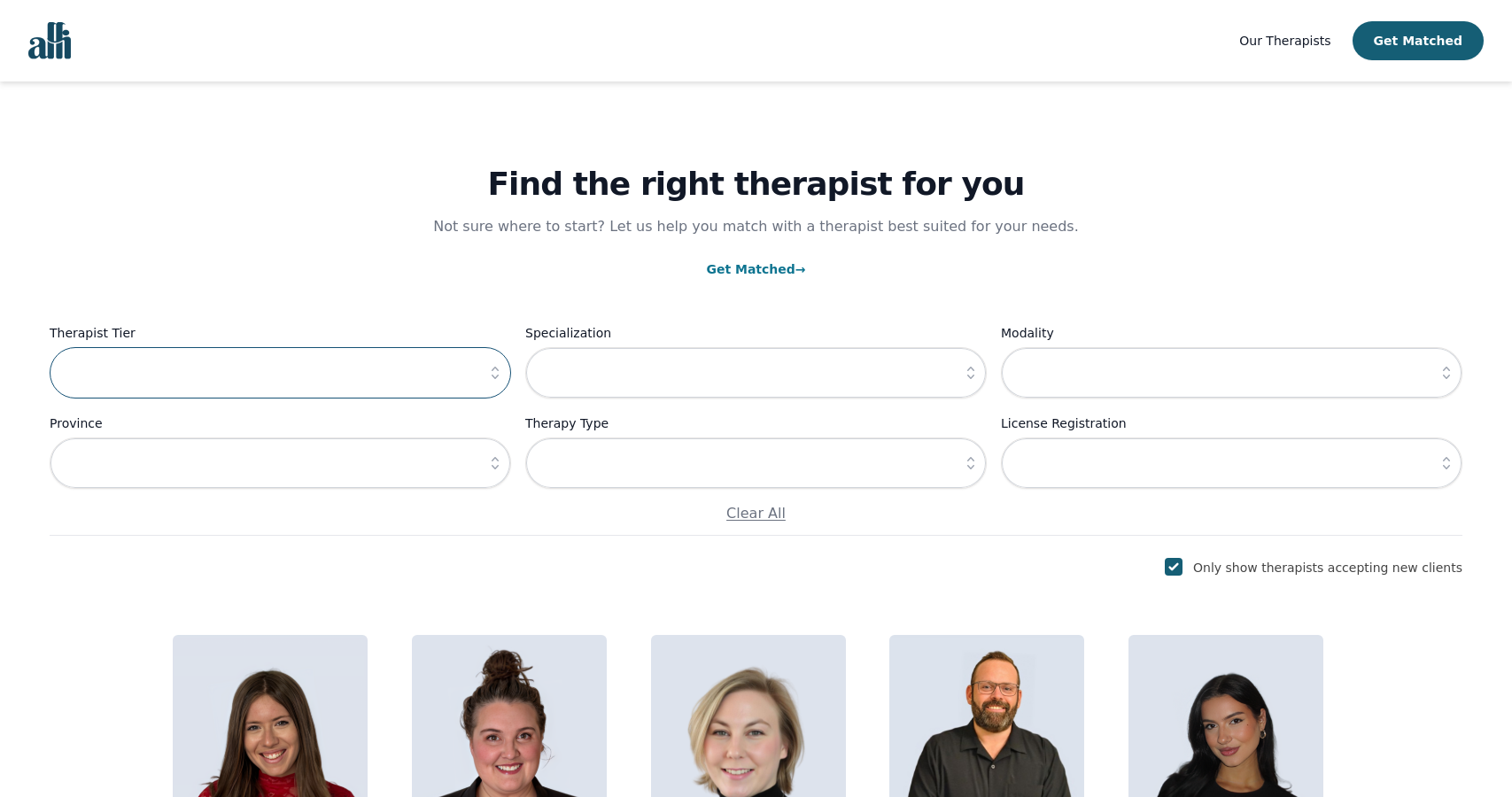
click at [412, 372] on input "text" at bounding box center [280, 374] width 461 height 52
click at [468, 373] on input "text" at bounding box center [280, 374] width 461 height 52
click at [495, 376] on icon "button" at bounding box center [495, 374] width 18 height 18
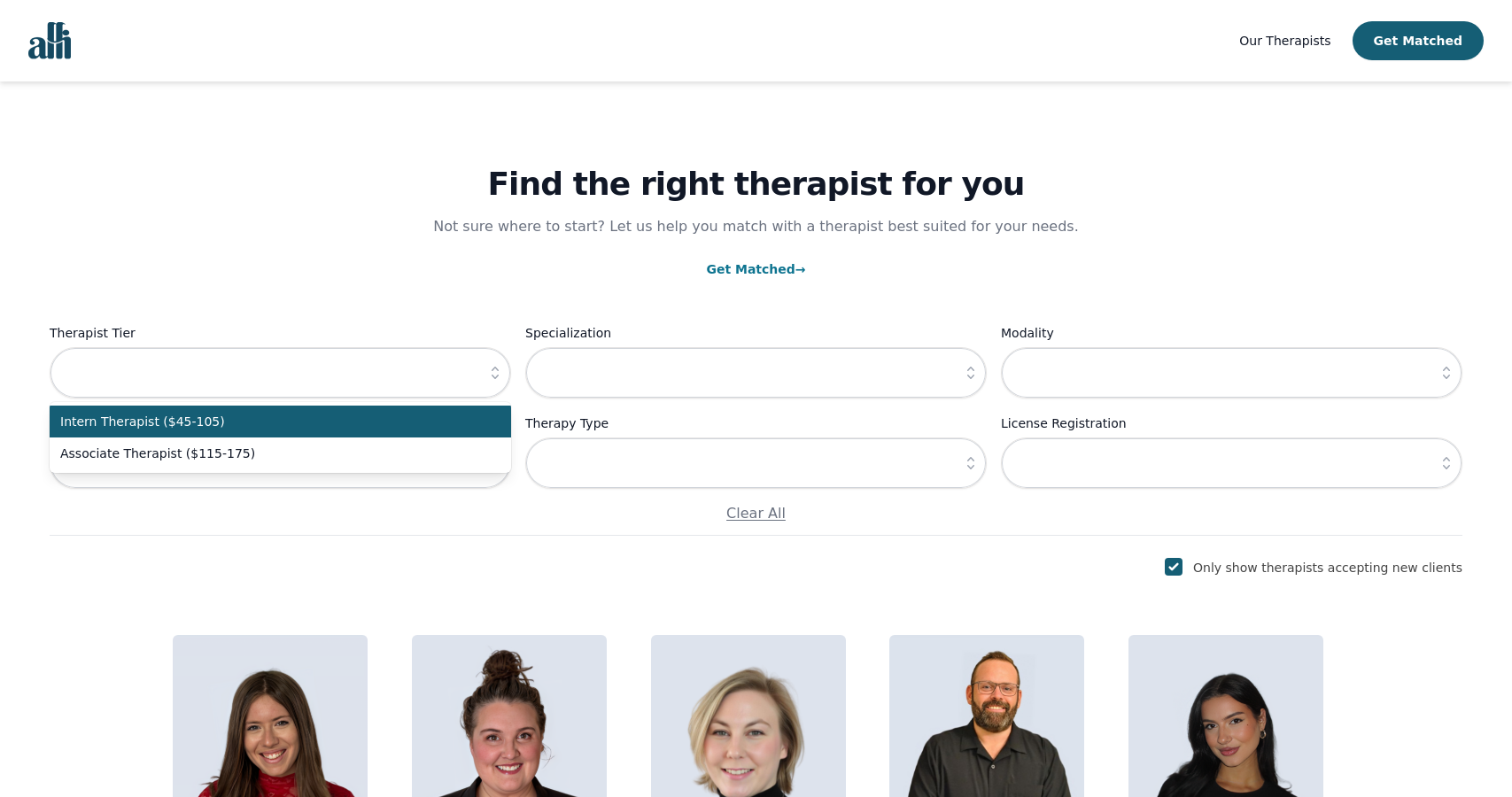
click at [425, 427] on span "Intern Therapist ($45-105)" at bounding box center [269, 421] width 419 height 18
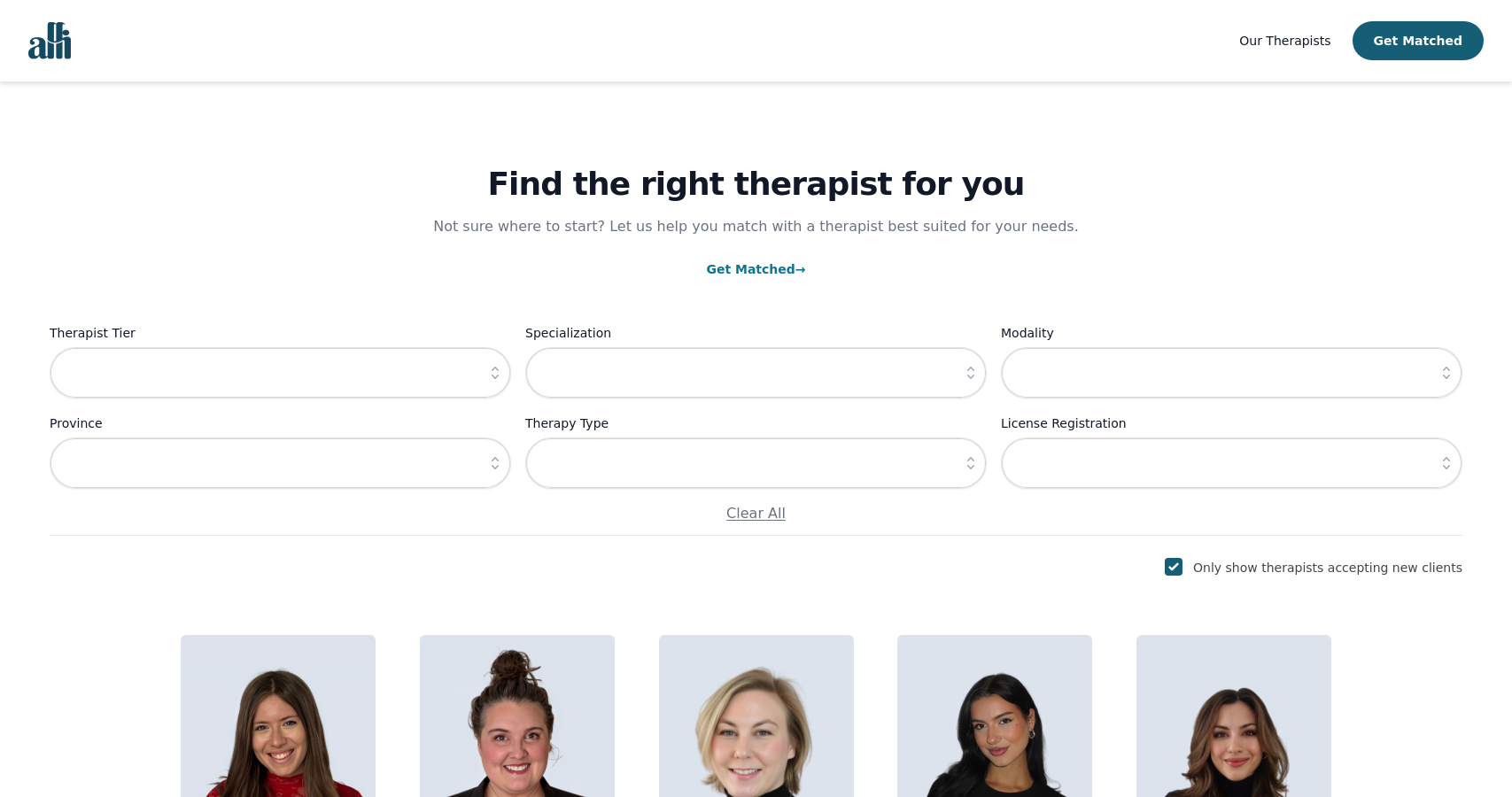
type input "Intern Therapist ($45-105)"
click at [1444, 365] on icon "button" at bounding box center [1446, 374] width 18 height 18
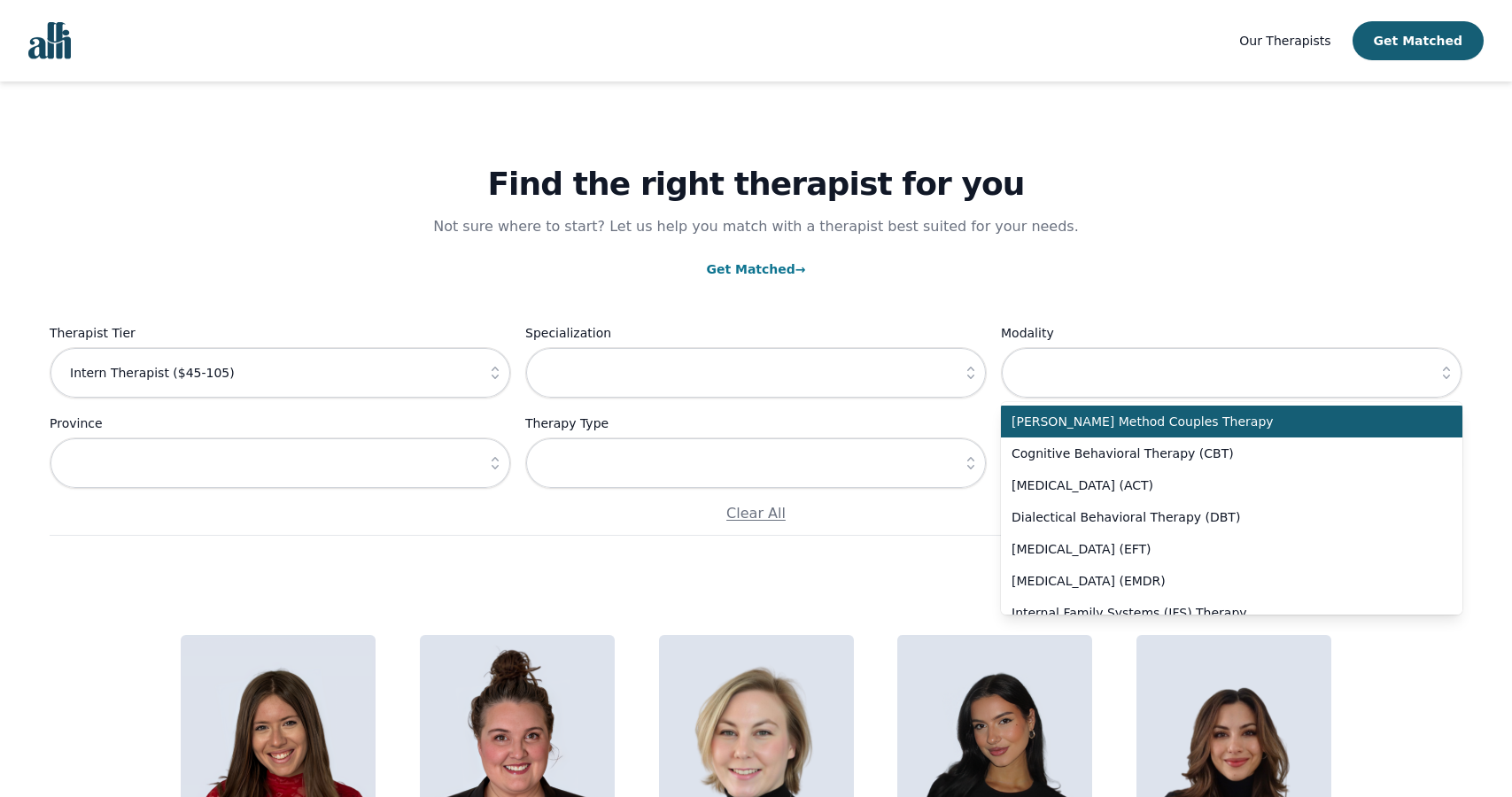
click at [1444, 365] on icon "button" at bounding box center [1446, 374] width 18 height 18
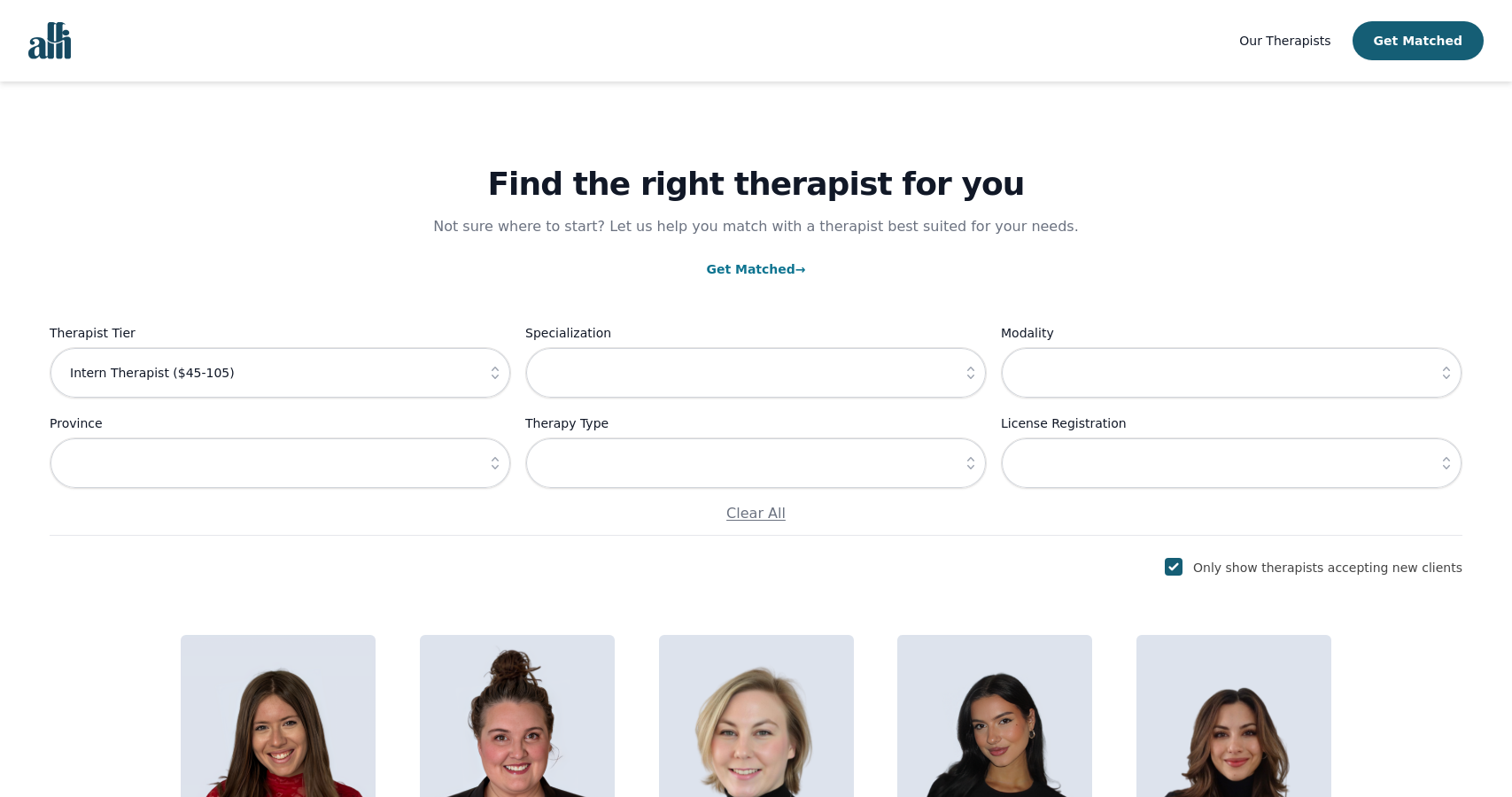
click at [975, 370] on icon "button" at bounding box center [971, 374] width 18 height 18
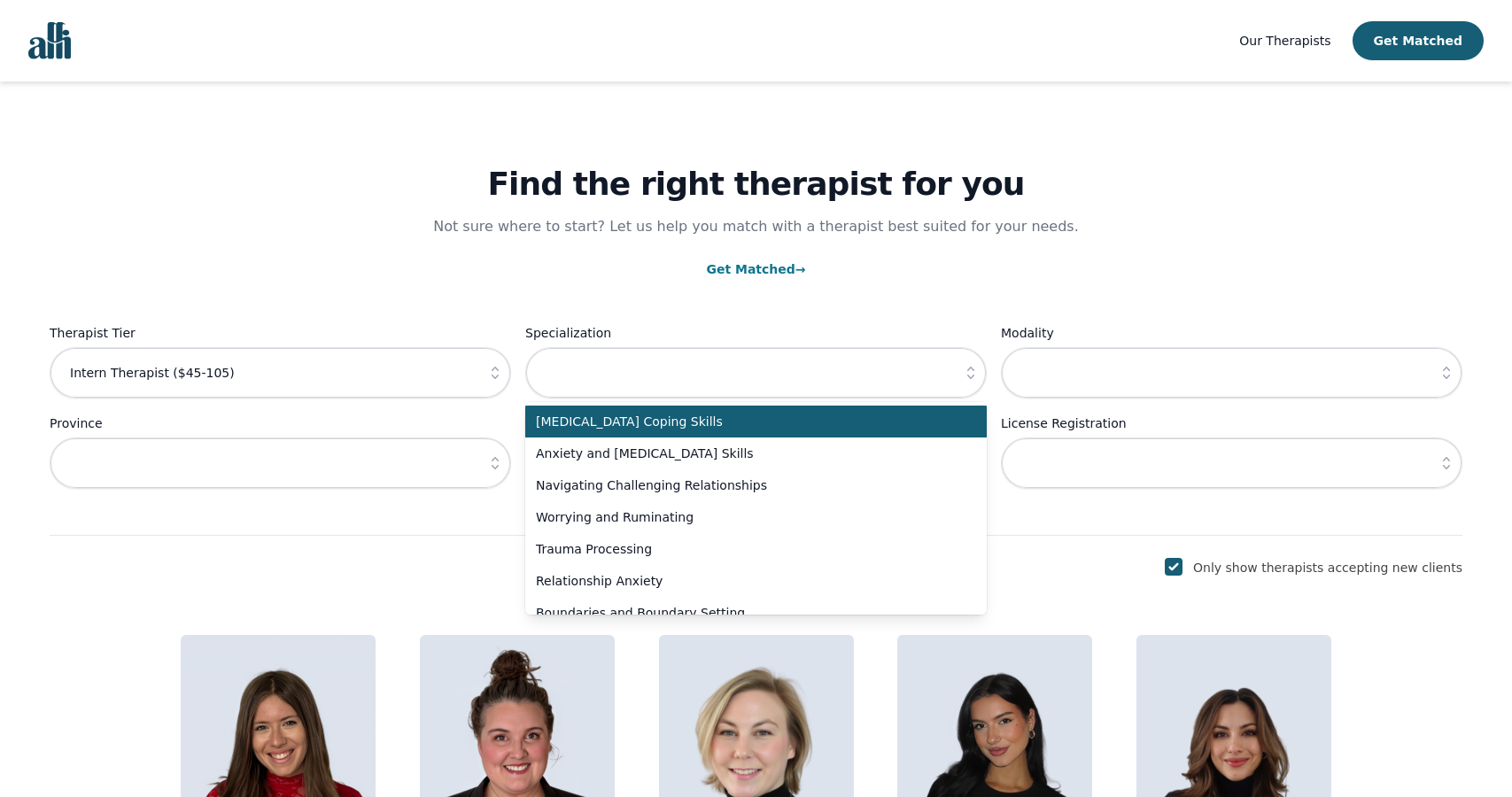
click at [975, 370] on icon "button" at bounding box center [971, 374] width 18 height 18
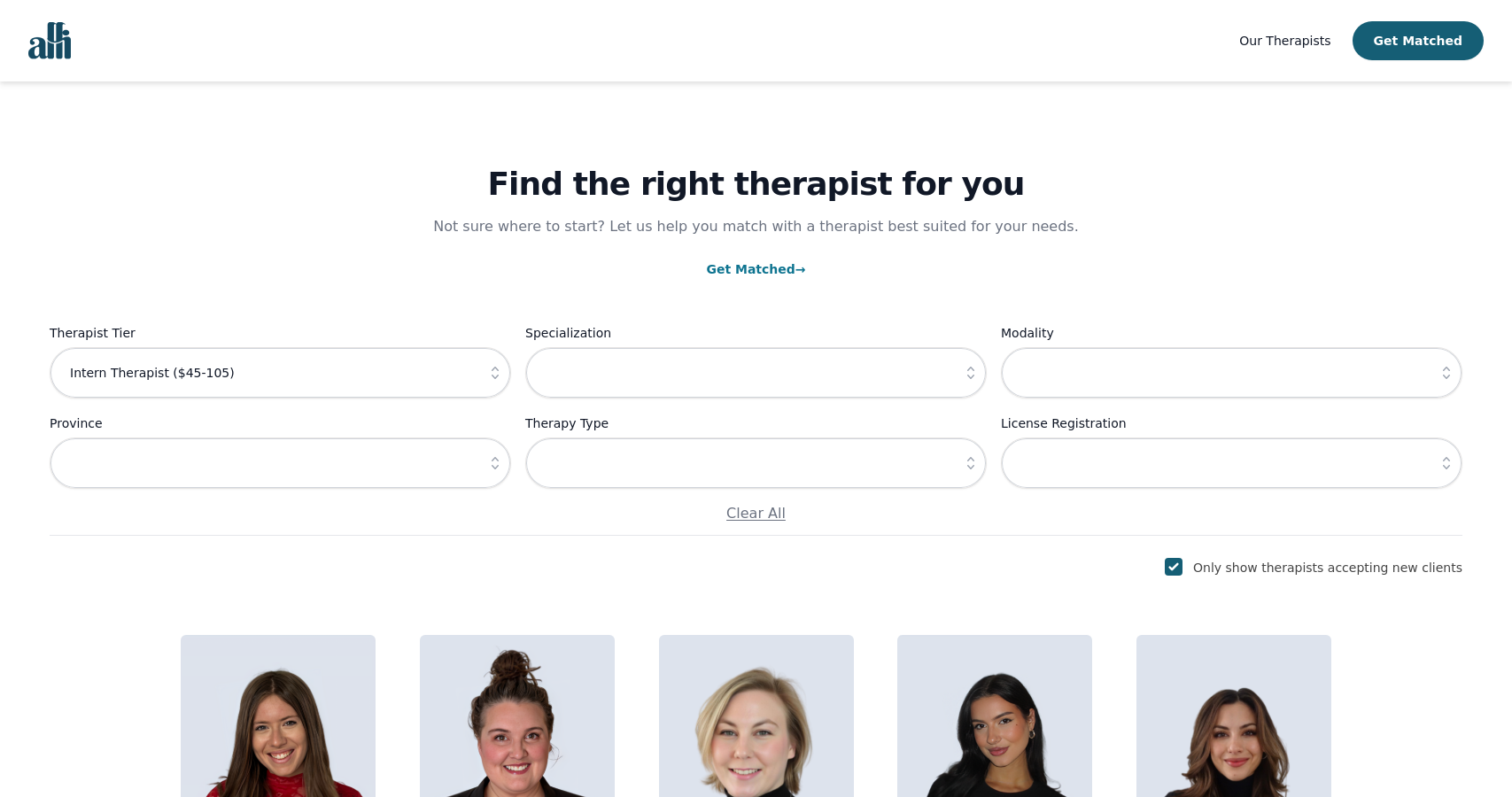
click at [971, 458] on icon "button" at bounding box center [970, 463] width 7 height 12
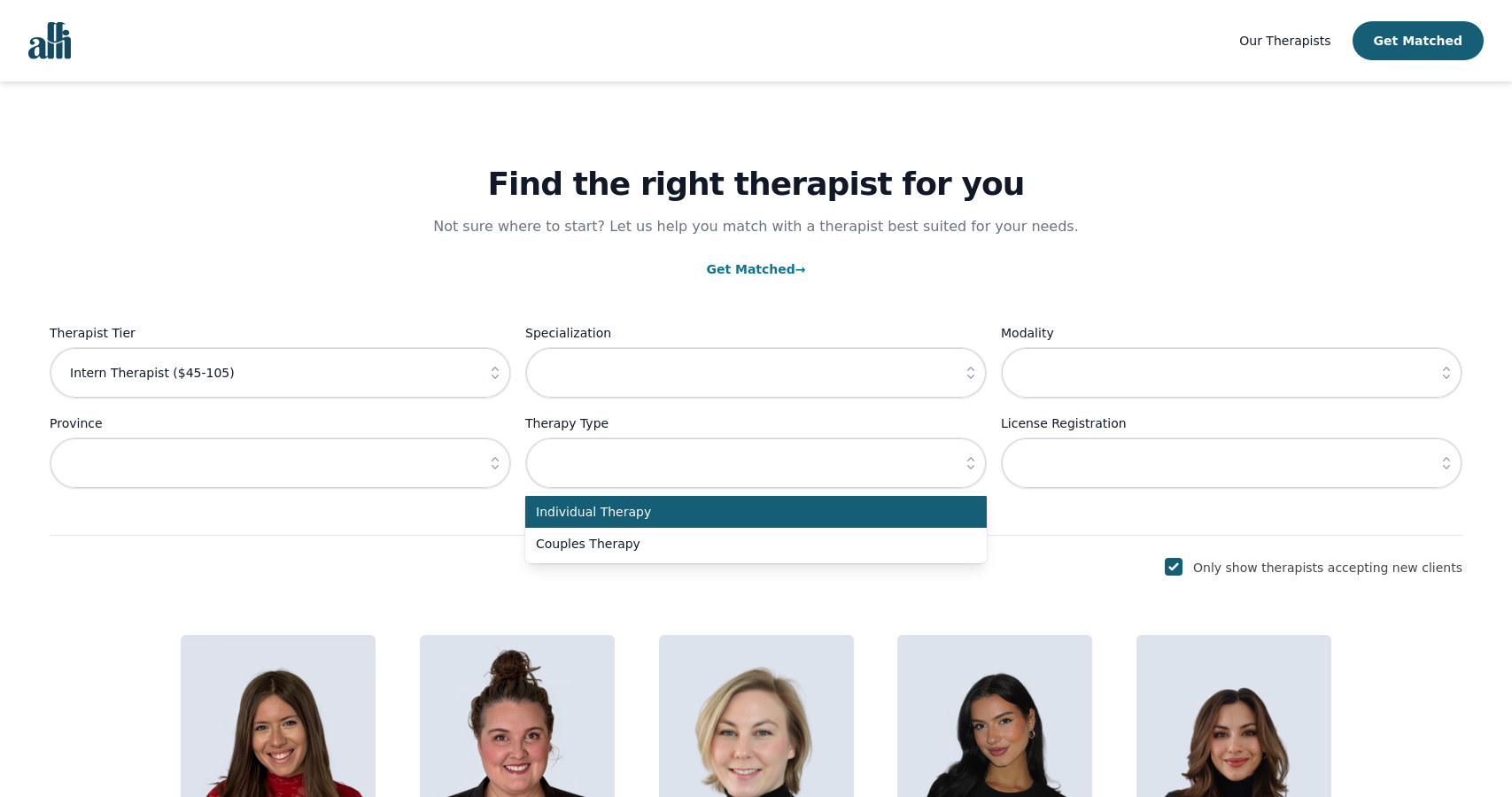
click at [971, 458] on icon "button" at bounding box center [970, 463] width 7 height 12
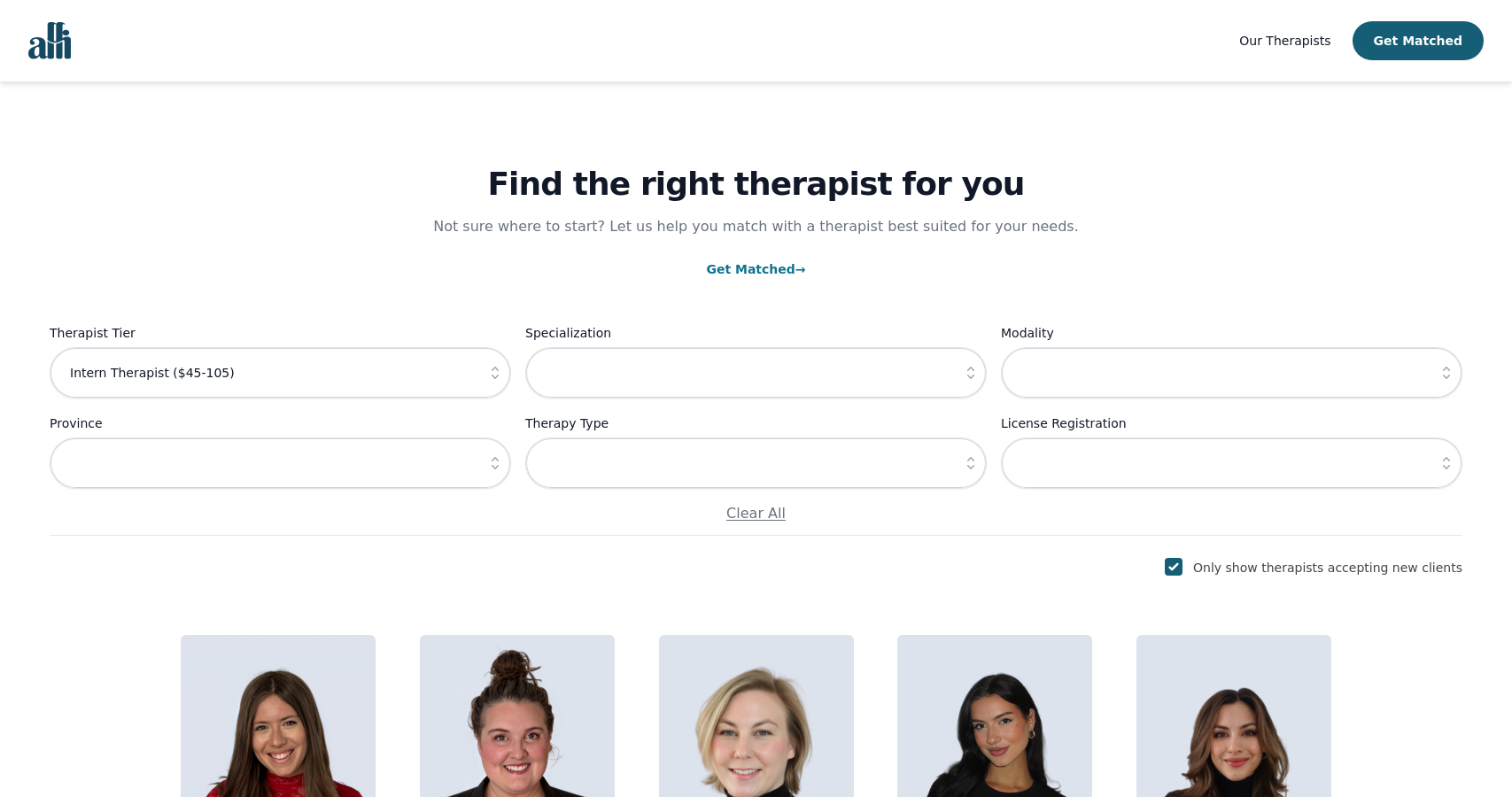
click at [971, 458] on icon "button" at bounding box center [970, 463] width 7 height 12
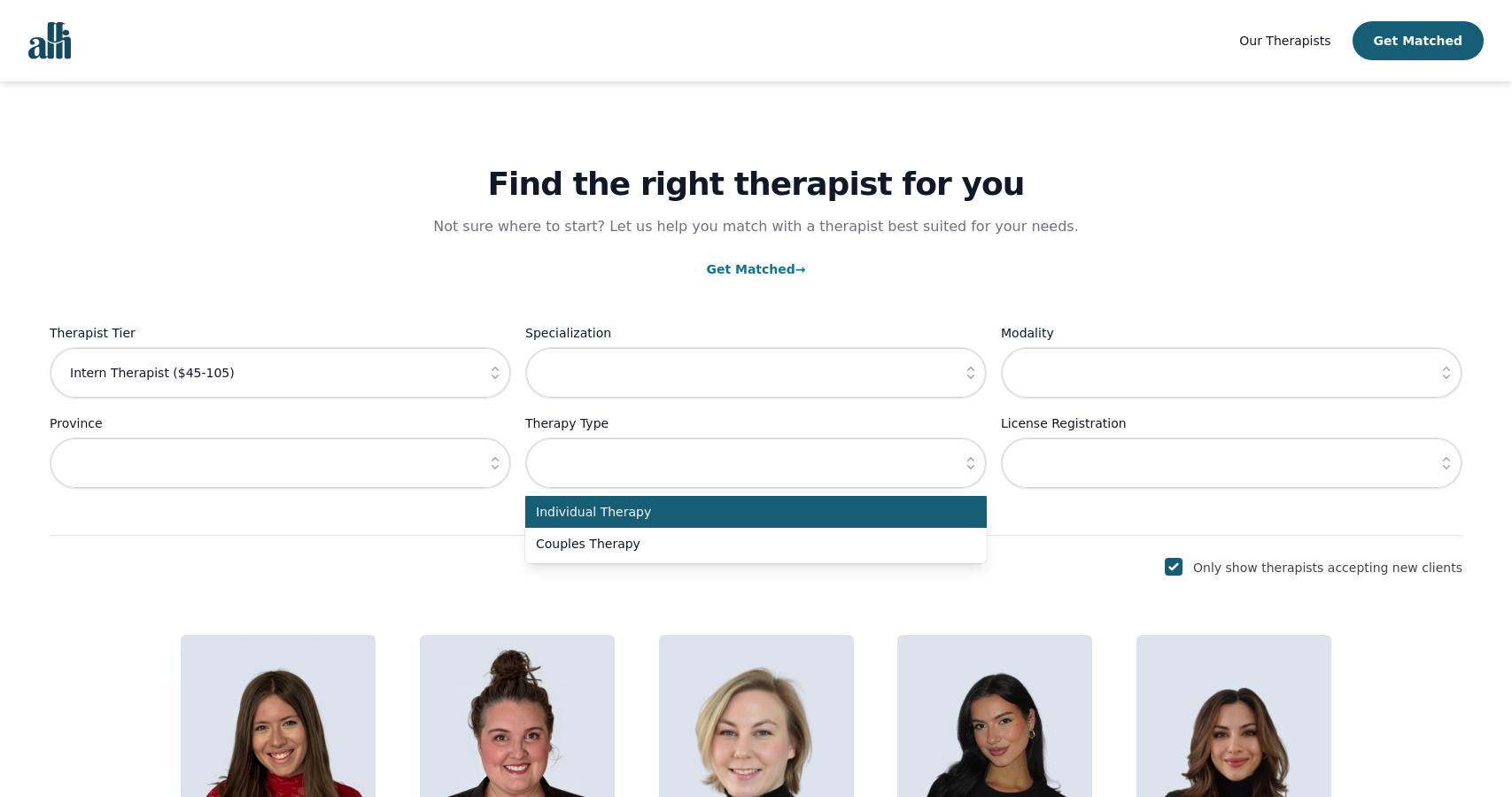
click at [929, 511] on span "Individual Therapy" at bounding box center [745, 512] width 419 height 18
type input "Individual Therapy"
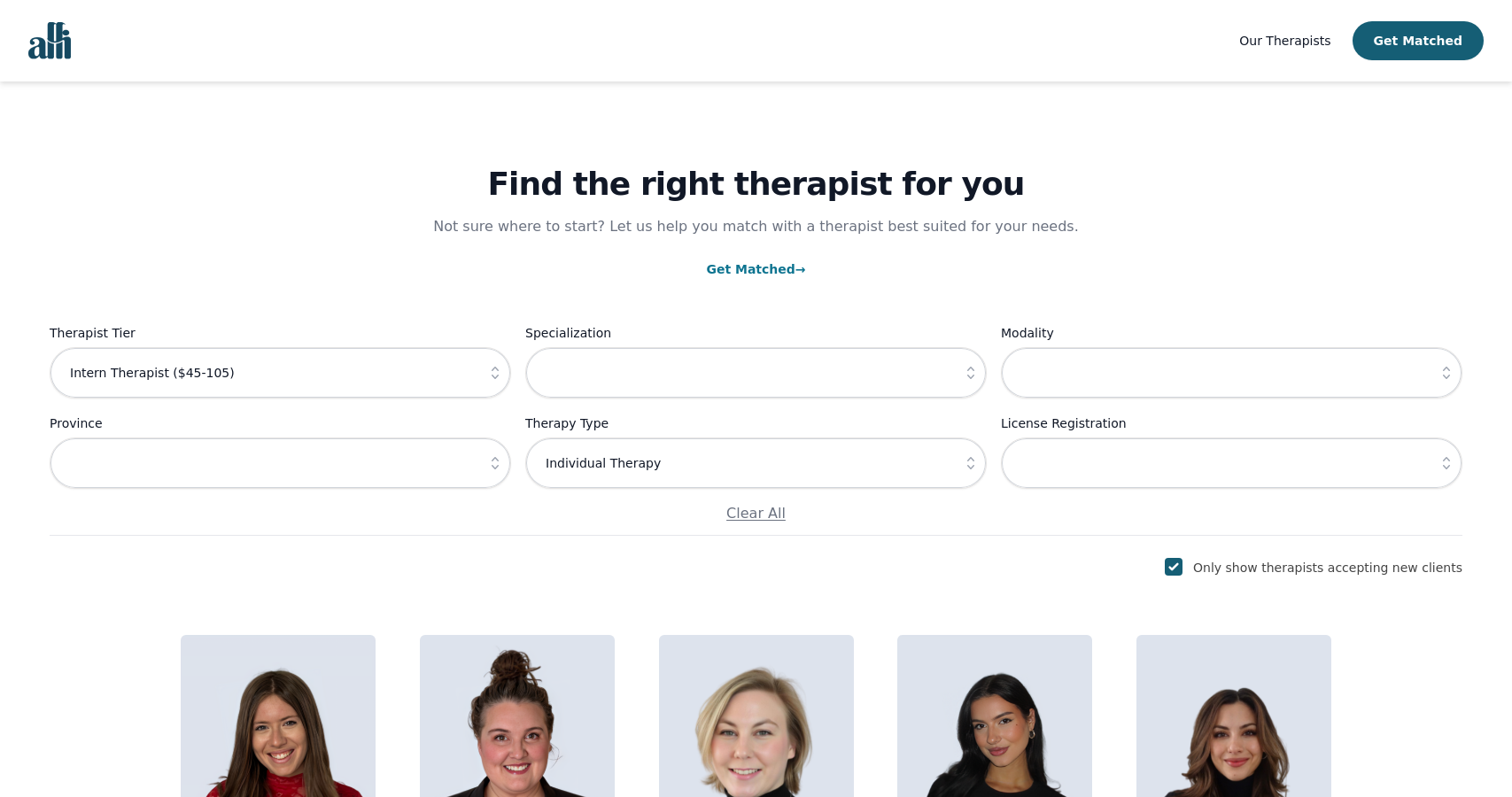
click at [1256, 436] on div "License Registration" at bounding box center [1231, 450] width 461 height 76
click at [1445, 463] on icon "button" at bounding box center [1446, 463] width 18 height 18
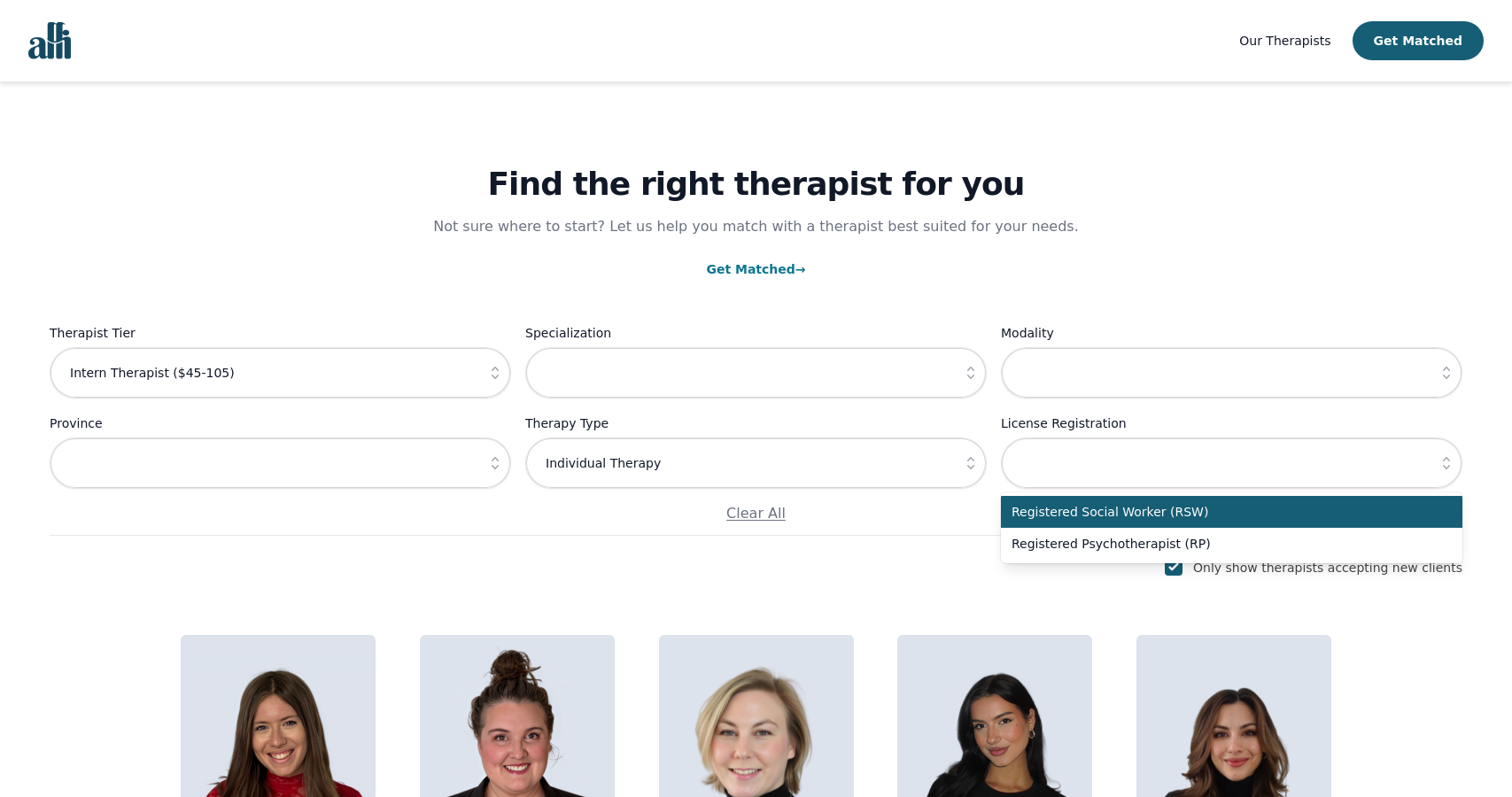
click at [1445, 463] on icon "button" at bounding box center [1446, 463] width 18 height 18
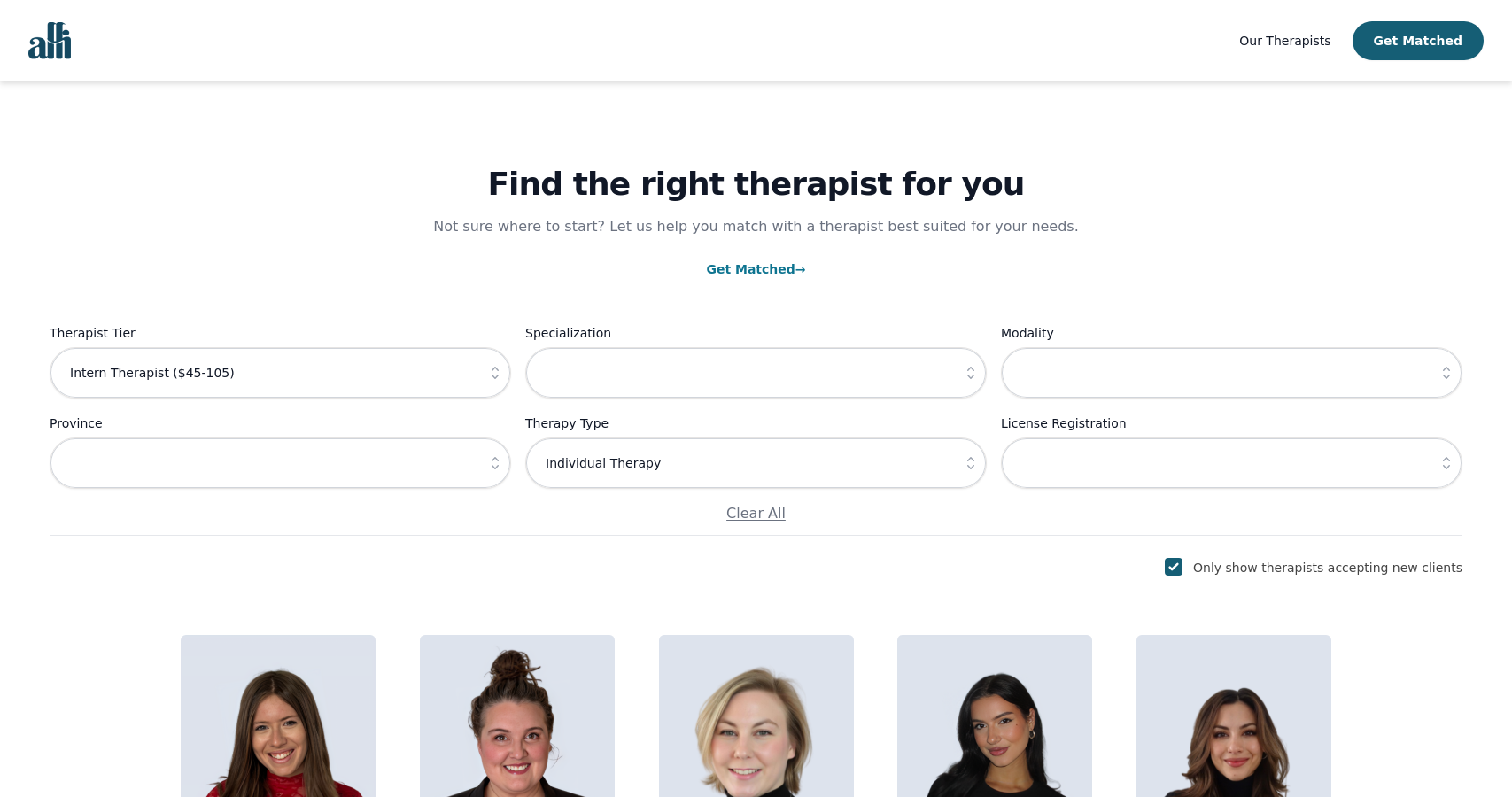
click at [1445, 463] on icon "button" at bounding box center [1446, 463] width 18 height 18
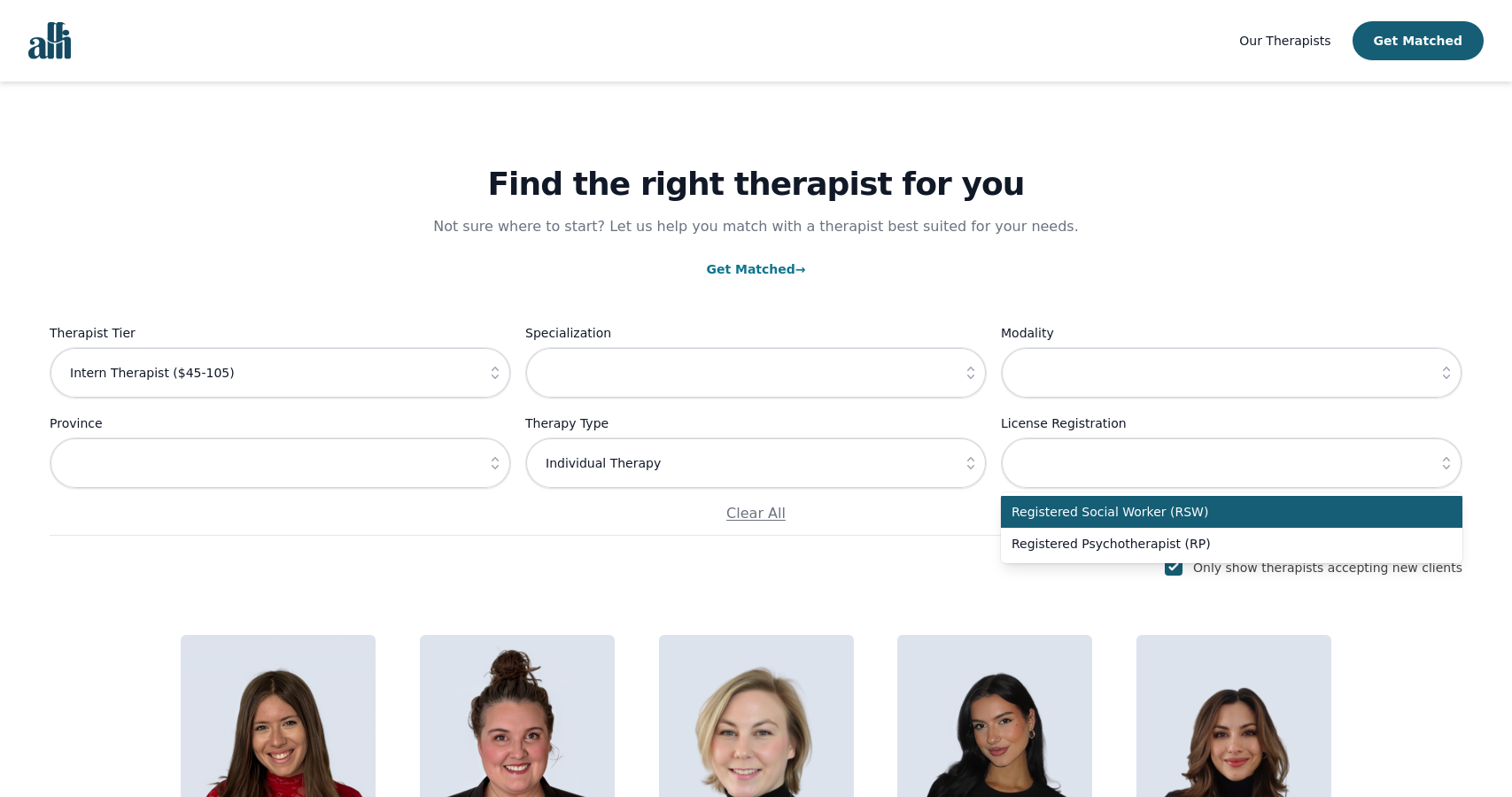
click at [1445, 463] on icon "button" at bounding box center [1446, 463] width 18 height 18
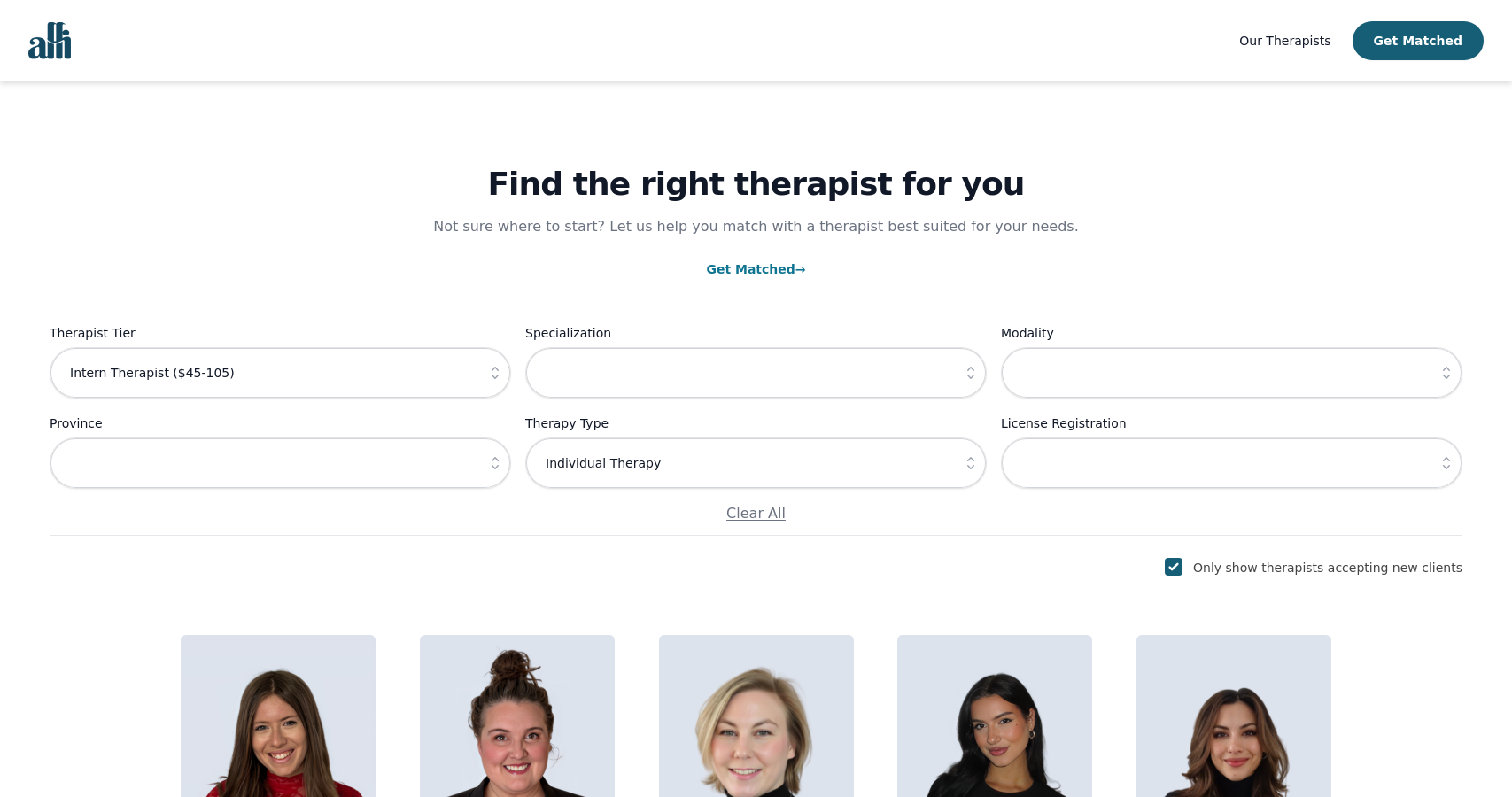
click at [498, 468] on icon "button" at bounding box center [495, 463] width 7 height 12
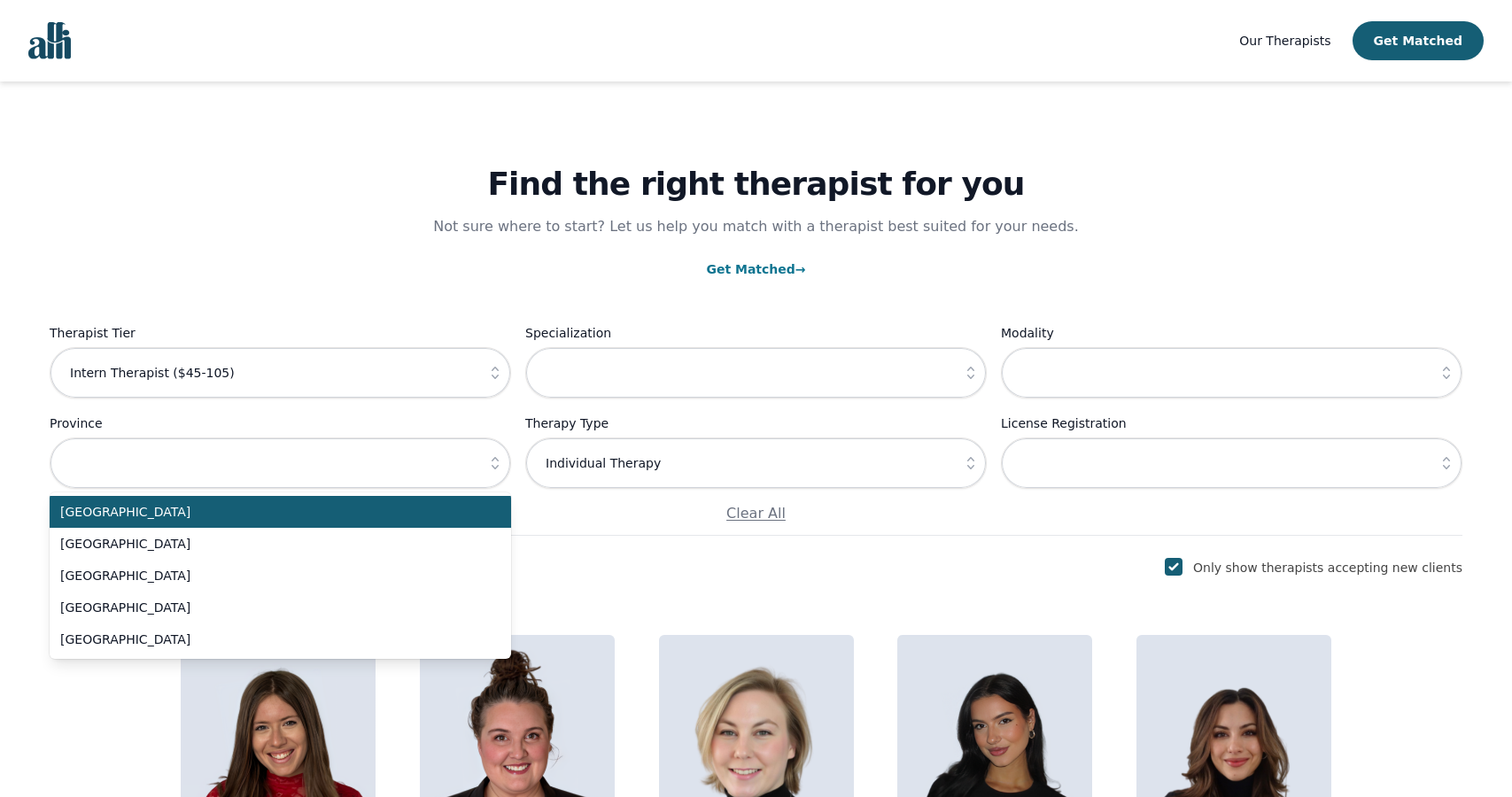
click at [498, 468] on icon "button" at bounding box center [495, 463] width 7 height 12
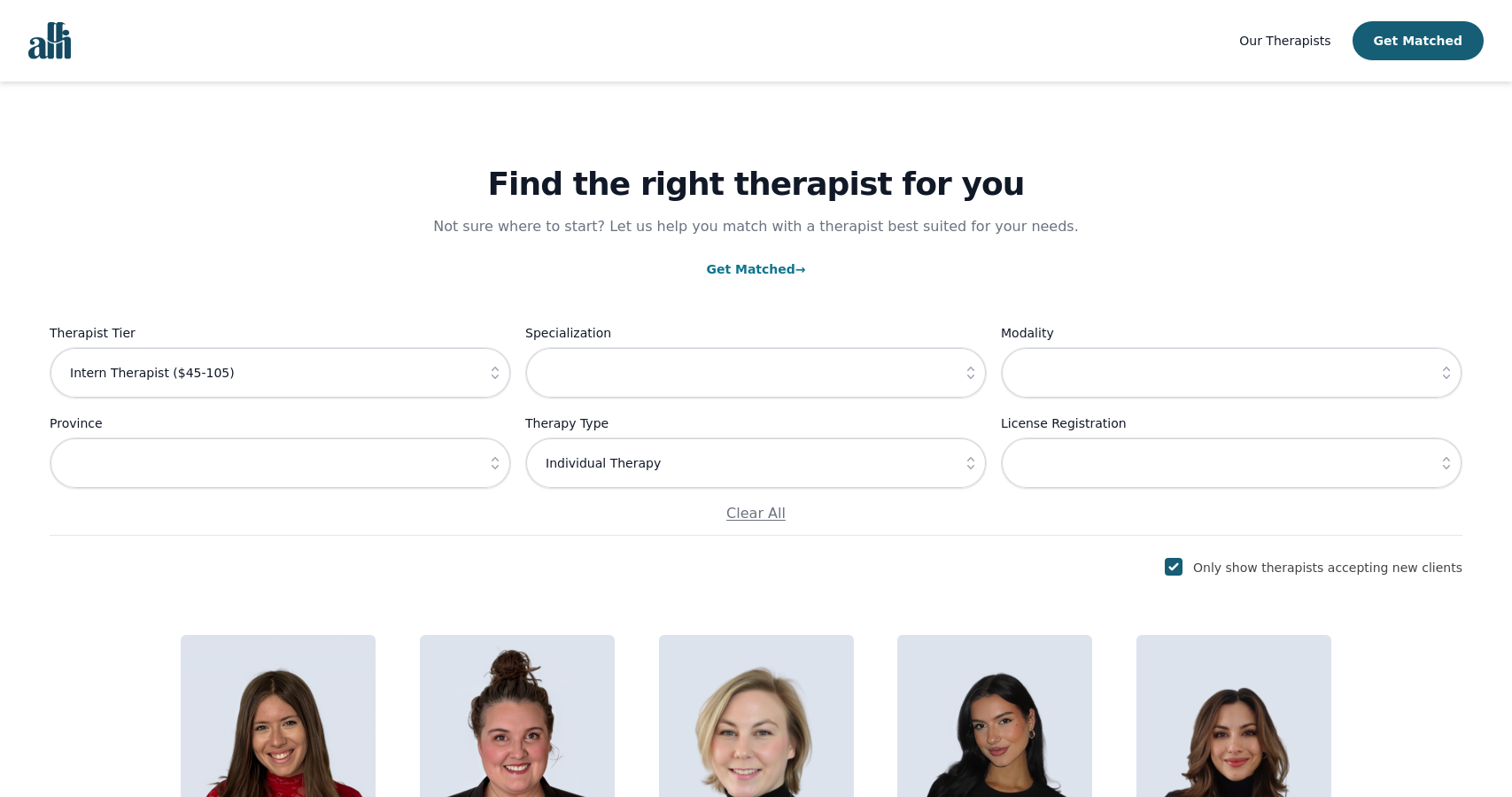
click at [1448, 470] on icon "button" at bounding box center [1446, 463] width 18 height 18
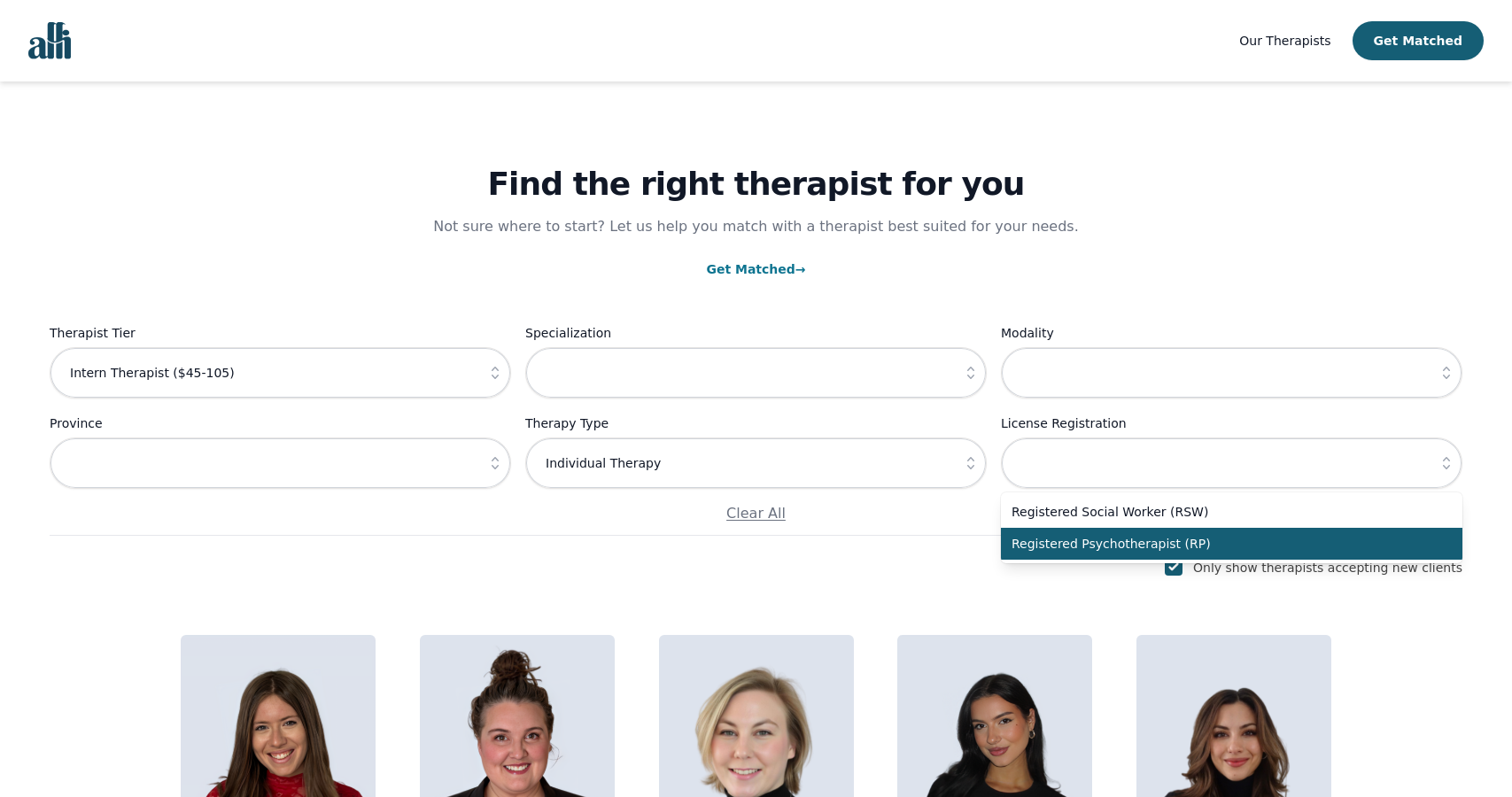
click at [1326, 534] on li "Registered Psychotherapist (RP)" at bounding box center [1231, 544] width 461 height 32
type input "Registered Psychotherapist (RP)"
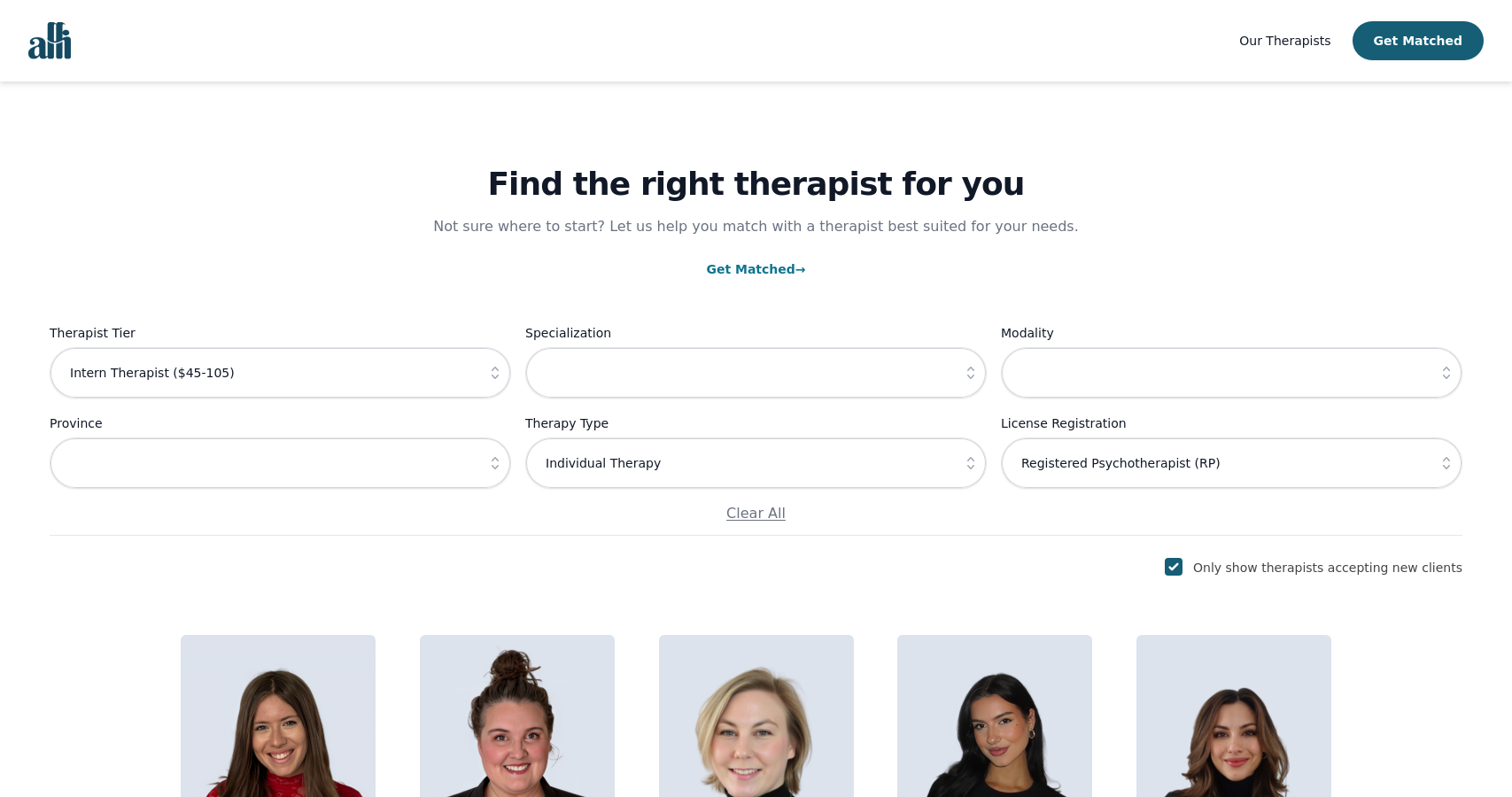
click at [1080, 226] on p "Not sure where to start? Let us help you match with a therapist best suited for…" at bounding box center [756, 226] width 680 height 21
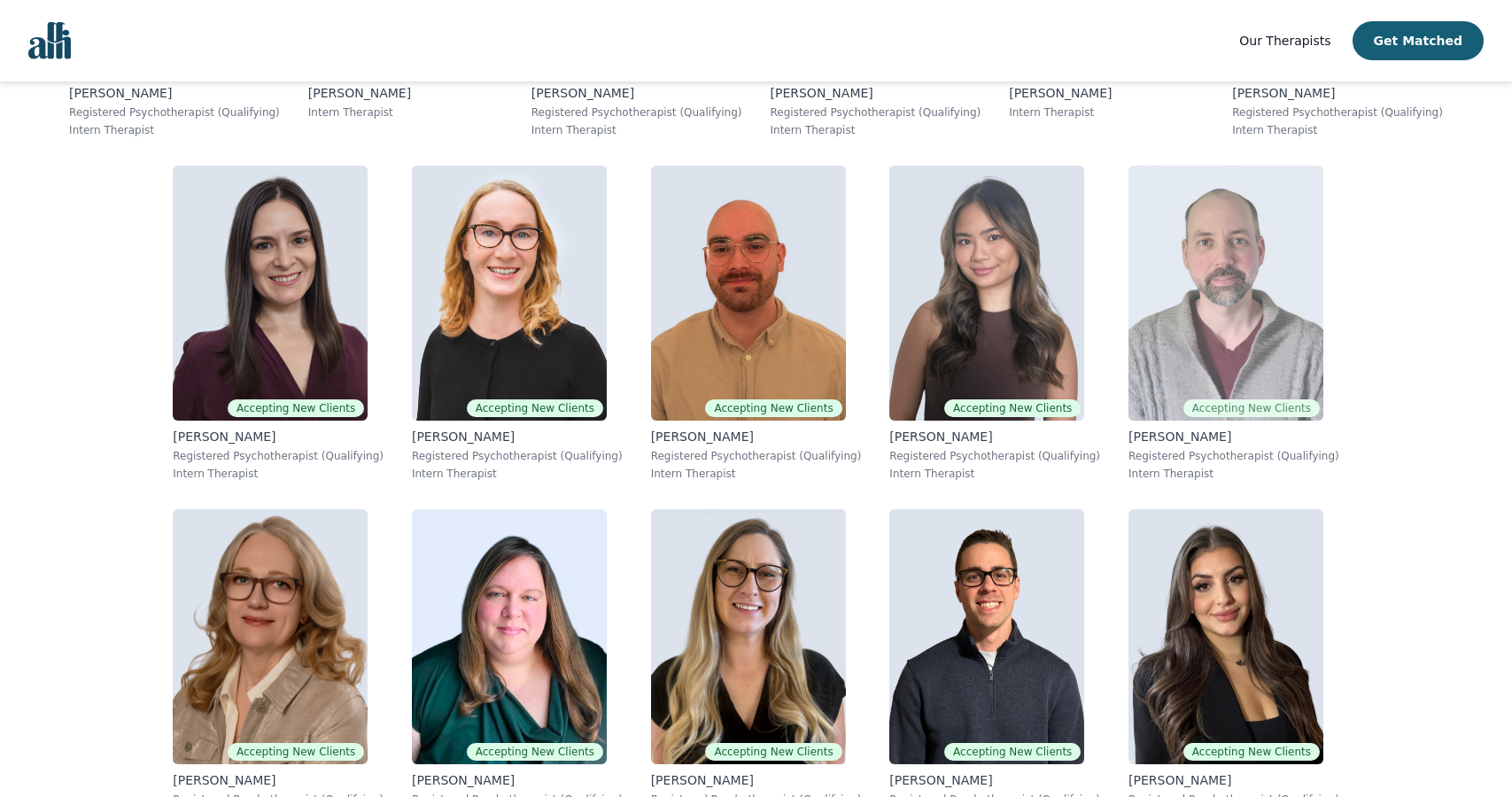
scroll to position [1499, 0]
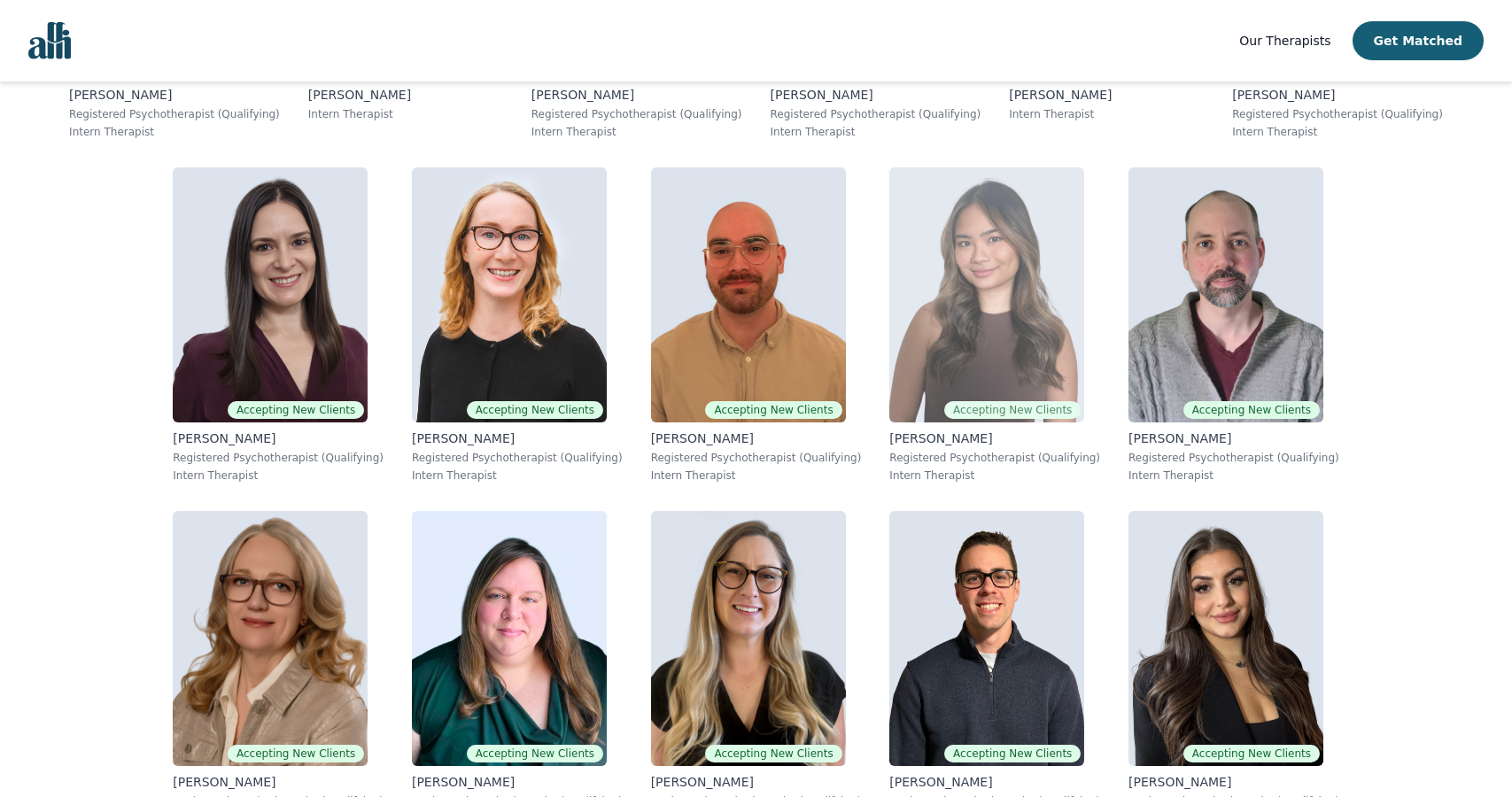
click at [889, 284] on img at bounding box center [987, 295] width 195 height 255
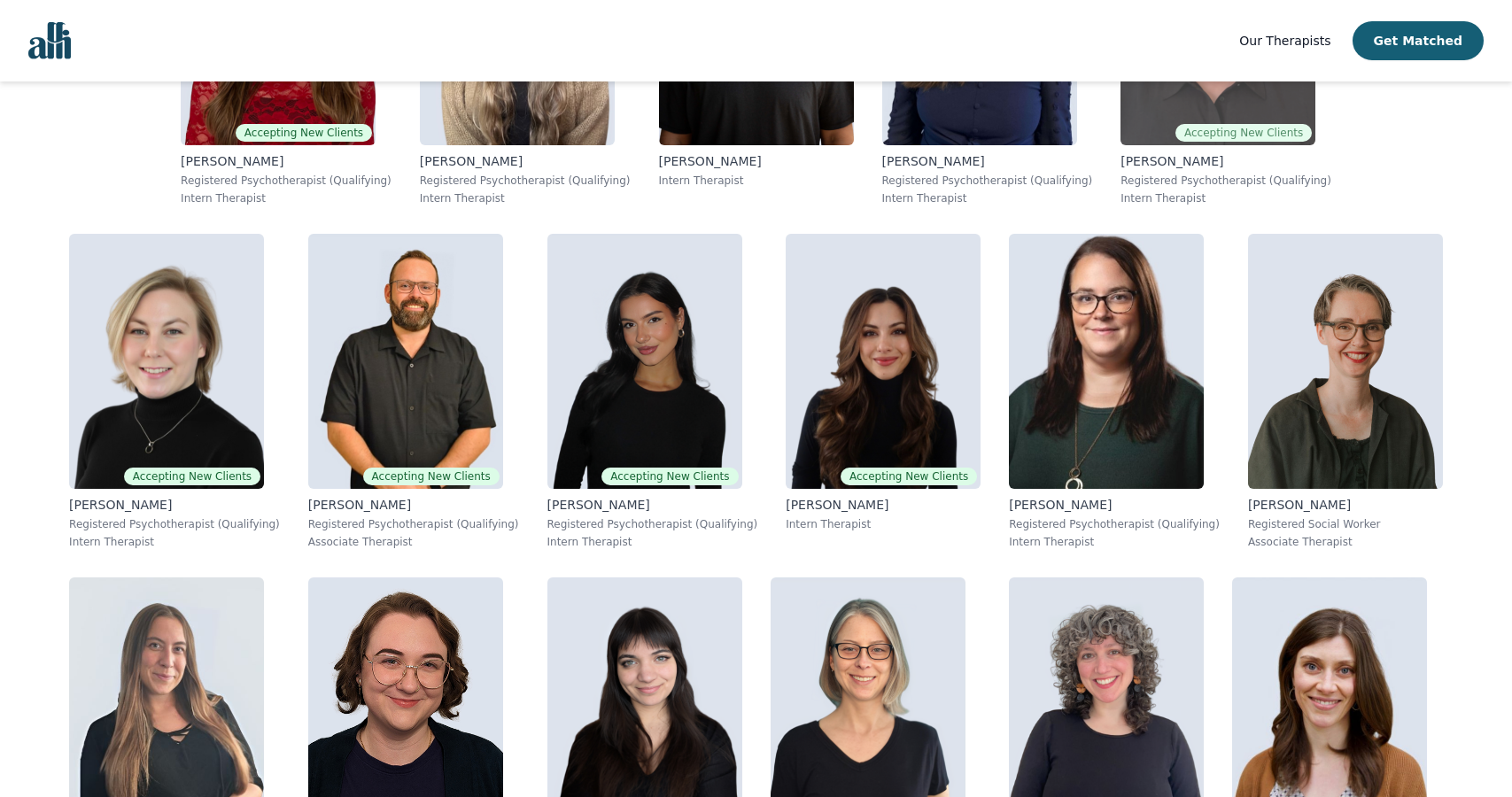
scroll to position [587, 0]
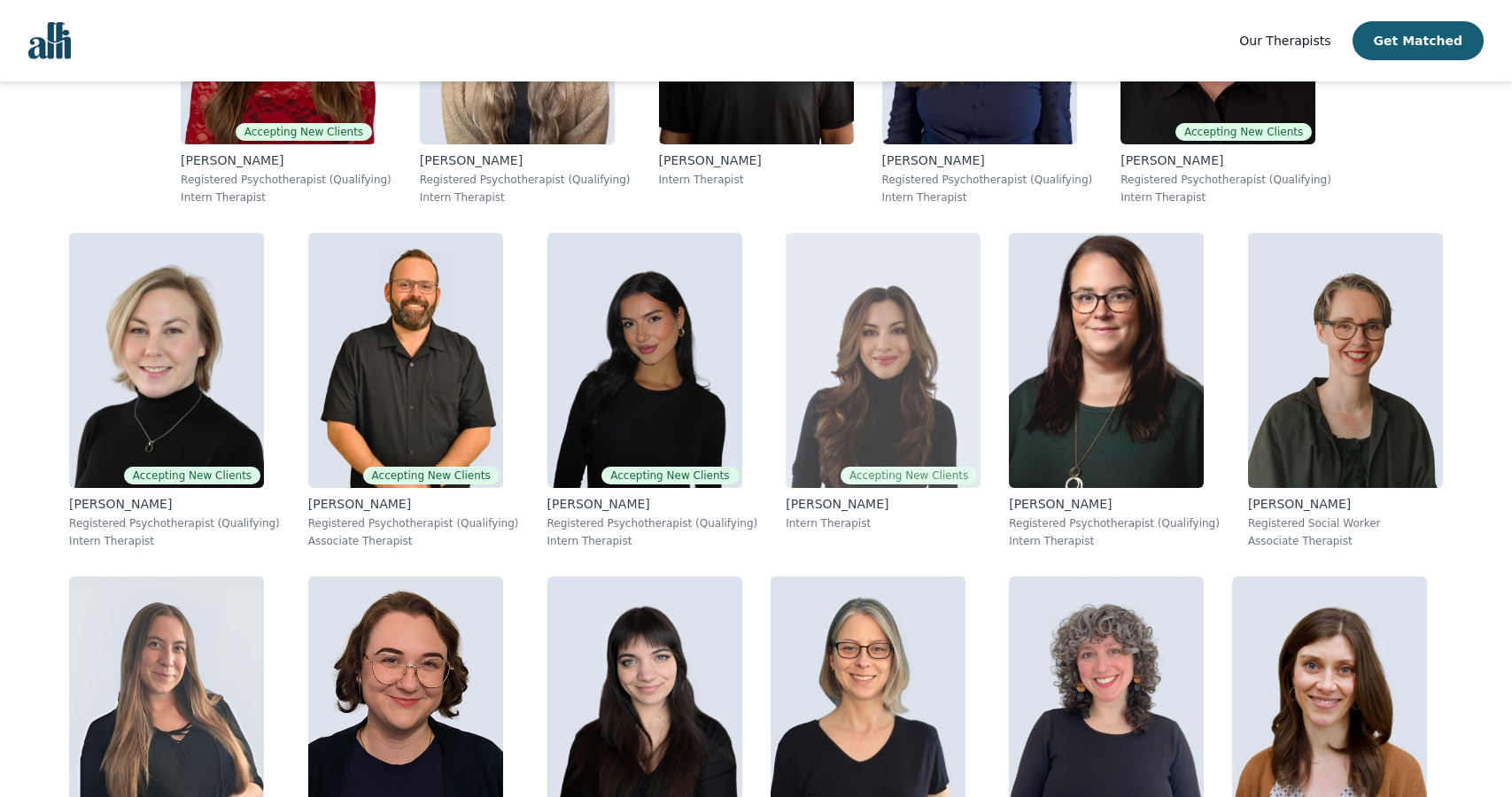
click at [786, 377] on img at bounding box center [883, 361] width 195 height 255
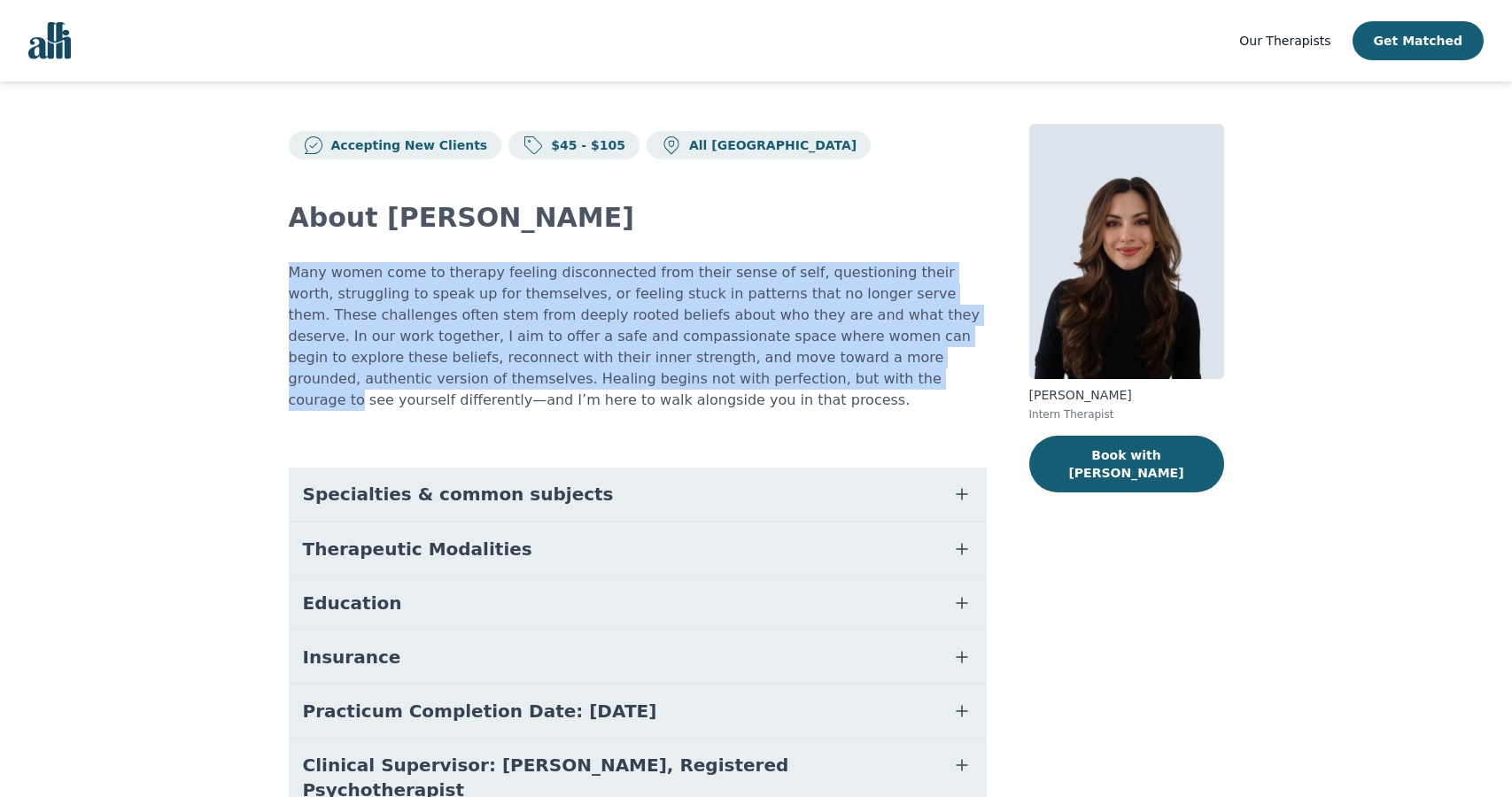
drag, startPoint x: 278, startPoint y: 270, endPoint x: 664, endPoint y: 381, distance: 401.6
click at [664, 381] on div "Accepting New Clients $45 - $105 All Canada About Saba Many women come to thera…" at bounding box center [756, 491] width 1020 height 820
click at [664, 381] on p "Many women come to therapy feeling disconnected from their sense of self, quest…" at bounding box center [637, 336] width 698 height 148
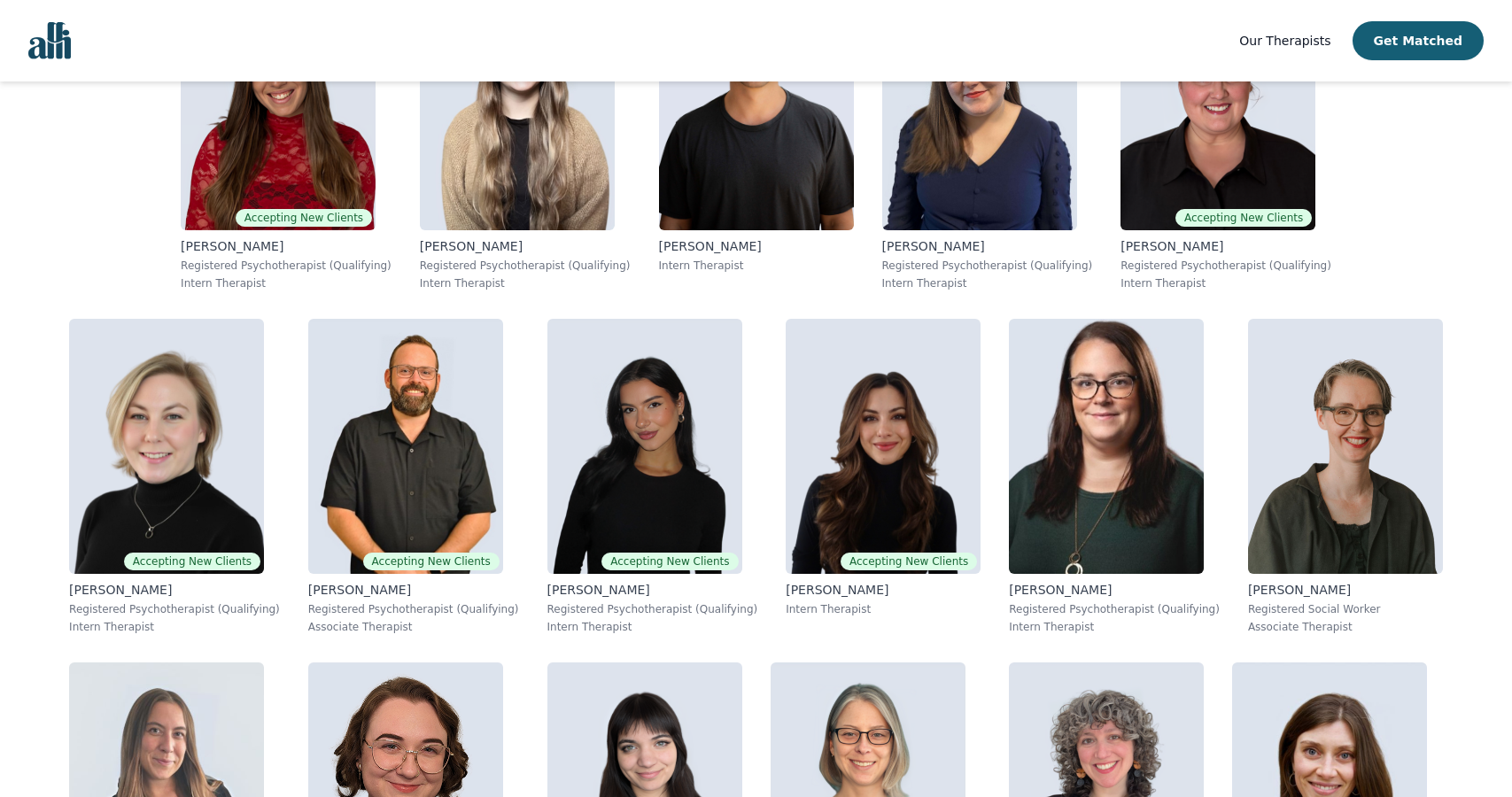
scroll to position [314, 0]
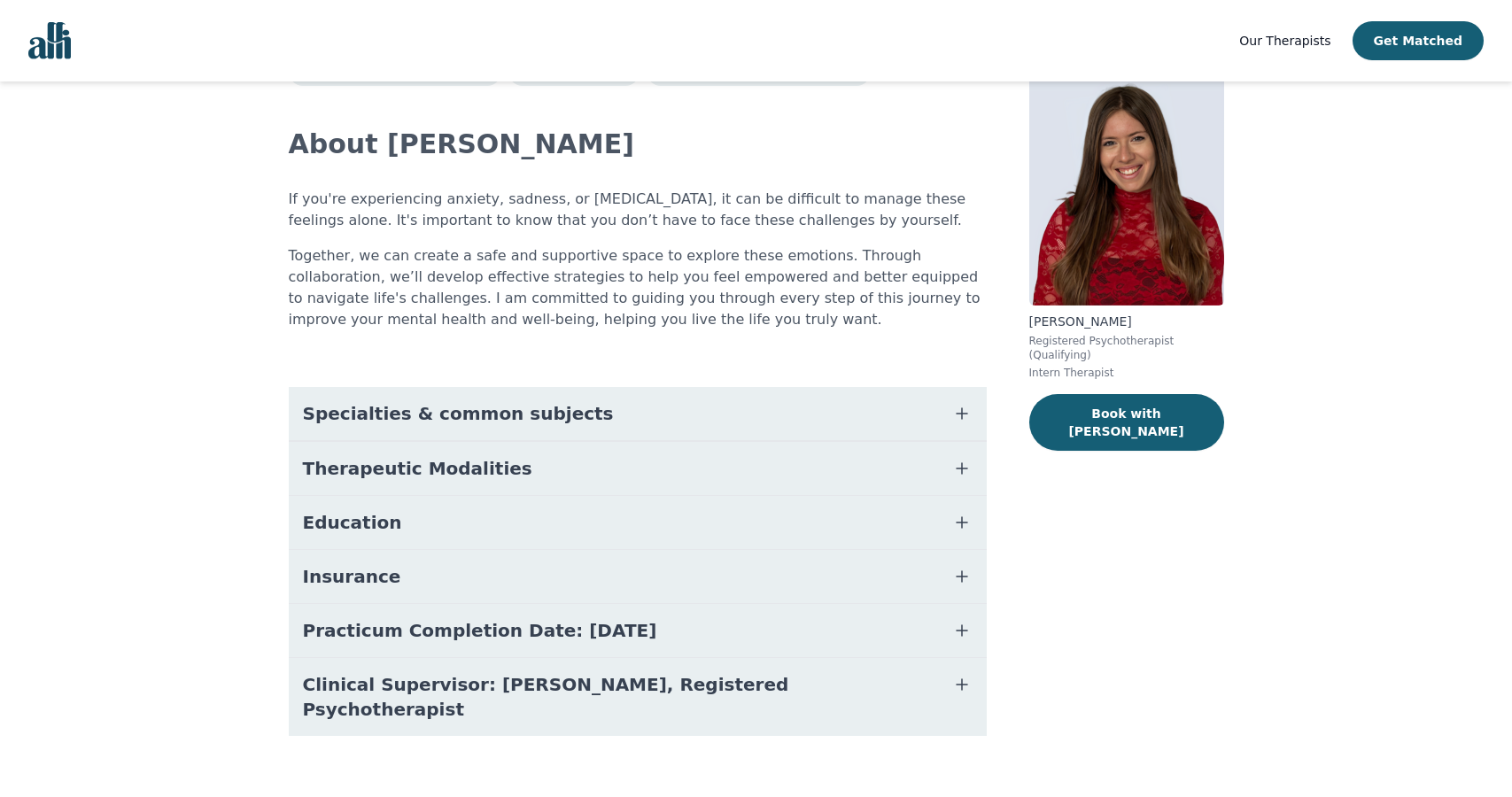
scroll to position [73, 0]
click at [723, 405] on button "Specialties & common subjects" at bounding box center [637, 414] width 698 height 53
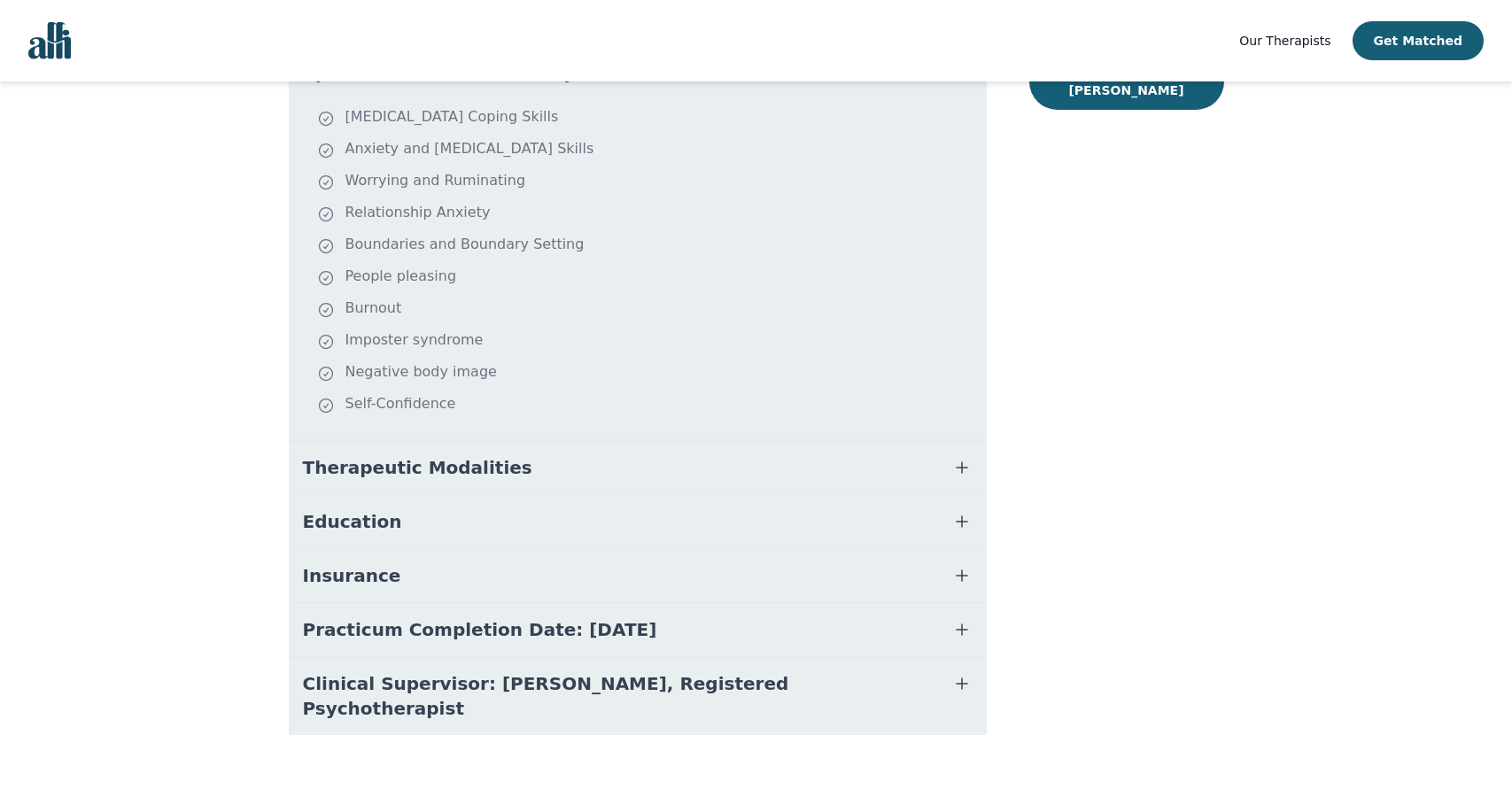
scroll to position [412, 0]
click at [730, 638] on button "Practicum Completion Date: [DATE]" at bounding box center [637, 631] width 698 height 53
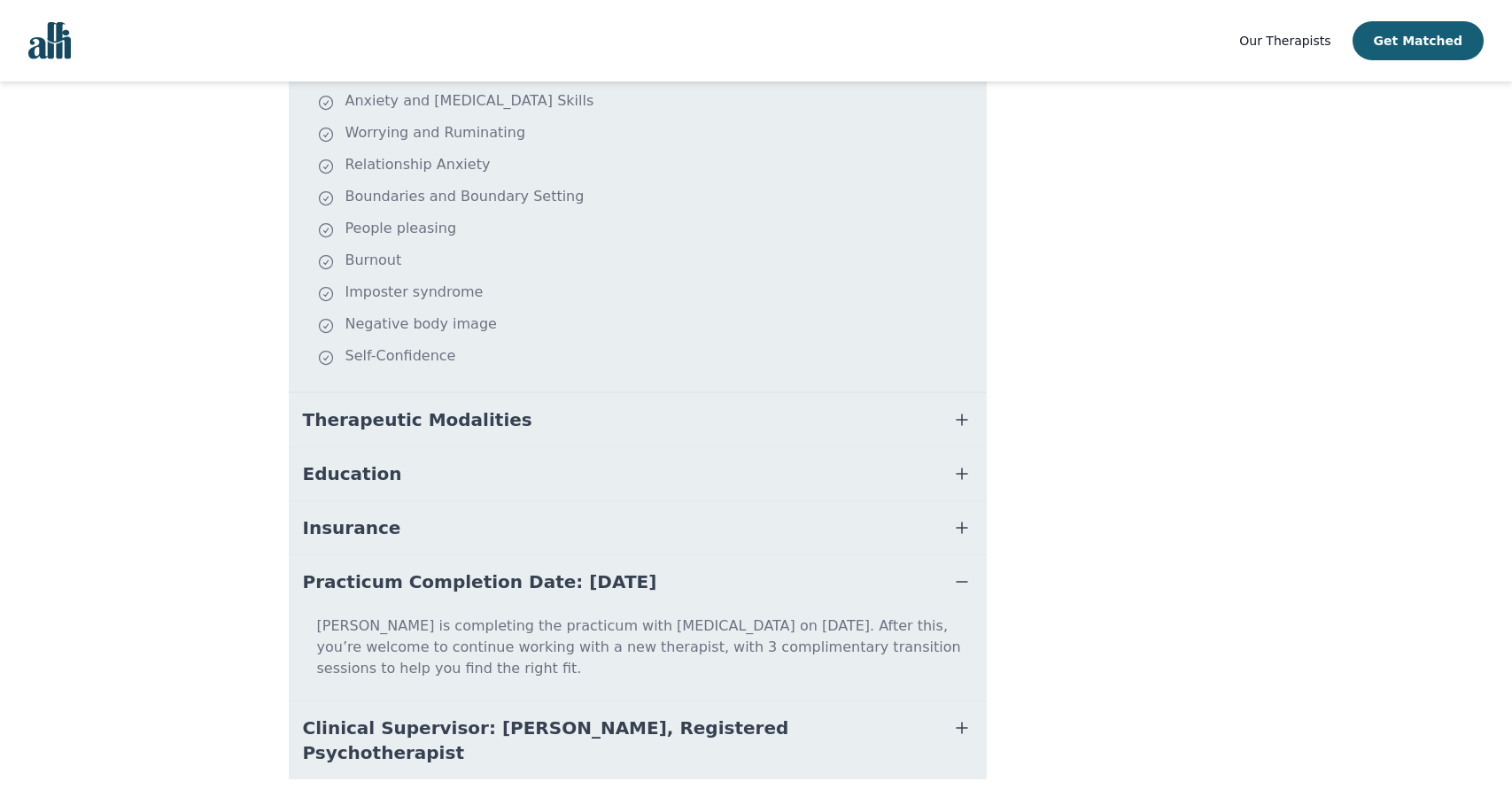
scroll to position [466, 0]
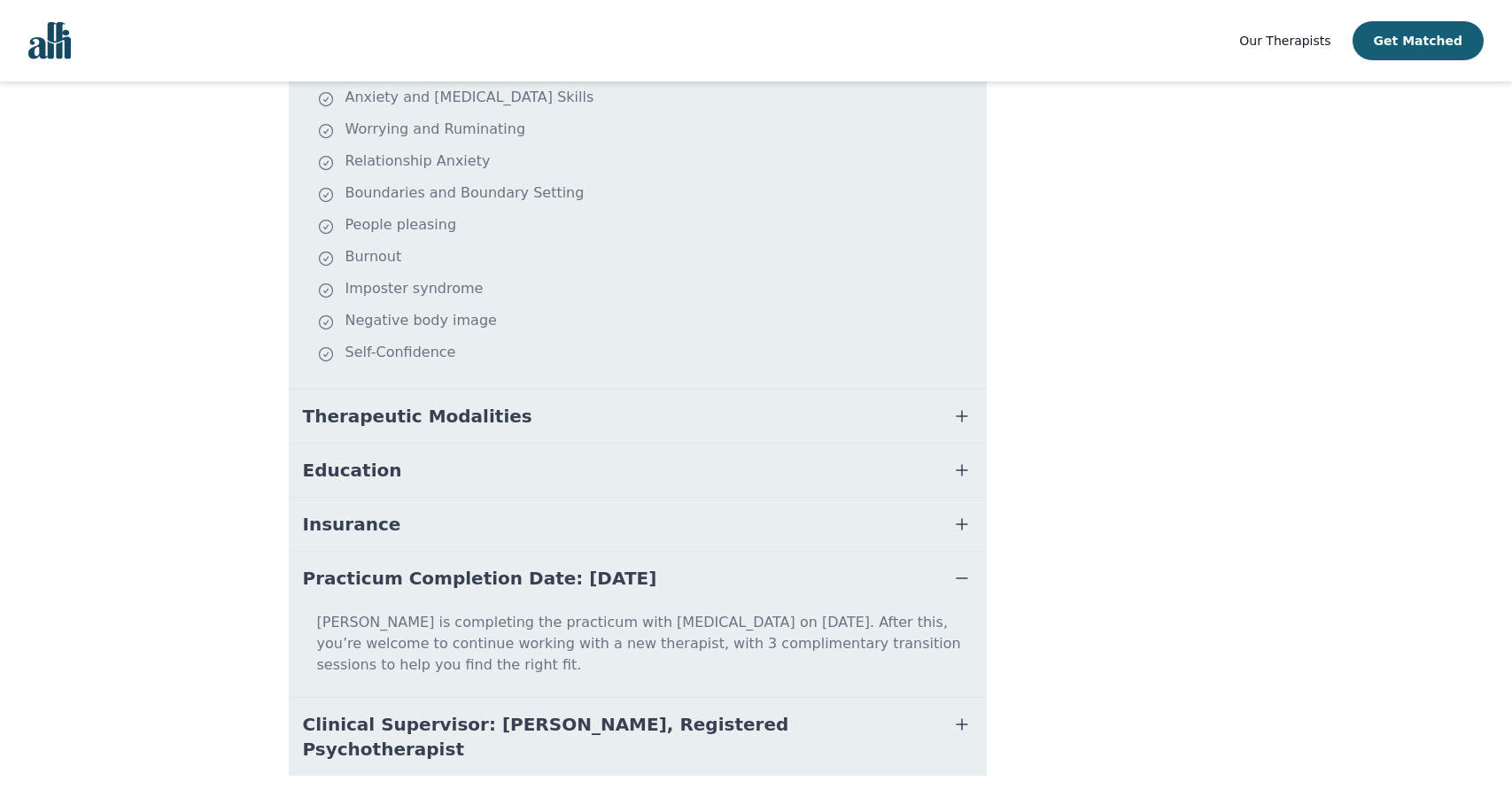
click at [720, 718] on button "Clinical Supervisor: [PERSON_NAME], Registered Psychotherapist" at bounding box center [637, 737] width 698 height 78
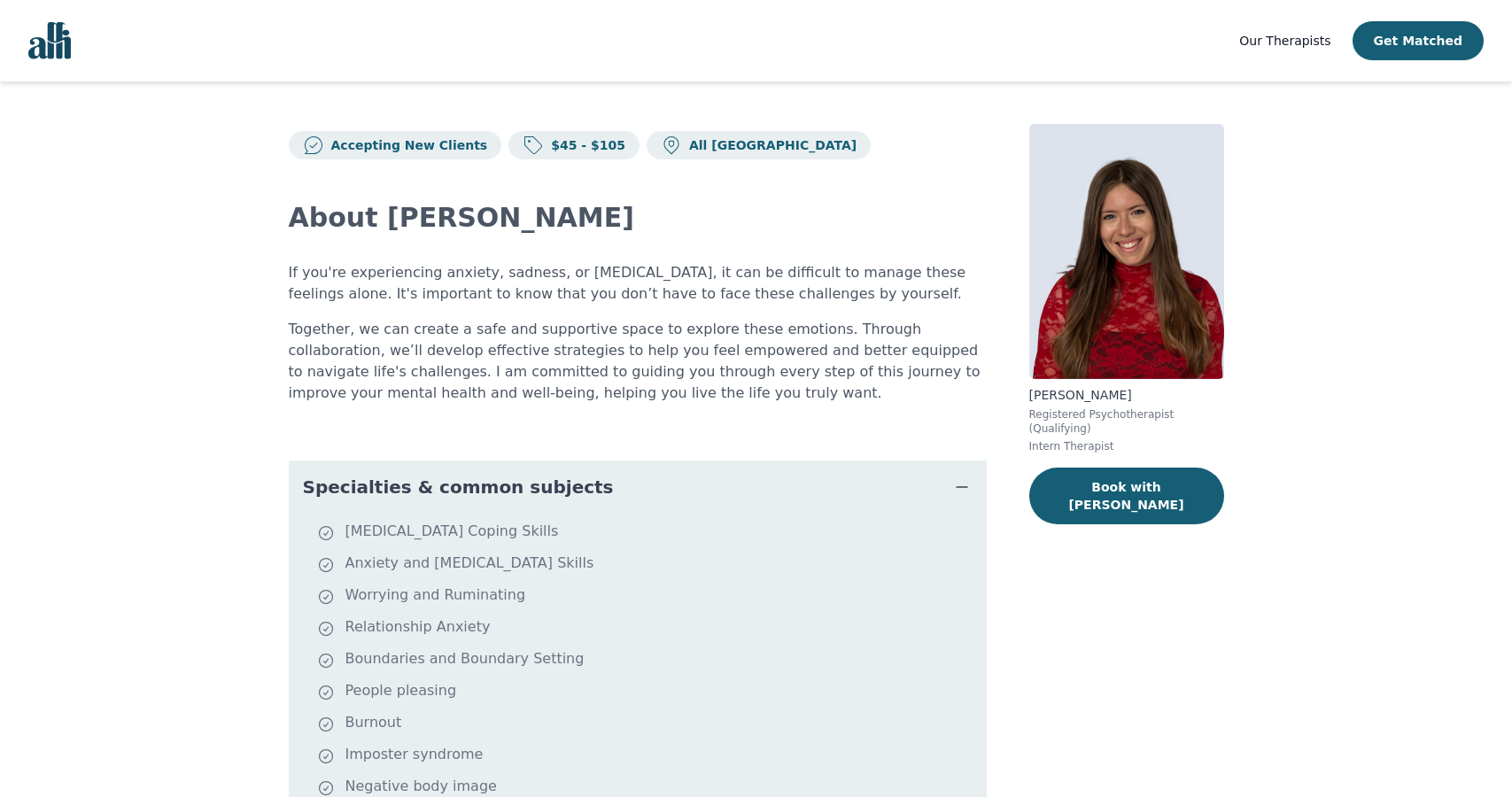
scroll to position [0, 0]
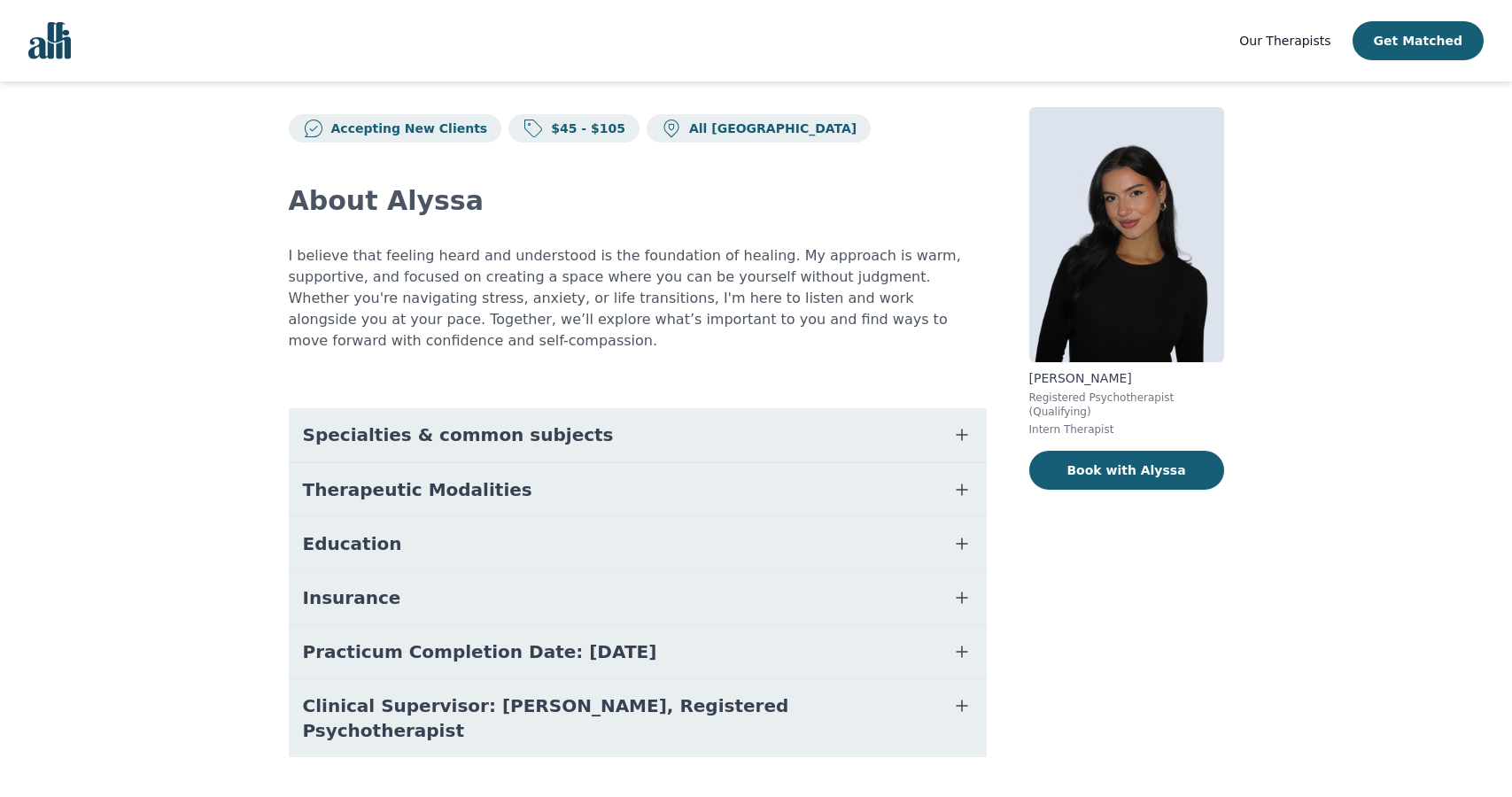
scroll to position [16, 0]
click at [700, 124] on p "All [GEOGRAPHIC_DATA]" at bounding box center [769, 130] width 174 height 18
click at [696, 428] on button "Specialties & common subjects" at bounding box center [637, 435] width 698 height 53
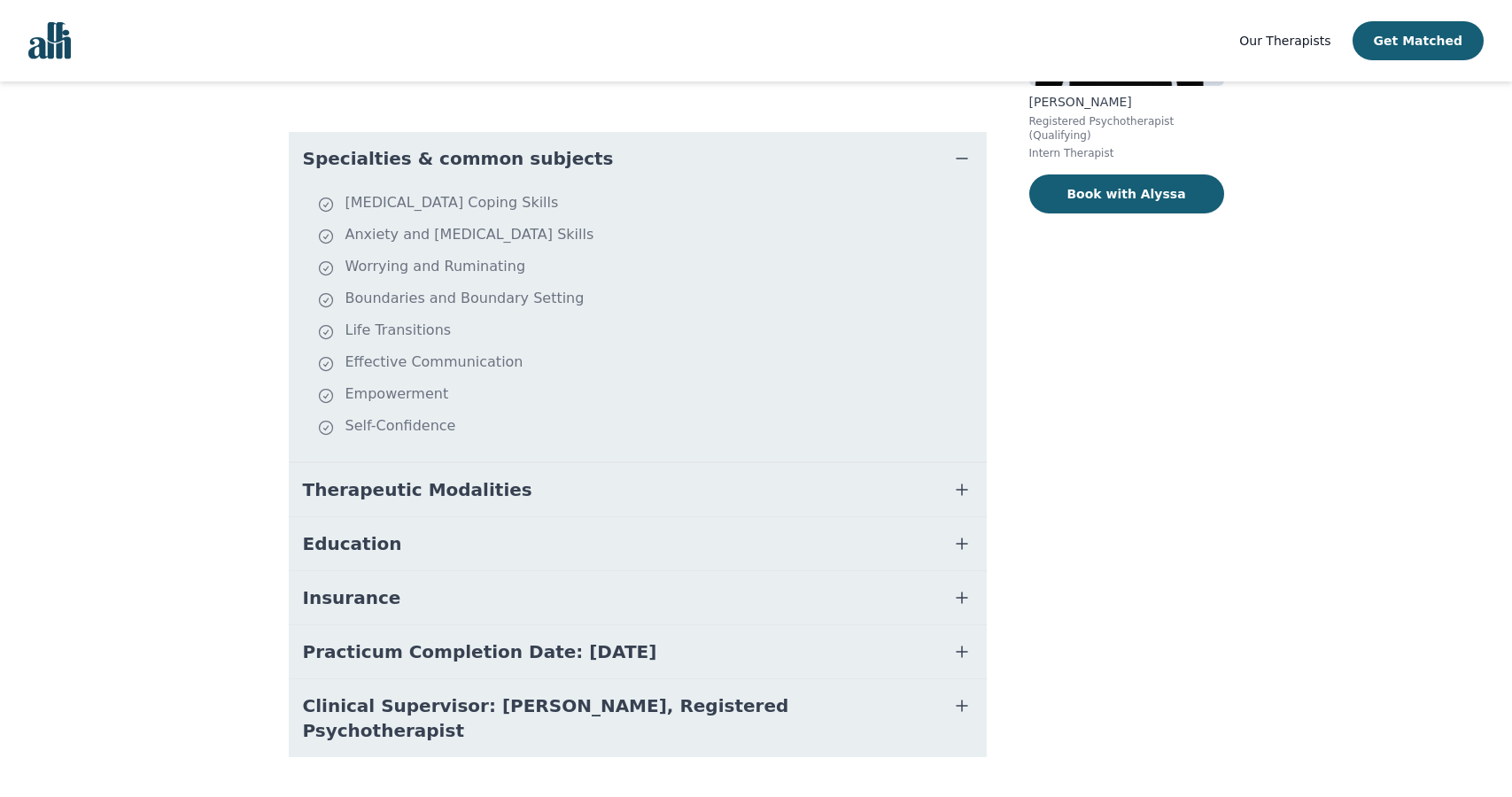
click at [671, 693] on span "Clinical Supervisor: [PERSON_NAME], Registered Psychotherapist" at bounding box center [617, 718] width 628 height 50
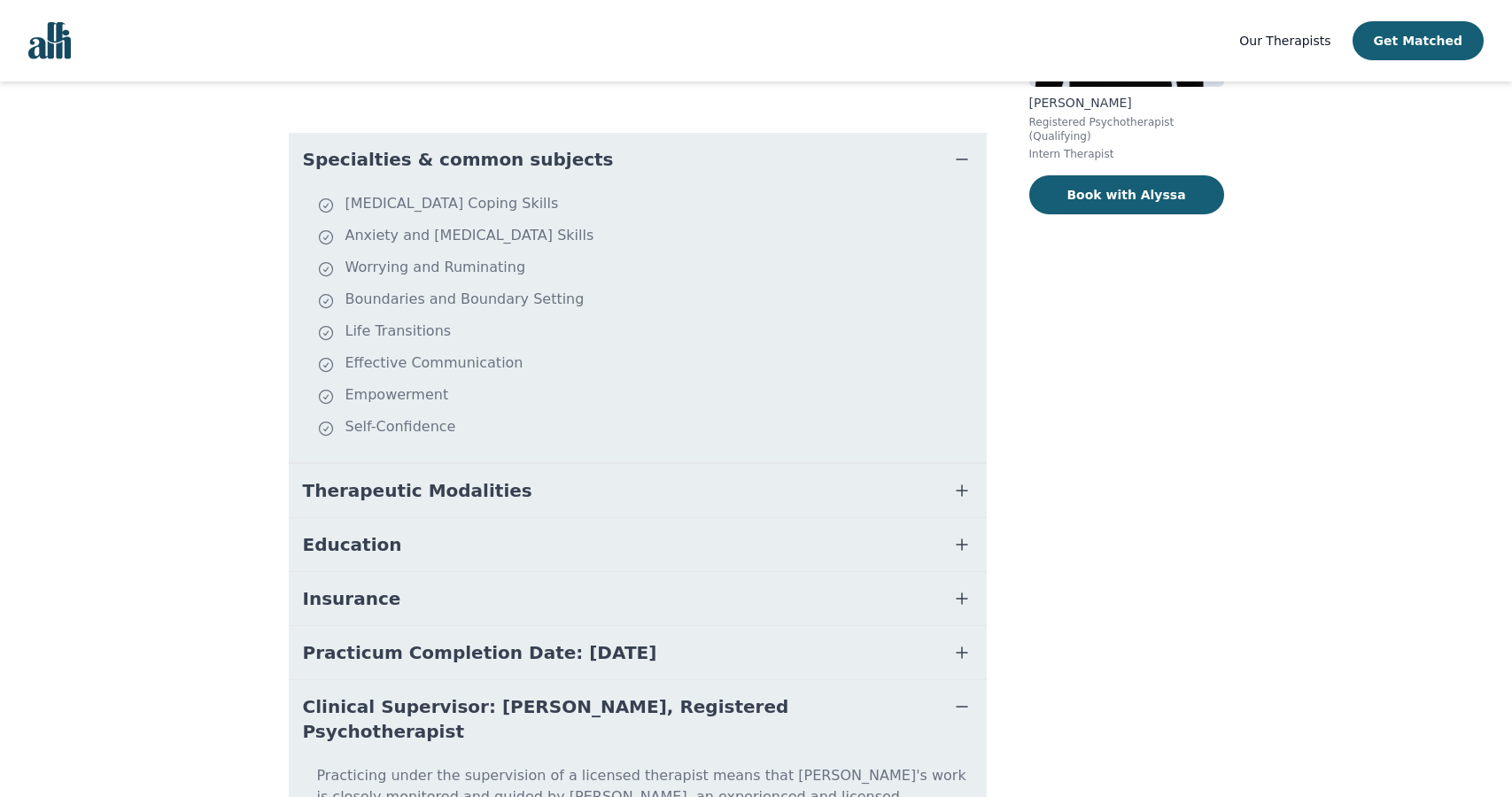
click at [685, 637] on button "Practicum Completion Date: [DATE]" at bounding box center [637, 653] width 698 height 53
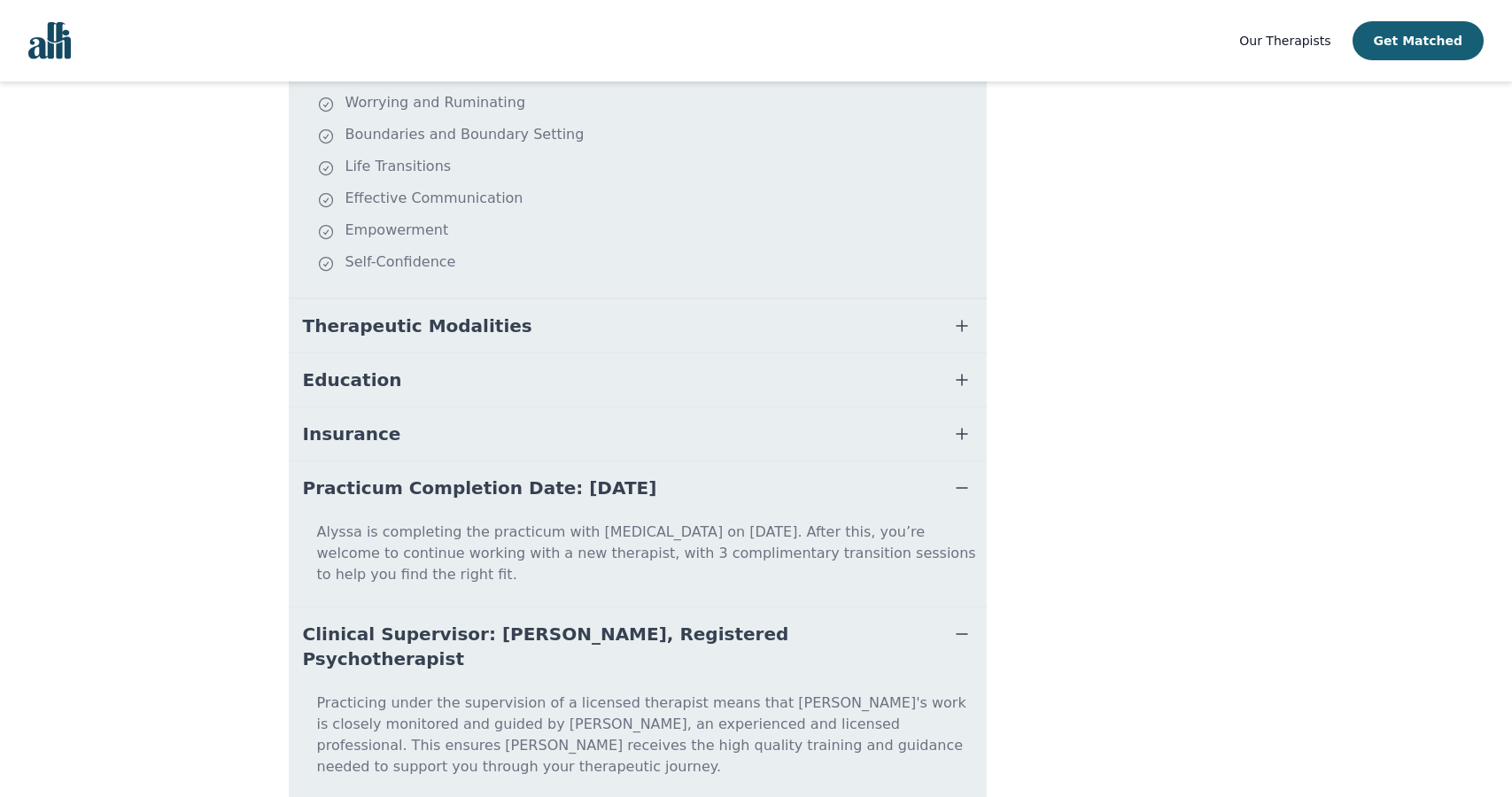
scroll to position [455, 0]
click at [555, 409] on button "Insurance" at bounding box center [637, 435] width 698 height 53
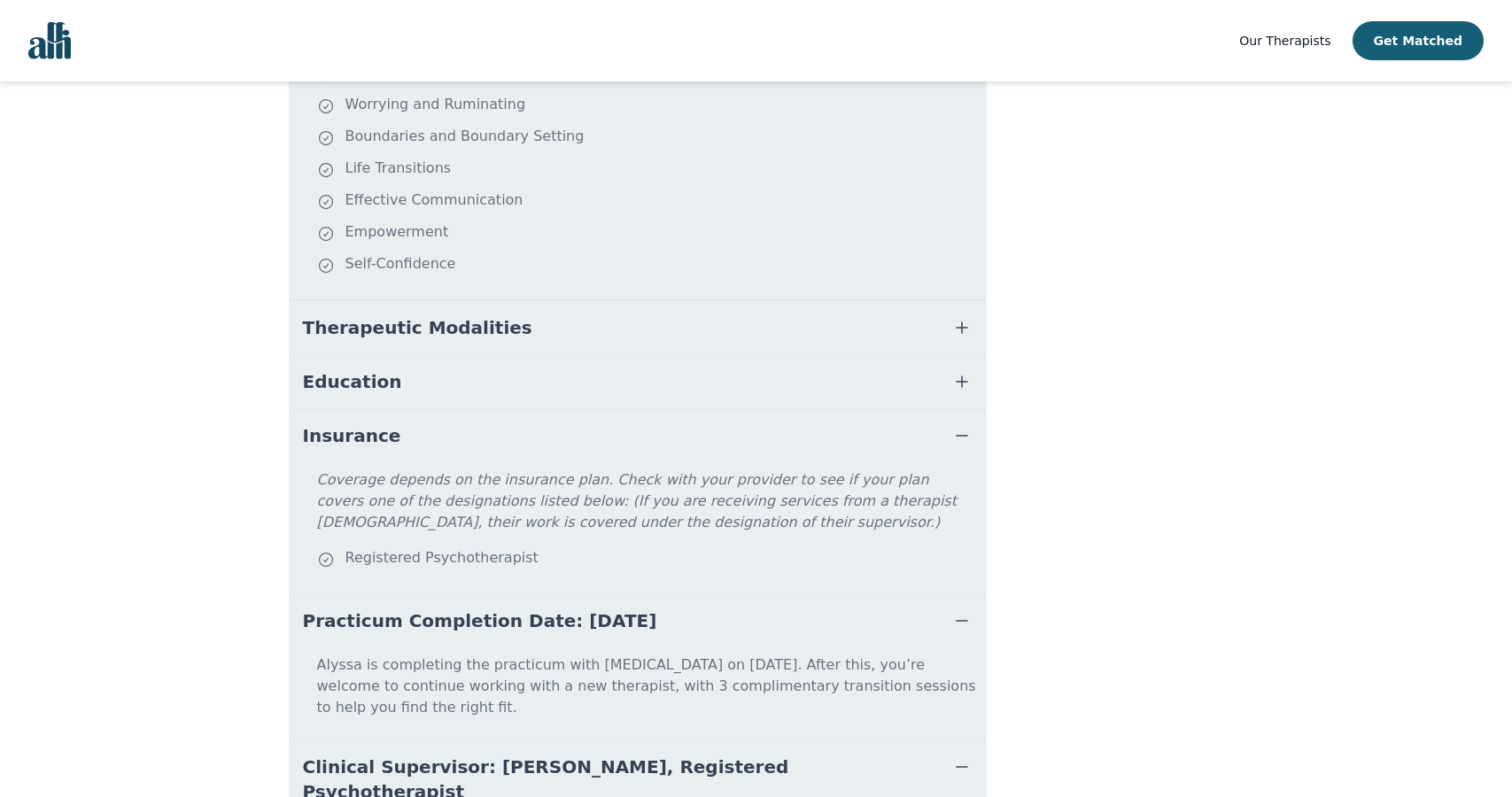
click at [559, 384] on button "Education" at bounding box center [637, 382] width 698 height 53
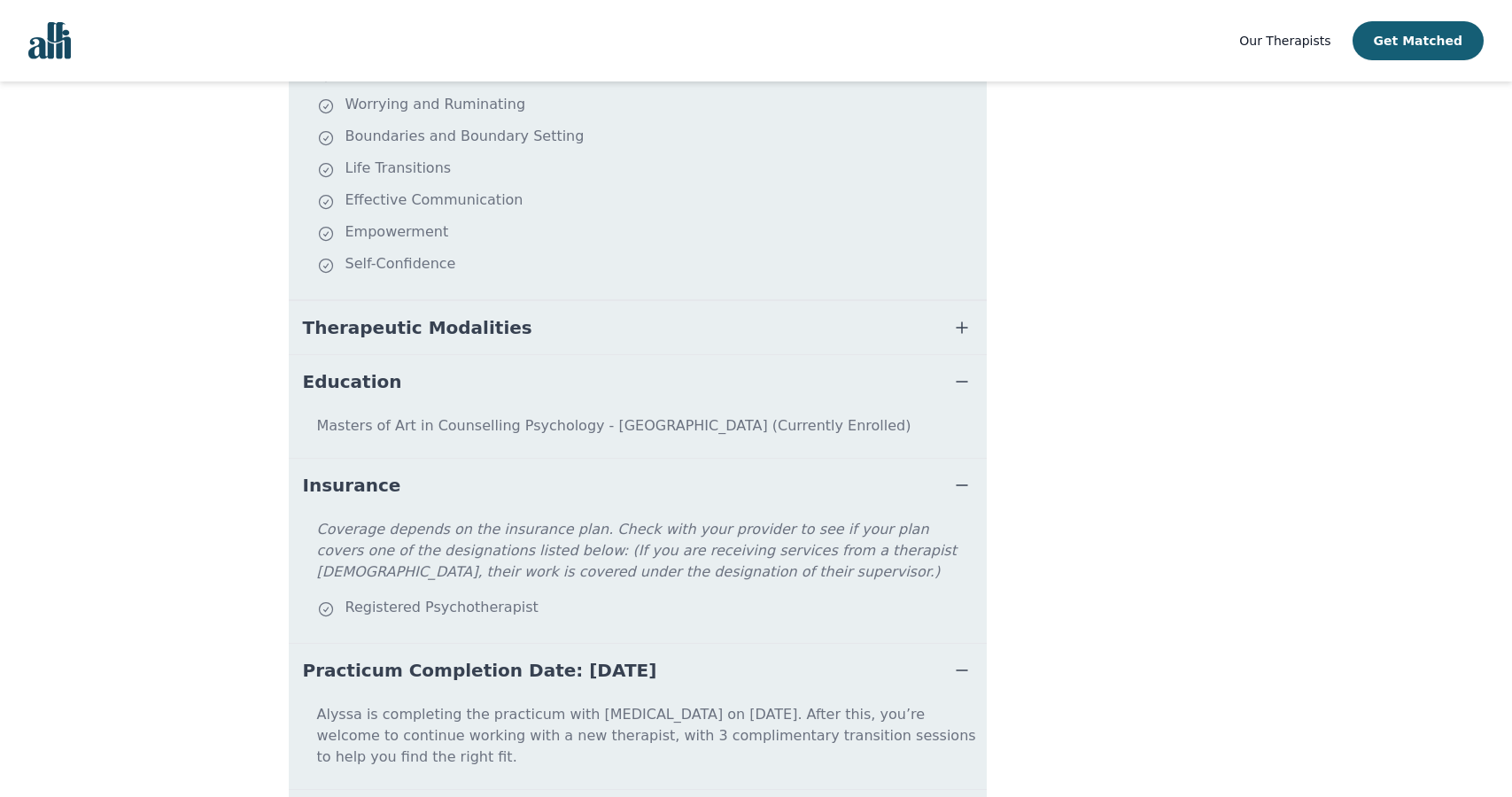
click at [578, 321] on button "Therapeutic Modalities" at bounding box center [637, 327] width 698 height 53
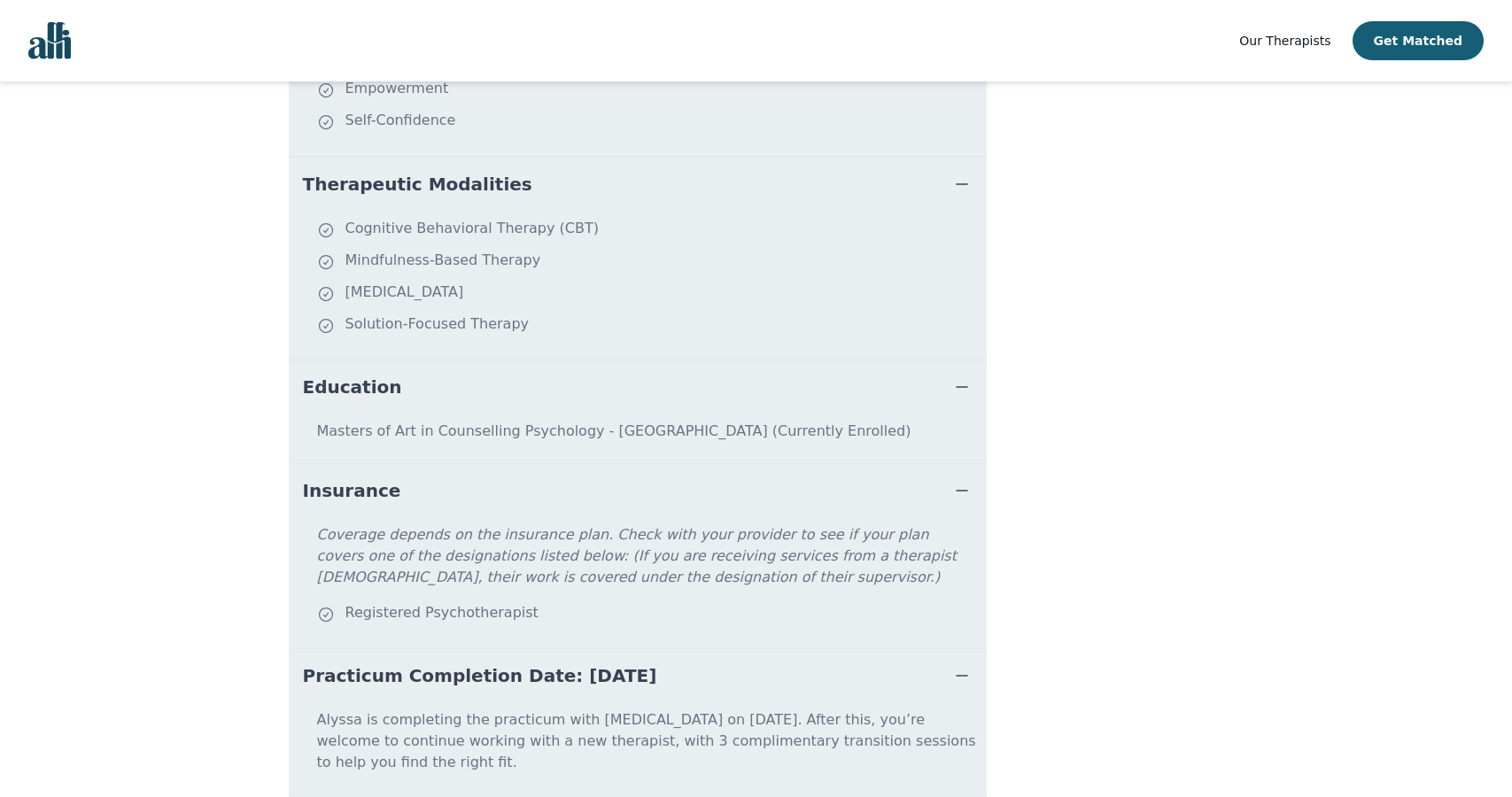
scroll to position [613, 0]
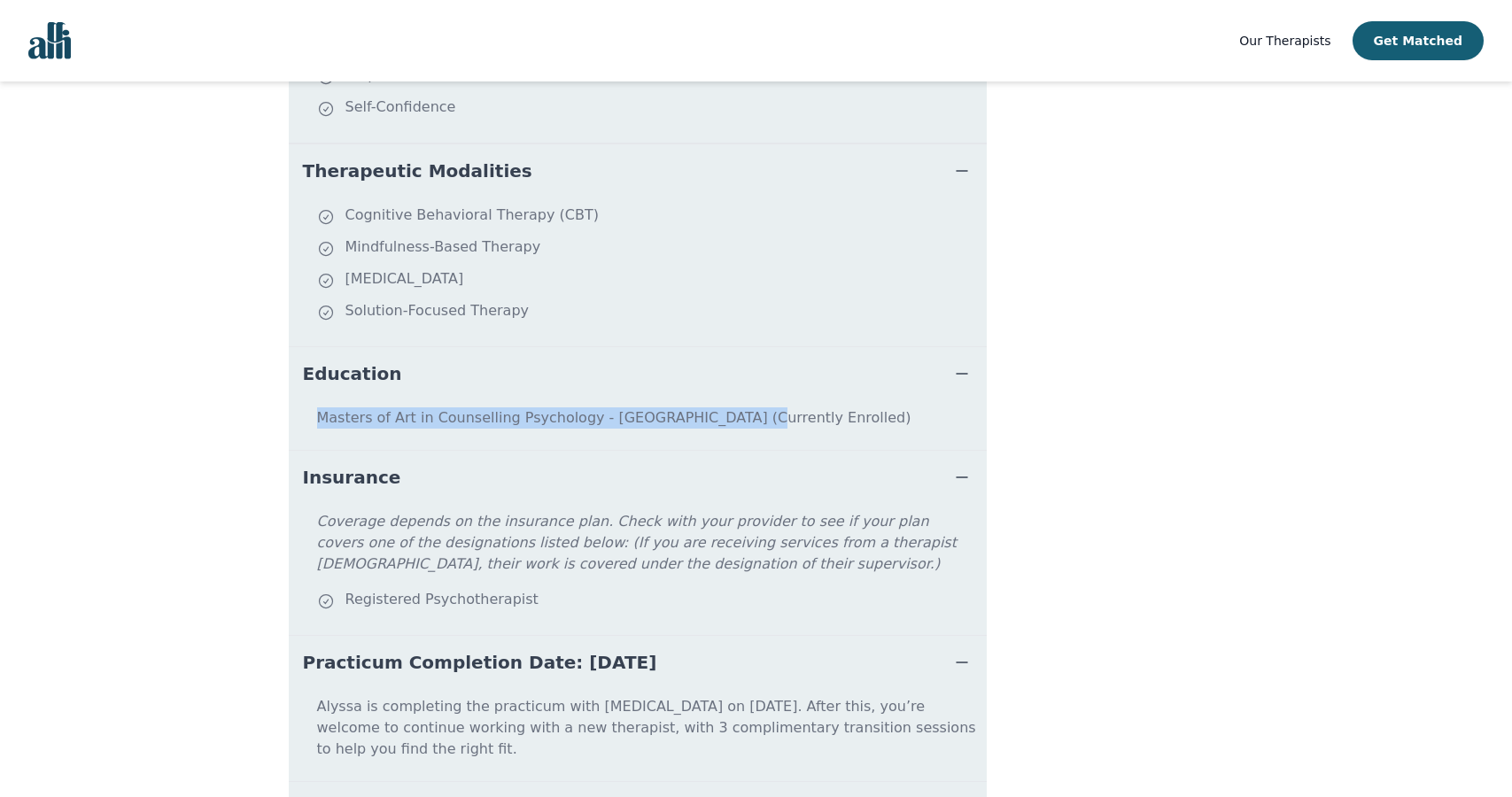
drag, startPoint x: 318, startPoint y: 397, endPoint x: 715, endPoint y: 399, distance: 397.0
click at [715, 407] on p "Masters of Art in Counselling Psychology - [GEOGRAPHIC_DATA] (Currently Enrolle…" at bounding box center [637, 425] width 684 height 36
copy p "Masters of Art in Counselling Psychology - [GEOGRAPHIC_DATA]"
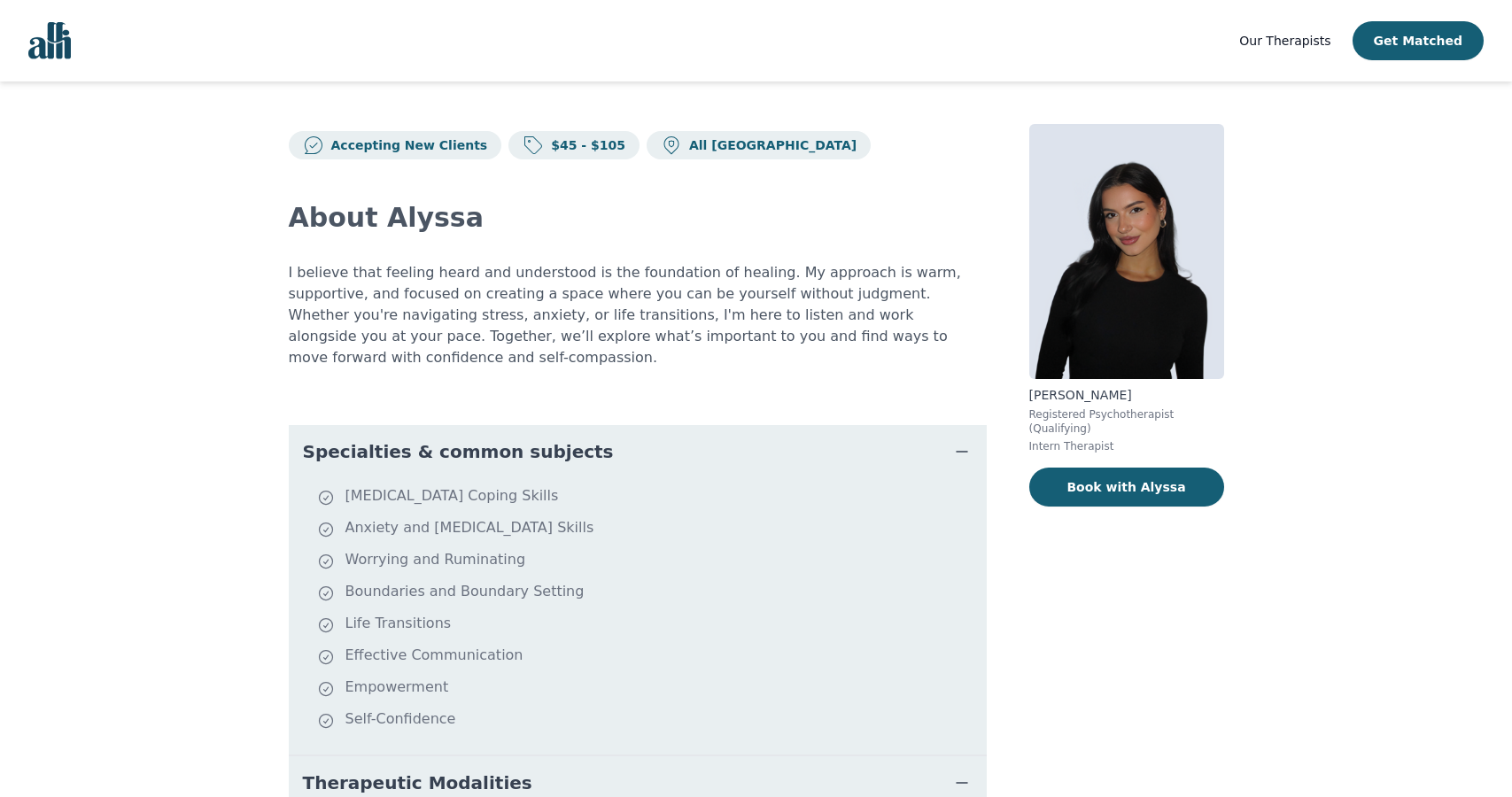
scroll to position [0, 0]
